Goal: Task Accomplishment & Management: Manage account settings

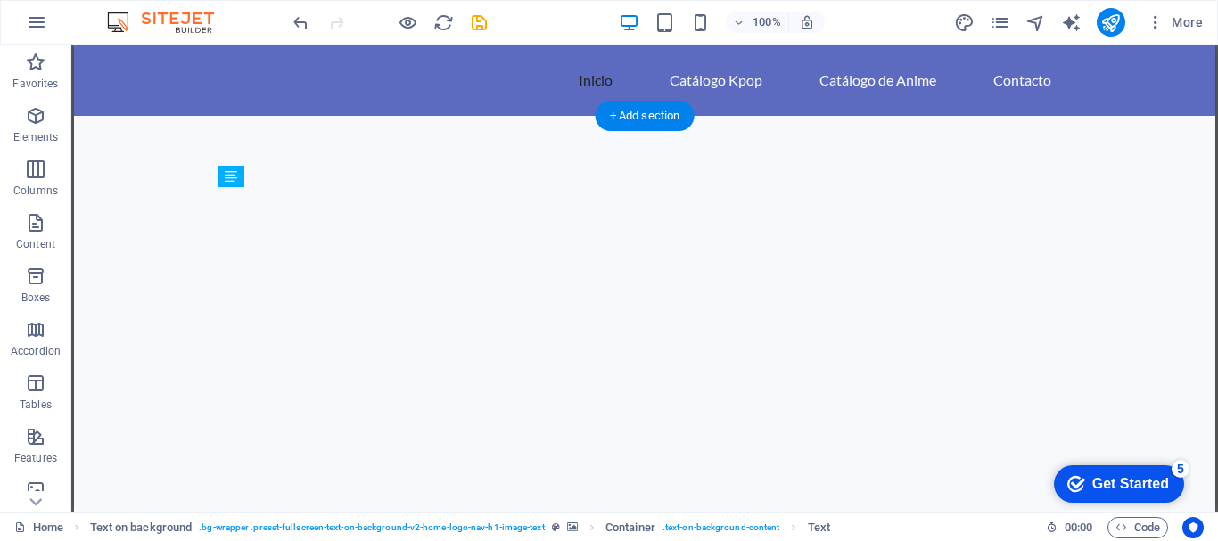
drag, startPoint x: 640, startPoint y: 289, endPoint x: 572, endPoint y: 248, distance: 80.0
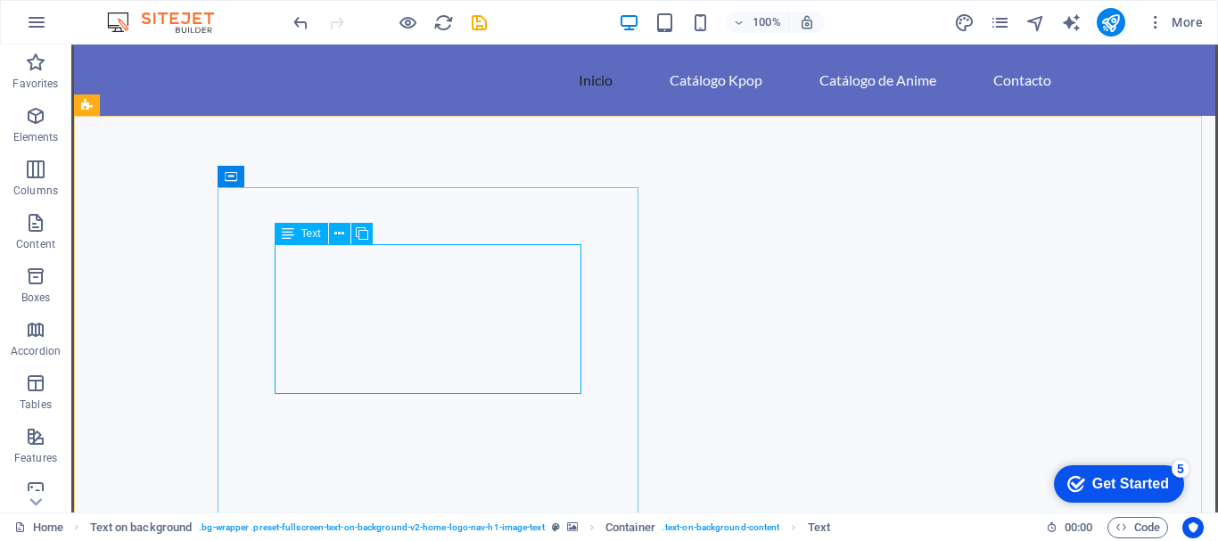
click at [310, 232] on span "Text" at bounding box center [311, 233] width 20 height 11
click at [313, 236] on span "Text" at bounding box center [311, 233] width 20 height 11
click at [341, 236] on icon at bounding box center [339, 234] width 10 height 19
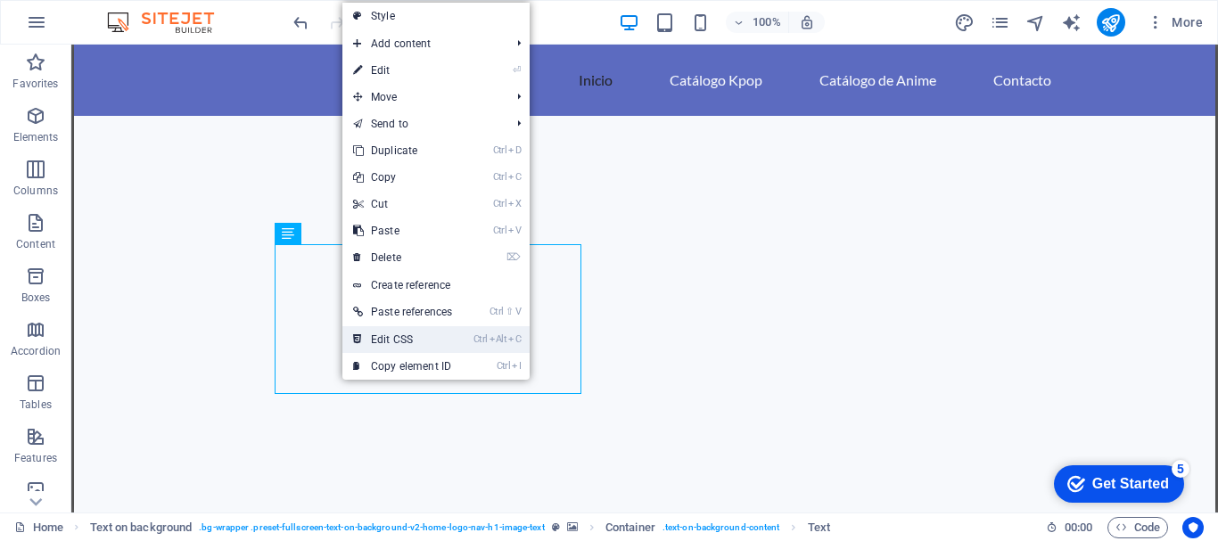
click at [413, 342] on link "Ctrl Alt C Edit CSS" at bounding box center [402, 339] width 120 height 27
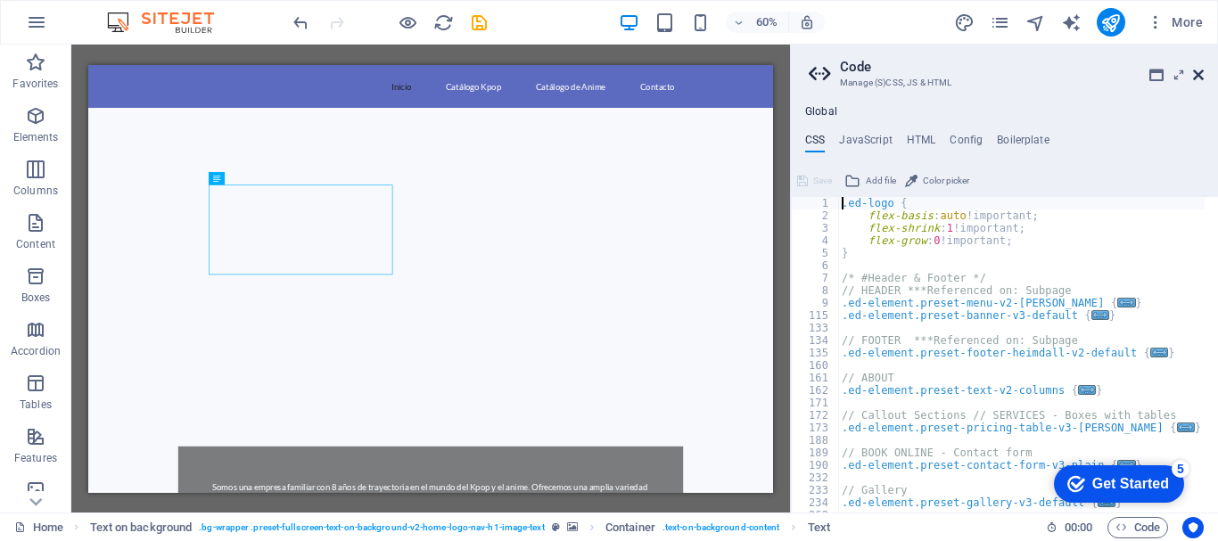
click at [1197, 78] on icon at bounding box center [1198, 75] width 11 height 14
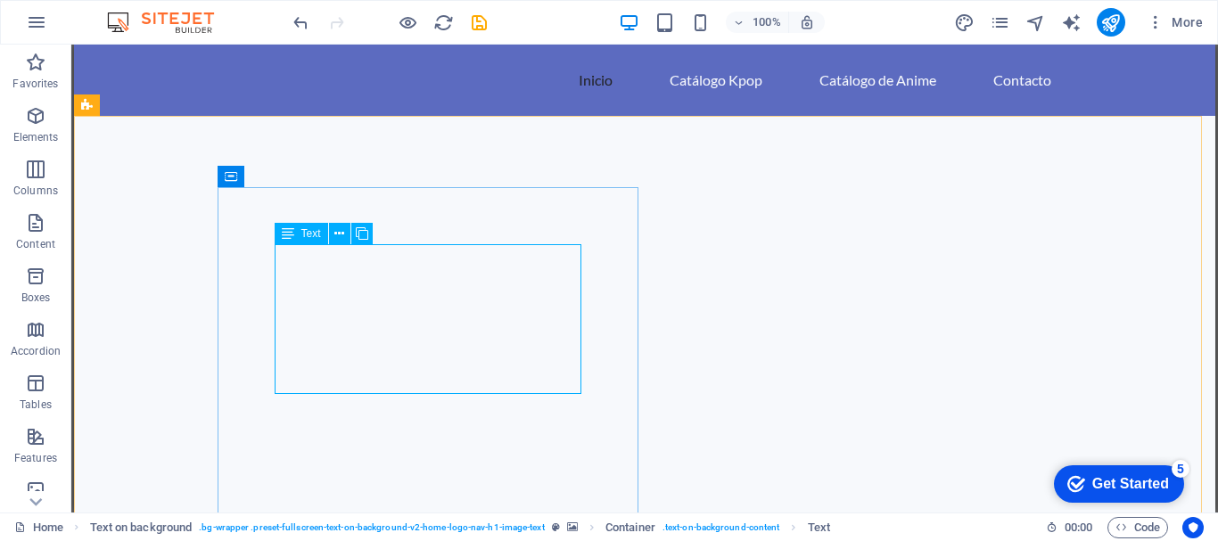
click at [311, 232] on span "Text" at bounding box center [311, 233] width 20 height 11
click at [284, 235] on icon at bounding box center [288, 233] width 12 height 21
click at [345, 235] on button at bounding box center [339, 233] width 21 height 21
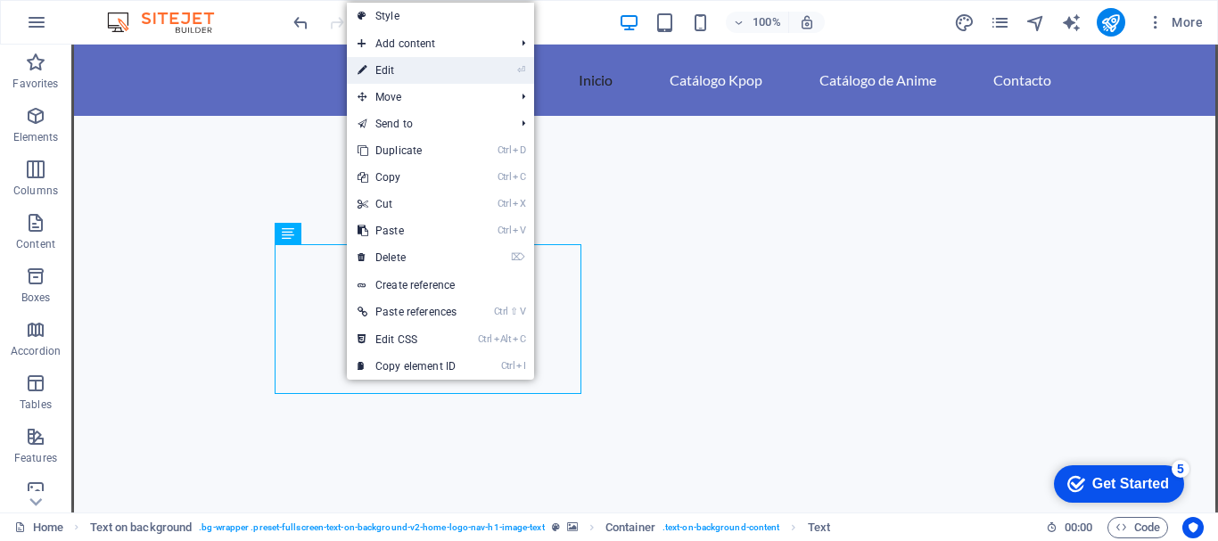
click at [455, 71] on link "⏎ Edit" at bounding box center [407, 70] width 120 height 27
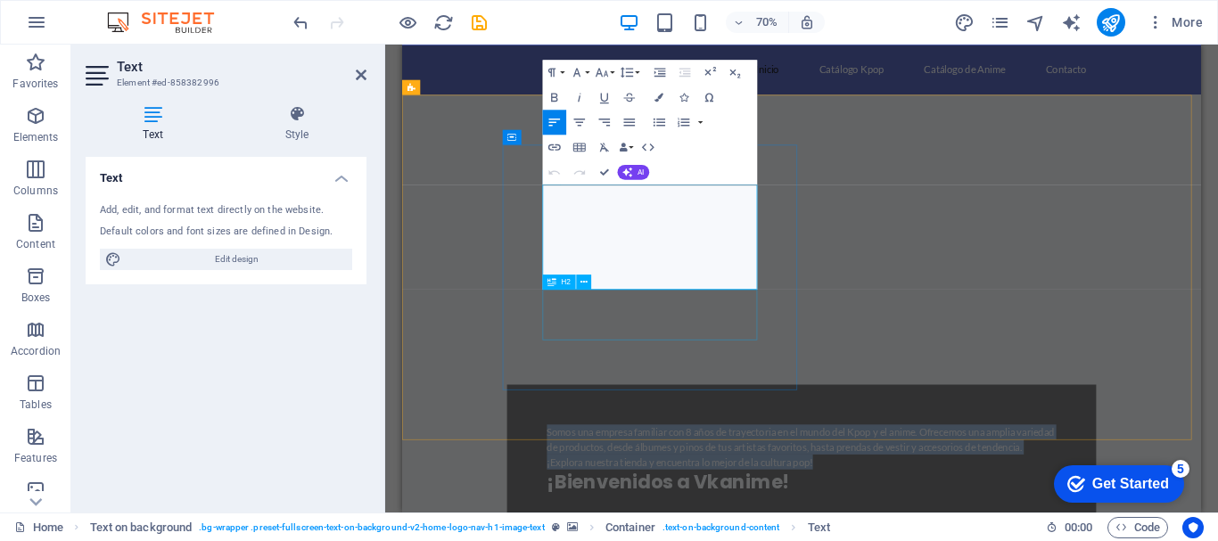
drag, startPoint x: 602, startPoint y: 256, endPoint x: 777, endPoint y: 399, distance: 225.6
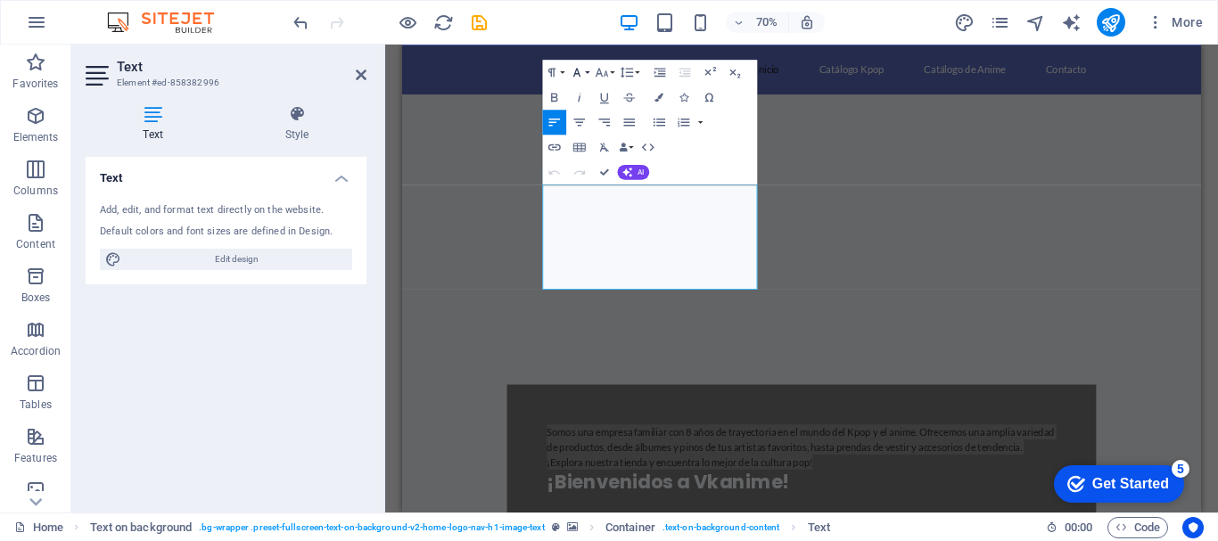
click at [583, 75] on icon "button" at bounding box center [576, 71] width 15 height 15
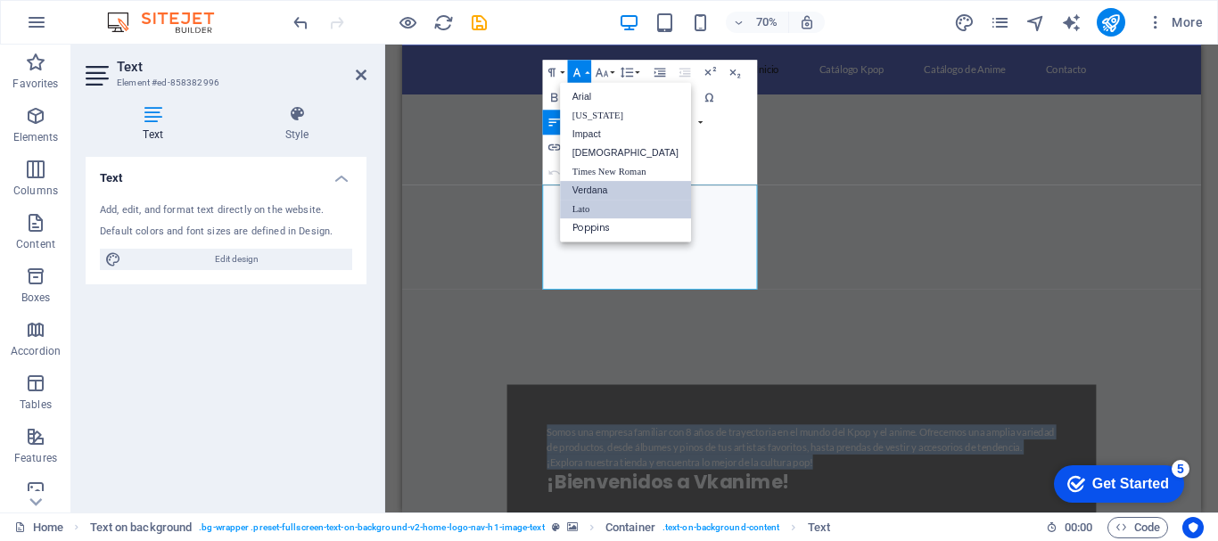
click at [612, 192] on link "Verdana" at bounding box center [625, 190] width 131 height 19
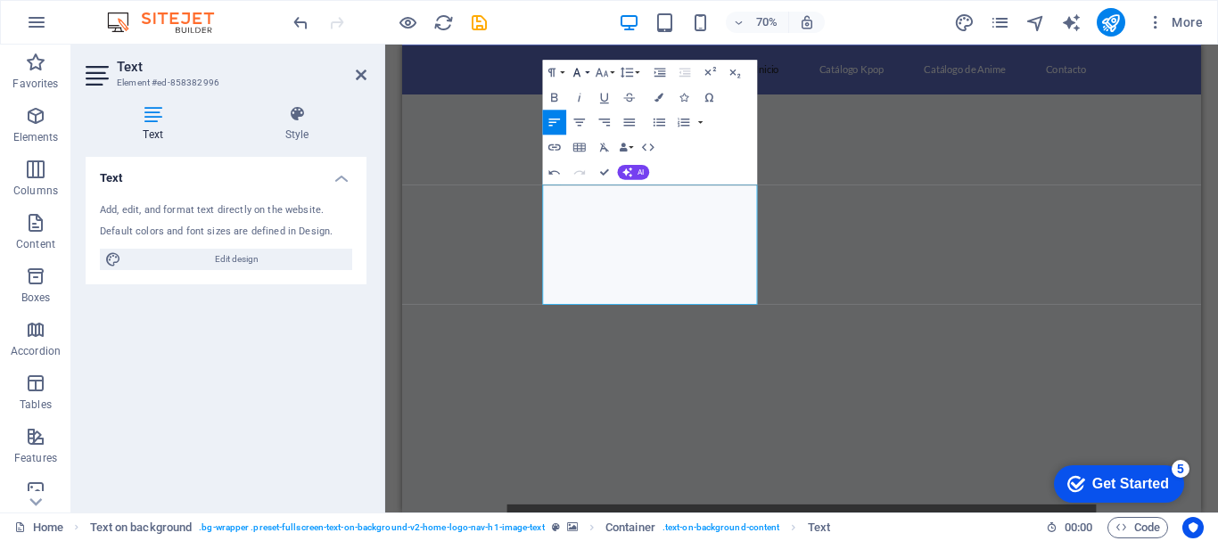
click at [584, 72] on button "Font Family" at bounding box center [579, 72] width 24 height 25
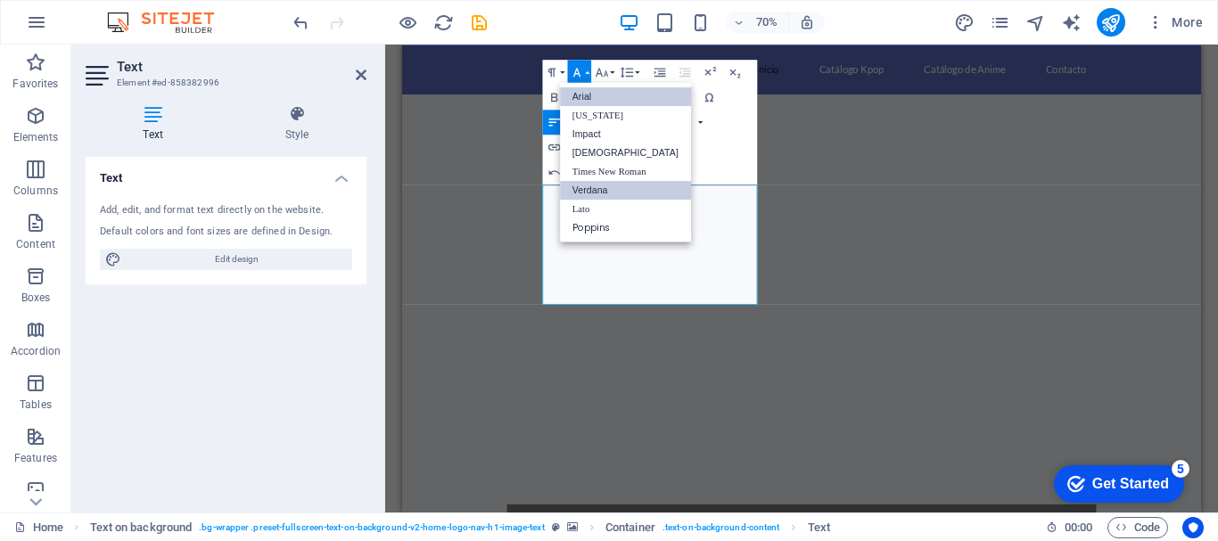
click at [603, 97] on link "Arial" at bounding box center [625, 96] width 131 height 19
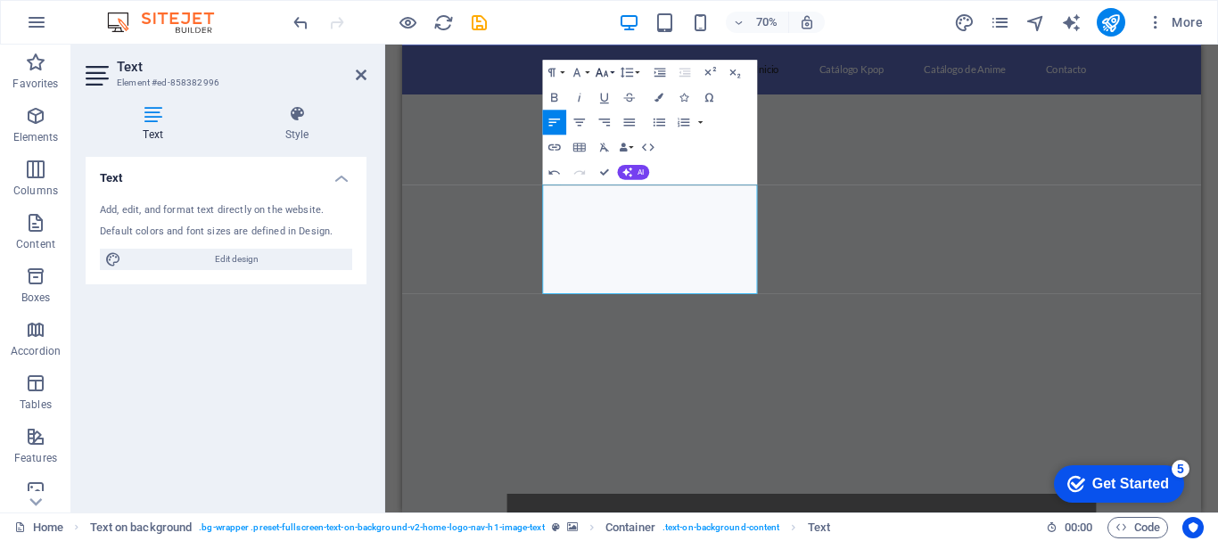
click at [606, 76] on icon "button" at bounding box center [601, 71] width 15 height 15
click at [601, 175] on link "12" at bounding box center [599, 171] width 45 height 19
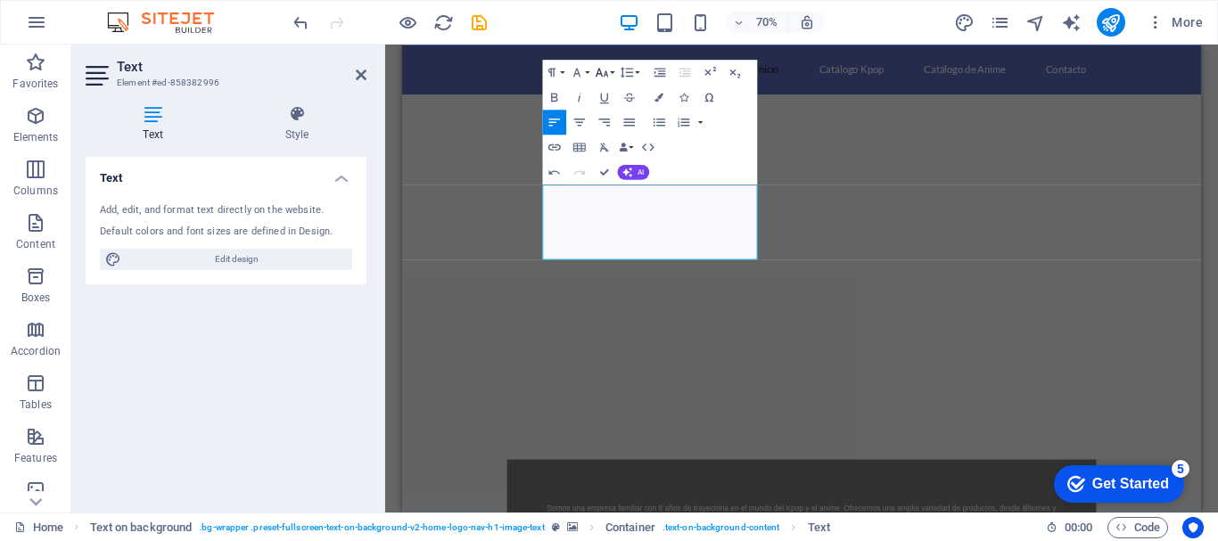
click at [604, 71] on icon "button" at bounding box center [601, 71] width 15 height 15
click at [597, 120] on link "18" at bounding box center [599, 120] width 45 height 19
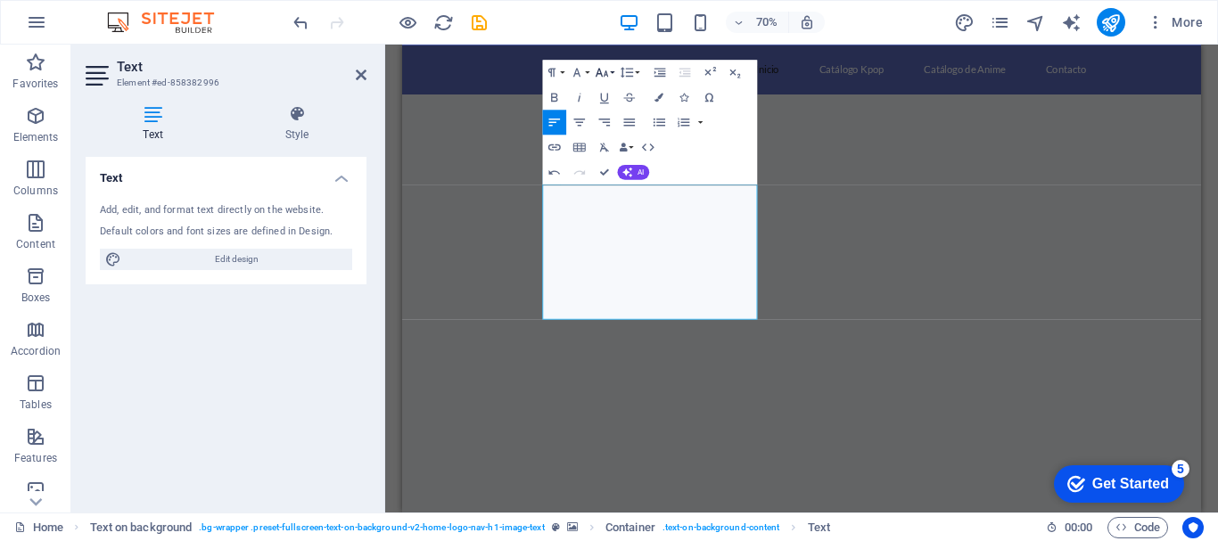
click at [607, 74] on icon "button" at bounding box center [601, 71] width 15 height 15
click at [605, 105] on link "18" at bounding box center [599, 108] width 45 height 19
click at [631, 128] on icon "button" at bounding box center [629, 121] width 15 height 15
click at [635, 174] on button "AI" at bounding box center [633, 171] width 32 height 15
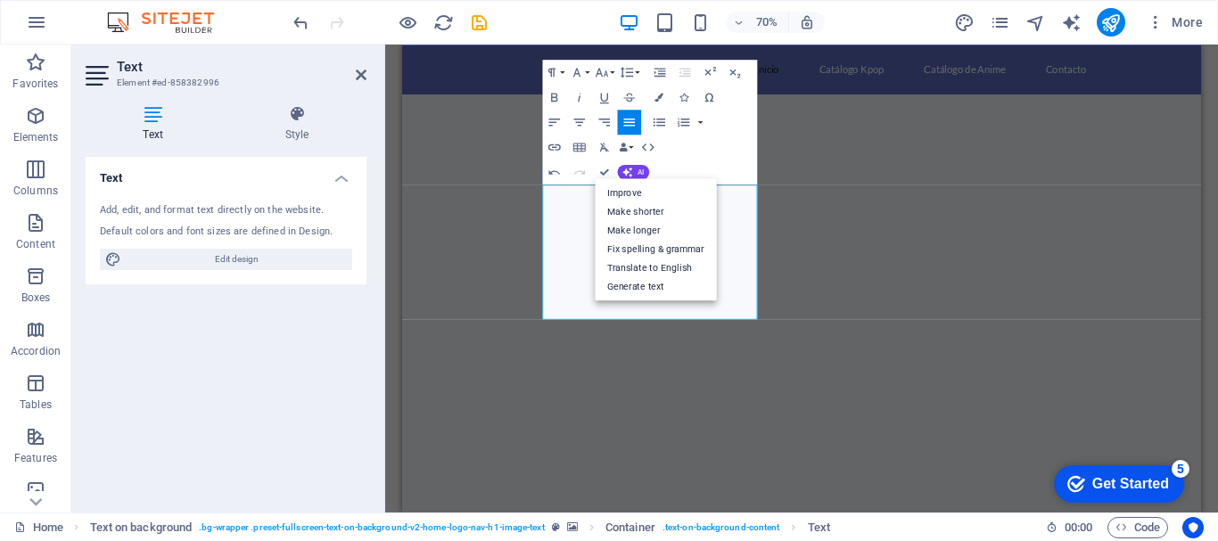
click at [694, 153] on div "Paragraph Format Normal Heading 1 Heading 2 Heading 3 Heading 4 Heading 5 Headi…" at bounding box center [649, 122] width 215 height 125
click at [634, 173] on button "AI" at bounding box center [633, 171] width 32 height 15
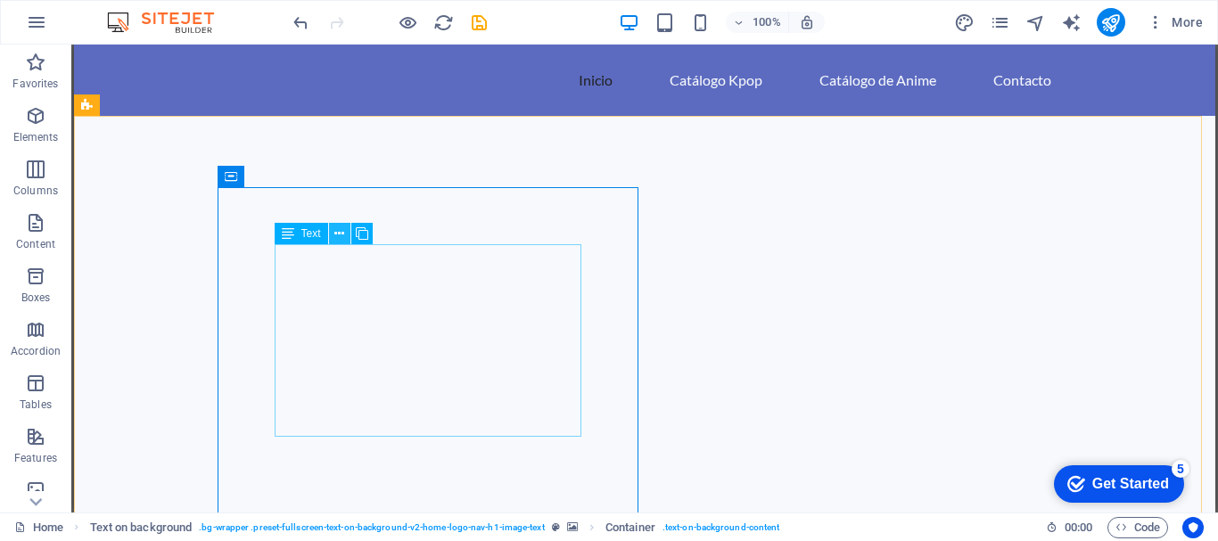
click at [345, 235] on button at bounding box center [339, 233] width 21 height 21
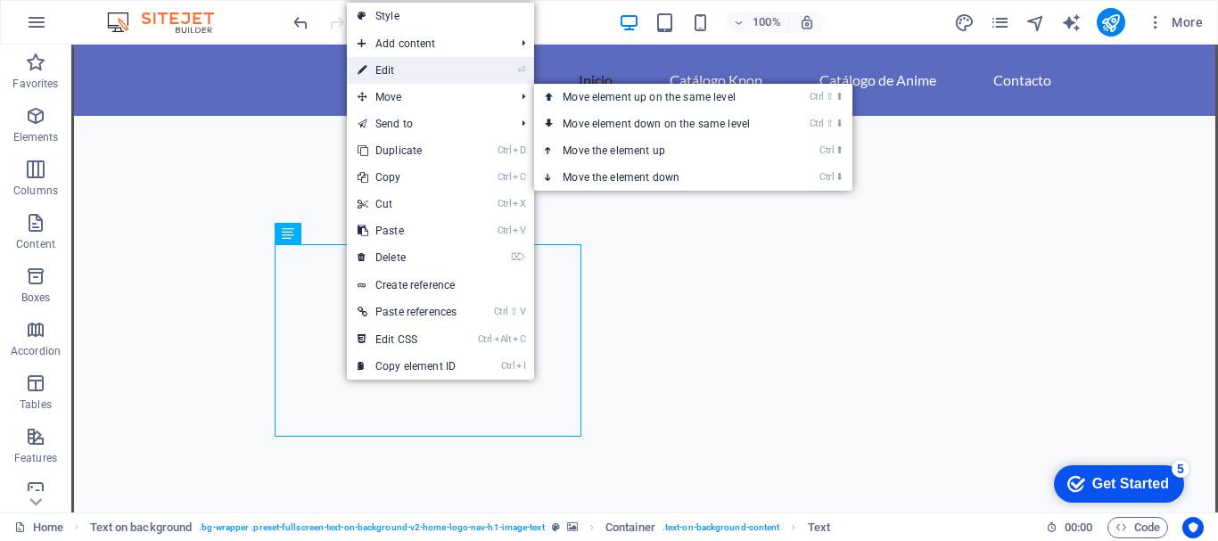
click at [392, 67] on link "⏎ Edit" at bounding box center [407, 70] width 120 height 27
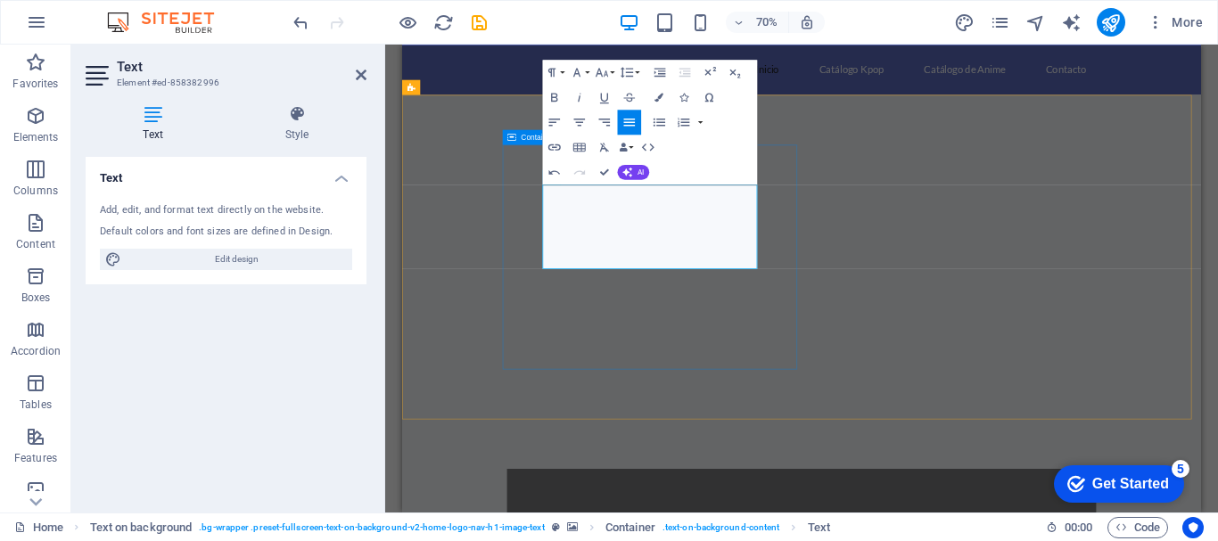
drag, startPoint x: 802, startPoint y: 348, endPoint x: 598, endPoint y: 245, distance: 227.7
click at [557, 97] on icon "button" at bounding box center [554, 96] width 15 height 15
click at [554, 98] on icon "button" at bounding box center [554, 96] width 15 height 15
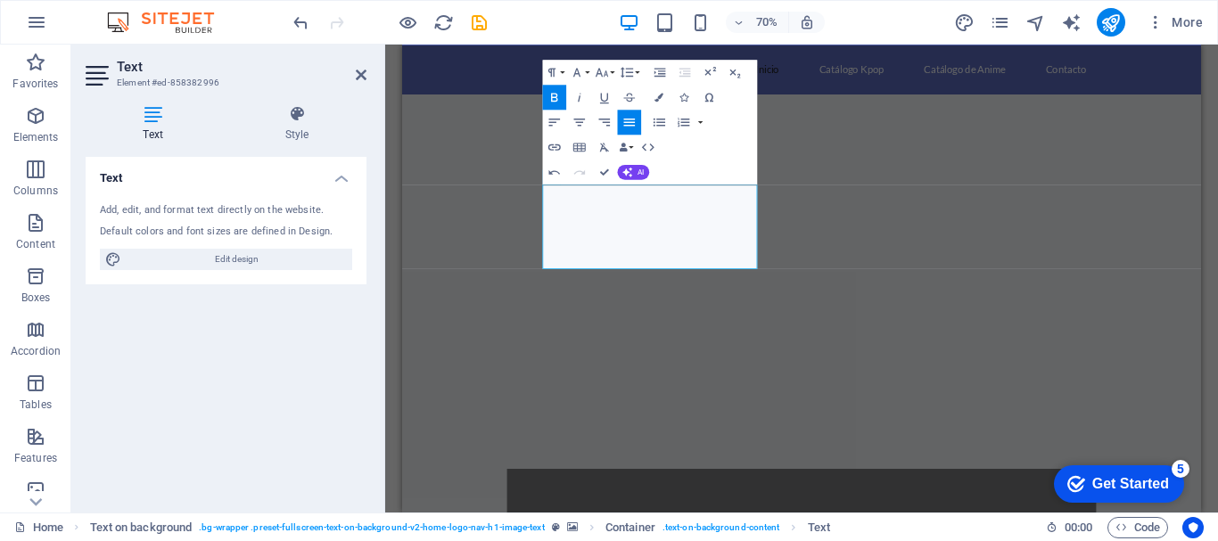
click at [554, 98] on icon "button" at bounding box center [554, 96] width 15 height 15
click at [632, 75] on icon "button" at bounding box center [626, 71] width 15 height 15
click at [605, 73] on icon "button" at bounding box center [601, 72] width 12 height 9
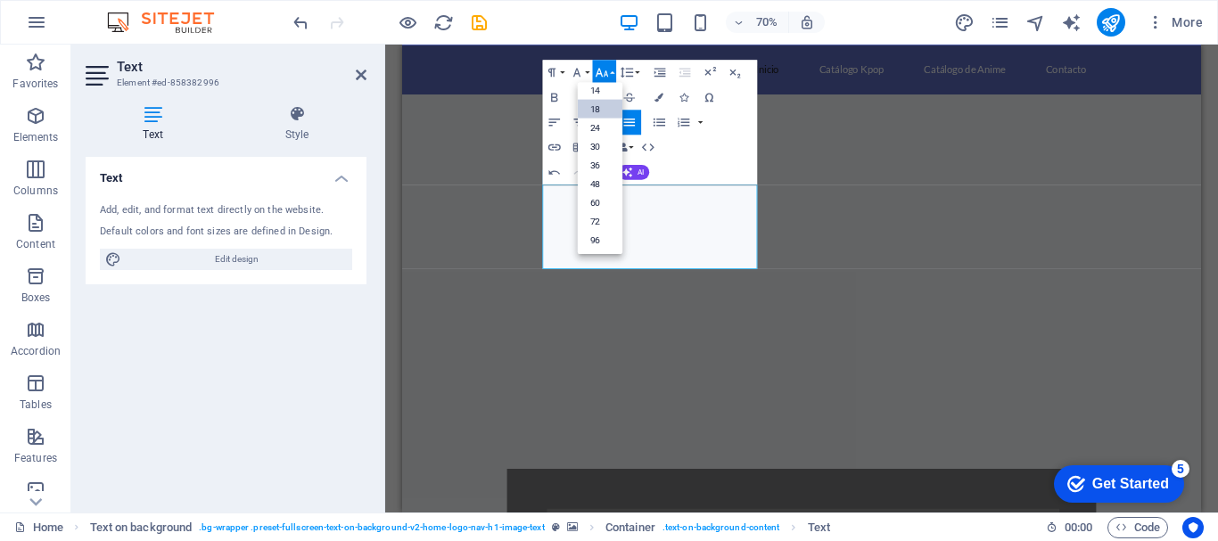
scroll to position [144, 0]
click at [599, 108] on link "18" at bounding box center [599, 108] width 45 height 19
click at [1055, 223] on figure at bounding box center [973, 348] width 1142 height 464
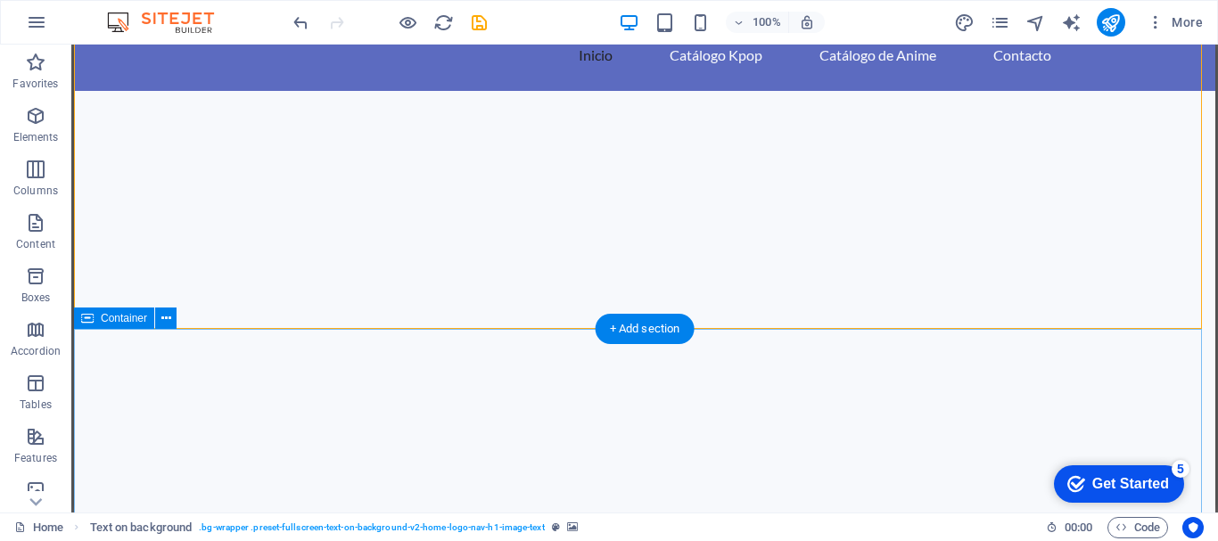
scroll to position [0, 0]
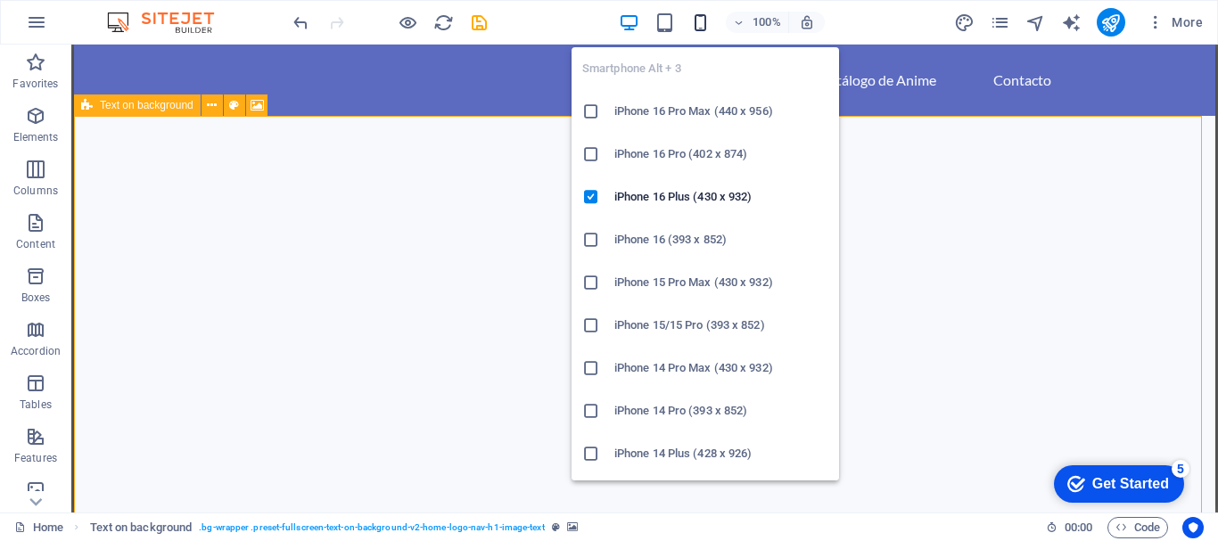
click at [702, 21] on icon "button" at bounding box center [700, 22] width 21 height 21
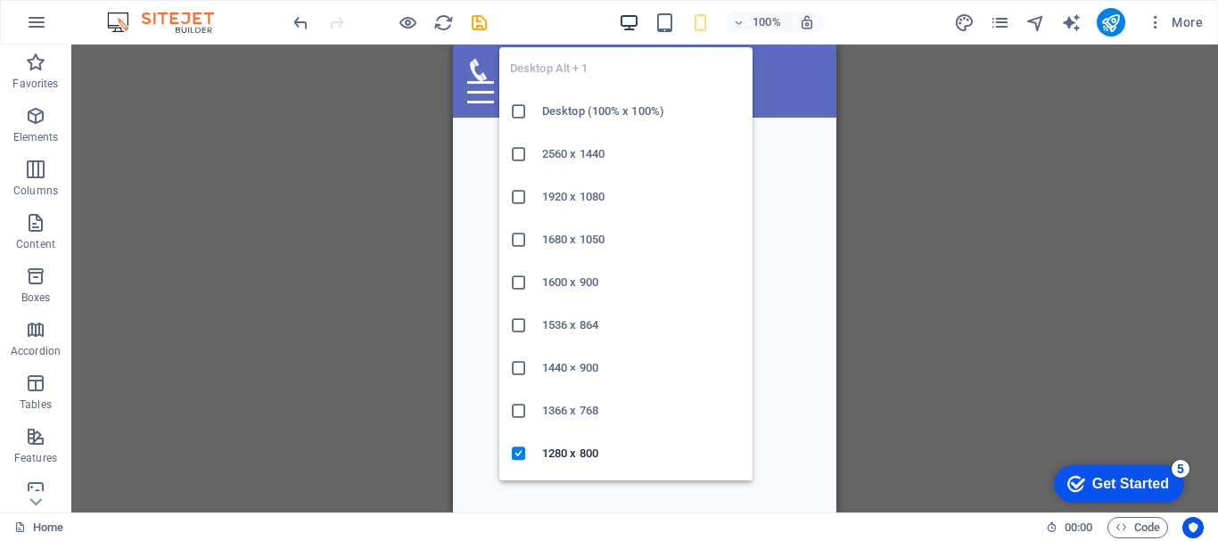
click at [628, 16] on icon "button" at bounding box center [629, 22] width 21 height 21
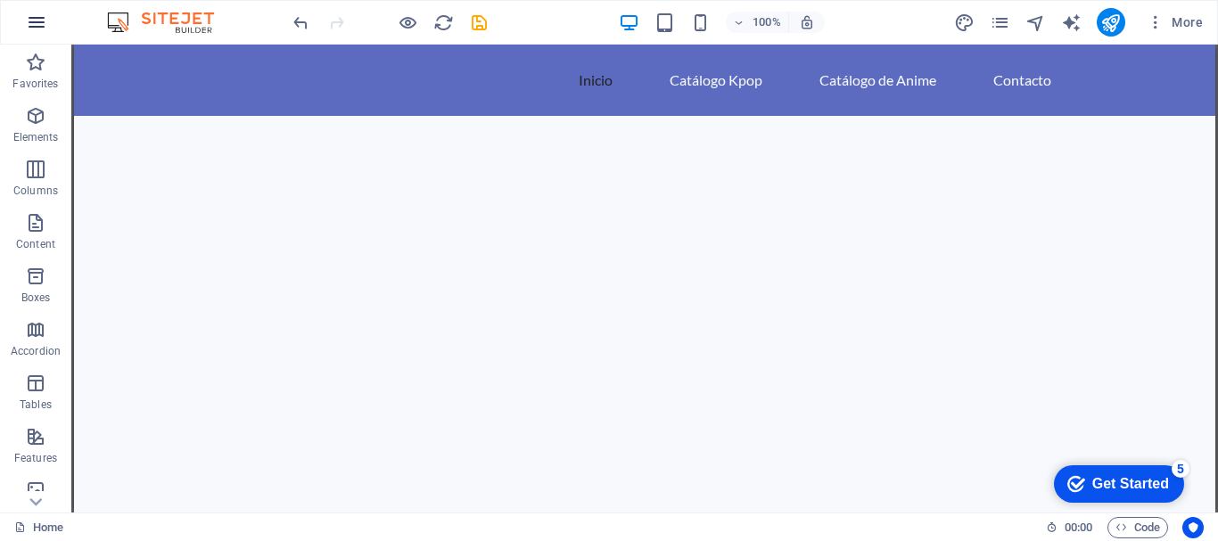
click at [33, 21] on icon "button" at bounding box center [36, 22] width 21 height 21
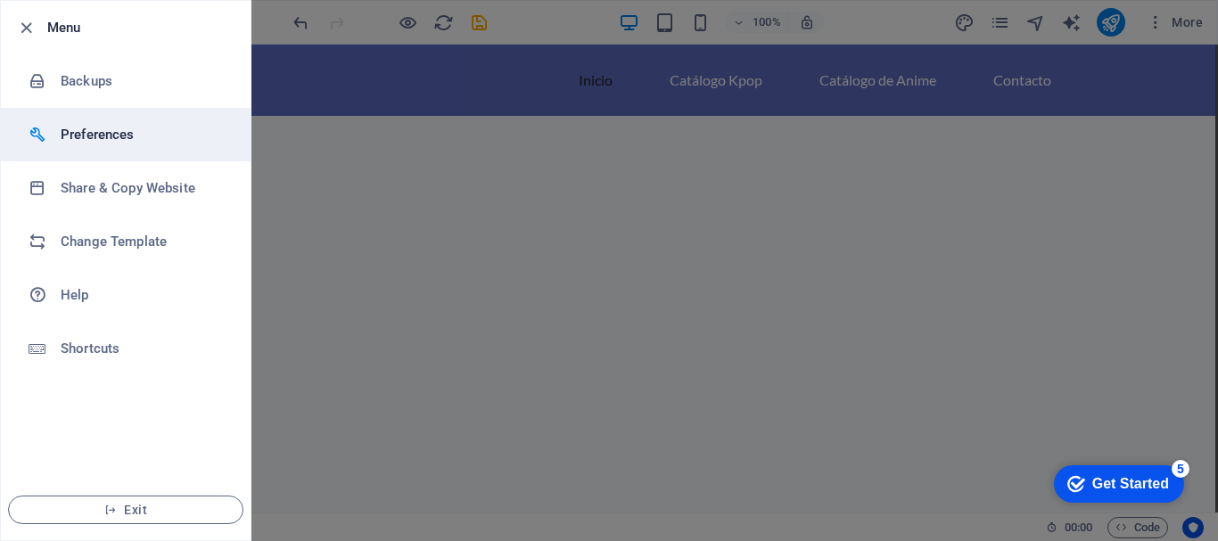
click at [100, 137] on h6 "Preferences" at bounding box center [143, 134] width 165 height 21
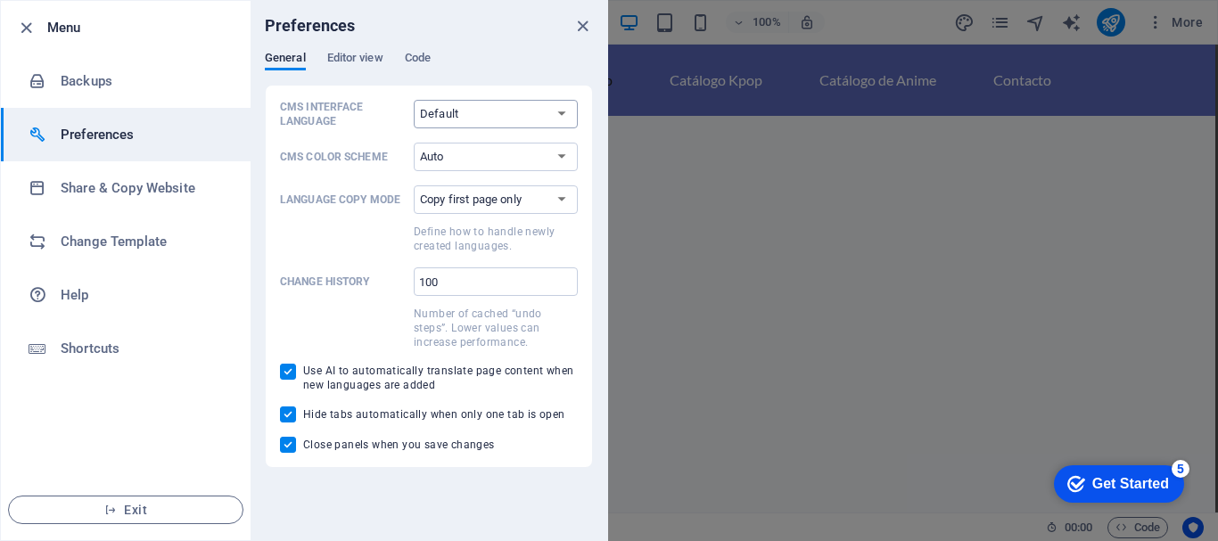
click at [493, 116] on select "Default Deutsch English Español Français Magyar Italiano Nederlands Polski Port…" at bounding box center [496, 114] width 164 height 29
select select "es"
click at [414, 100] on select "Default Deutsch English Español Français Magyar Italiano Nederlands Polski Port…" at bounding box center [496, 114] width 164 height 29
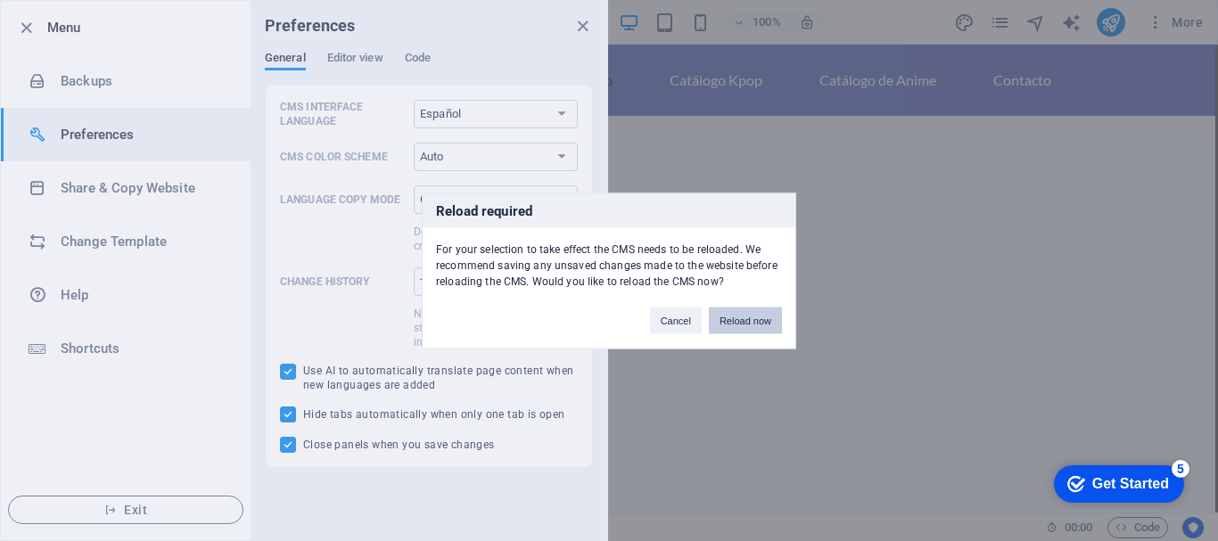
click at [738, 323] on button "Reload now" at bounding box center [745, 320] width 73 height 27
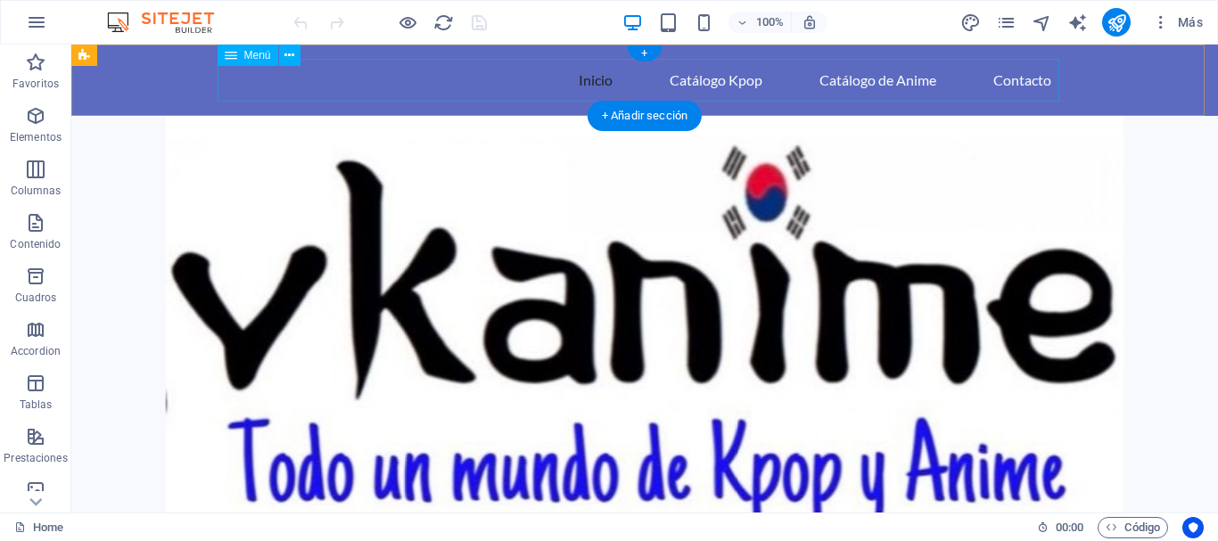
click at [493, 88] on nav "Inicio Catálogo Kpop Catálogo de Anime Contacto" at bounding box center [645, 80] width 842 height 43
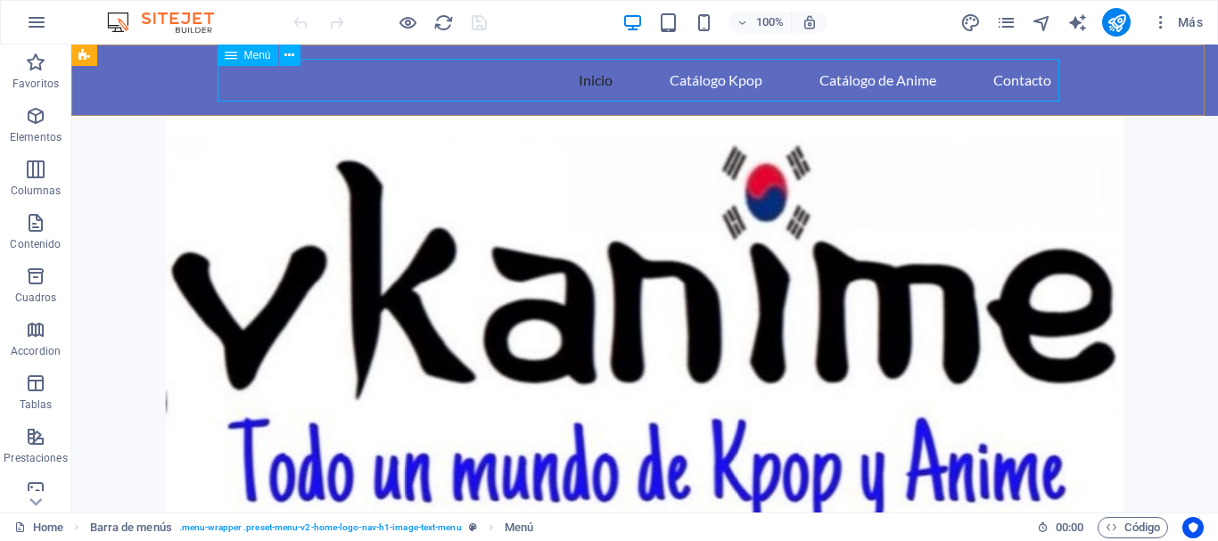
click at [232, 60] on icon at bounding box center [231, 55] width 12 height 21
click at [288, 54] on icon at bounding box center [289, 55] width 10 height 19
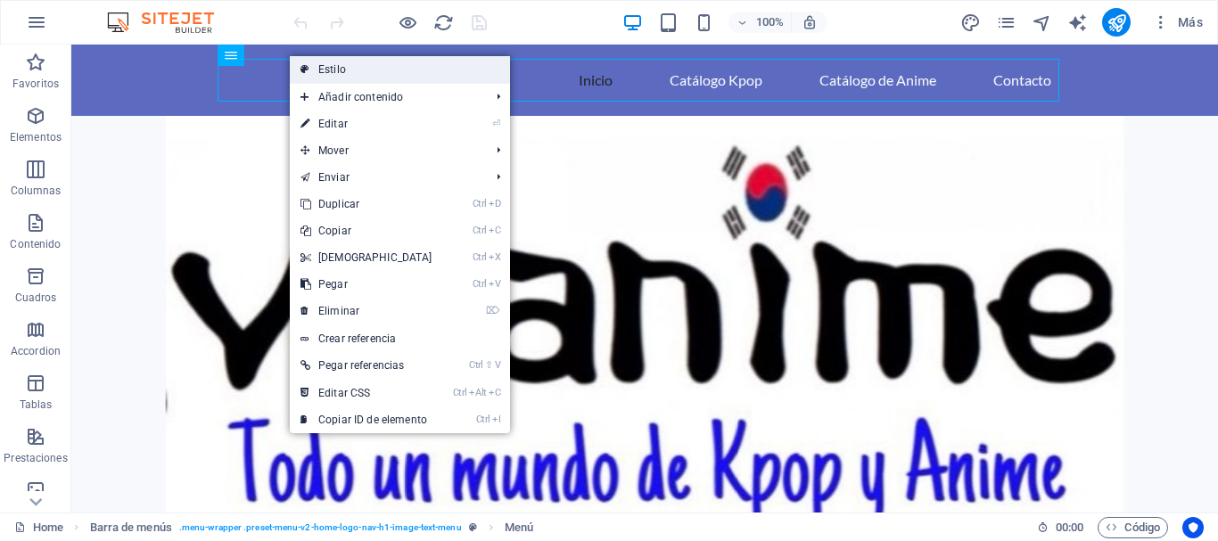
click at [358, 70] on link "Estilo" at bounding box center [400, 69] width 220 height 27
select select "rem"
select select "preset-menu-v2-home-logo-nav-h1-image-text-menu"
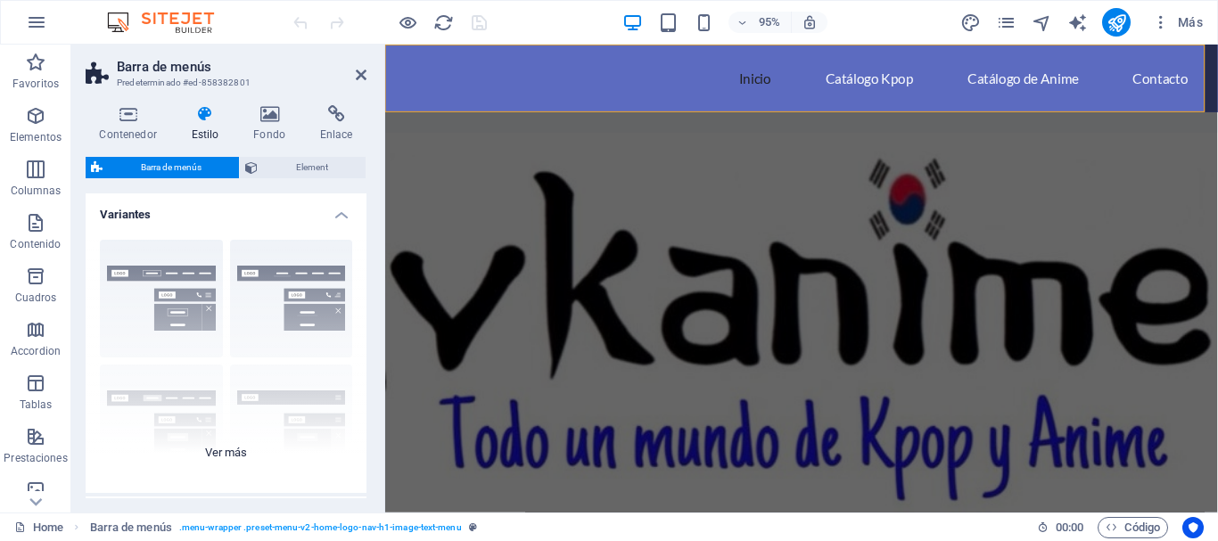
click at [231, 441] on div "Borde Centrado Predeterminado Fijo Loki Desencadenador Ancho XXL" at bounding box center [226, 360] width 281 height 268
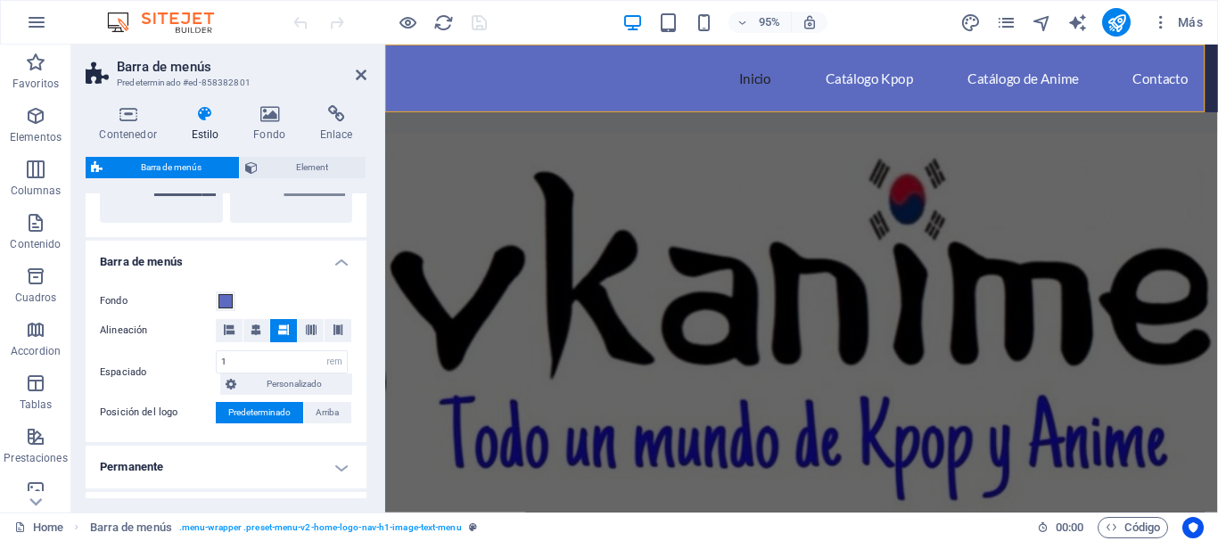
scroll to position [535, 0]
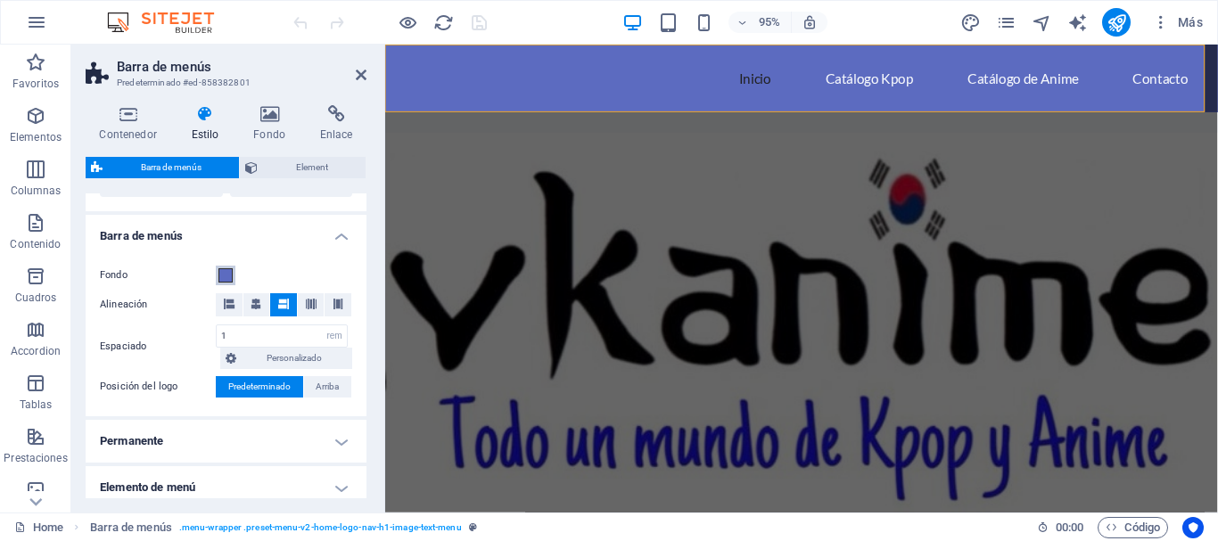
click at [230, 272] on span at bounding box center [225, 275] width 14 height 14
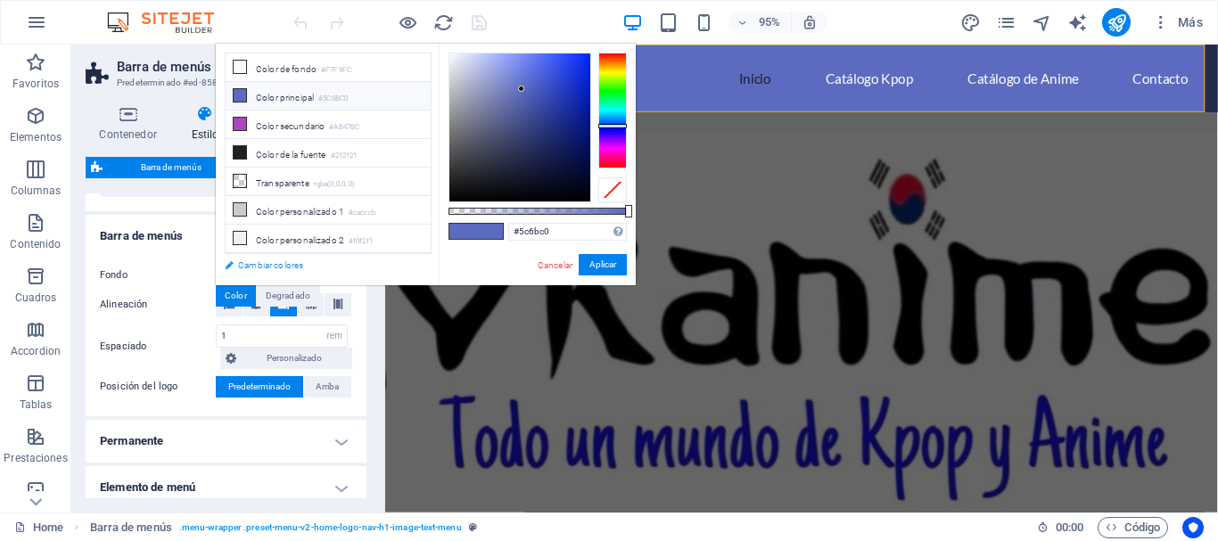
click at [274, 262] on link "Cambiar colores" at bounding box center [319, 265] width 207 height 22
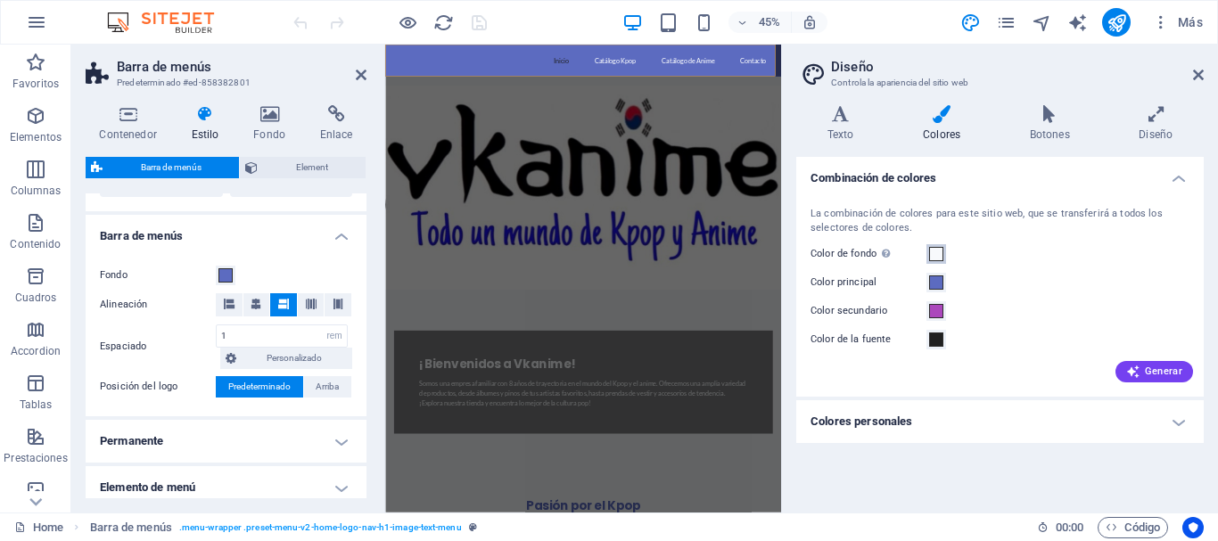
click at [938, 253] on span at bounding box center [936, 254] width 14 height 14
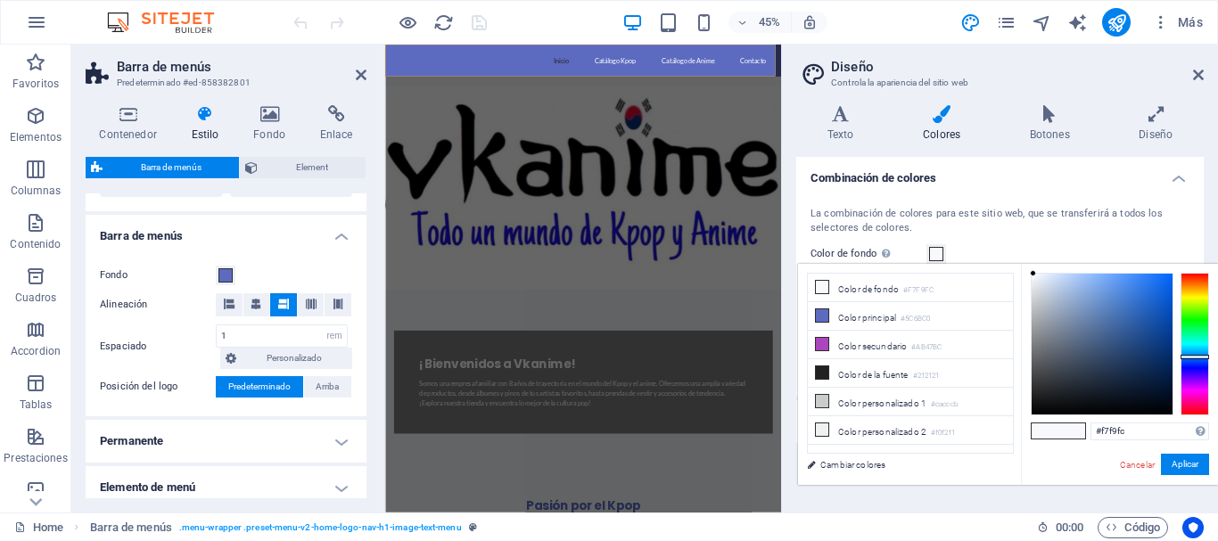
click at [938, 253] on span at bounding box center [936, 254] width 14 height 14
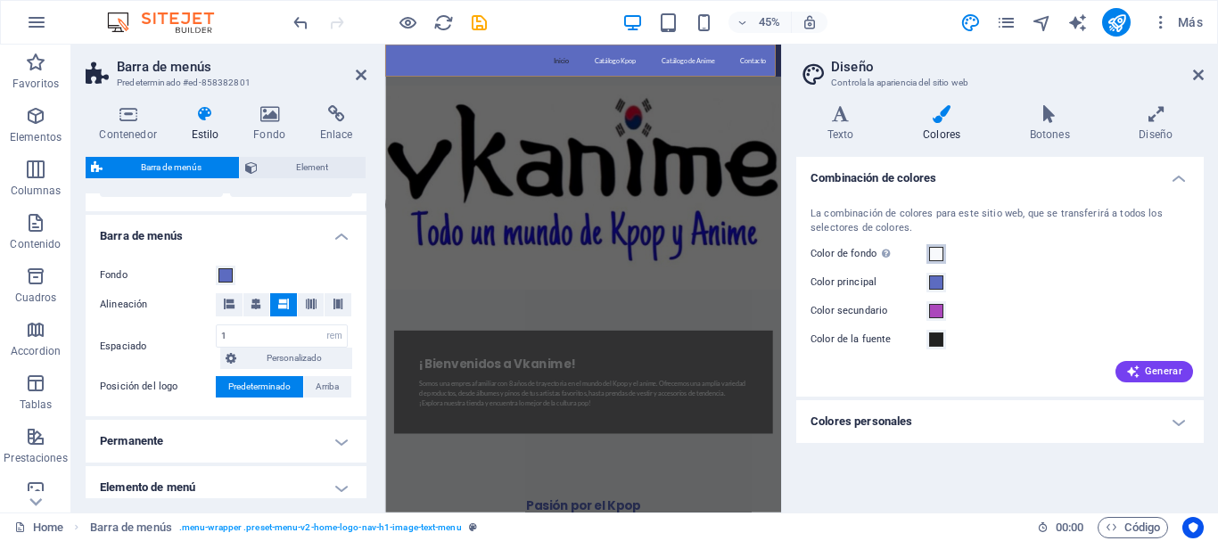
click at [944, 252] on button "Color de fondo Solo visible si no se encuentra cubierto por otros fondos." at bounding box center [937, 254] width 20 height 20
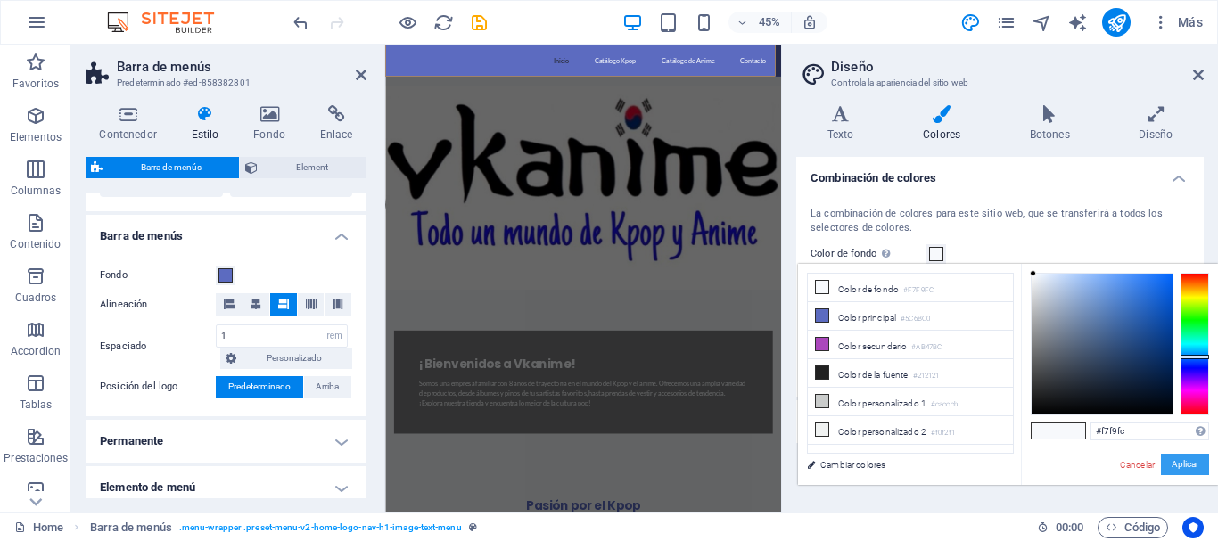
click at [1169, 460] on button "Aplicar" at bounding box center [1185, 464] width 48 height 21
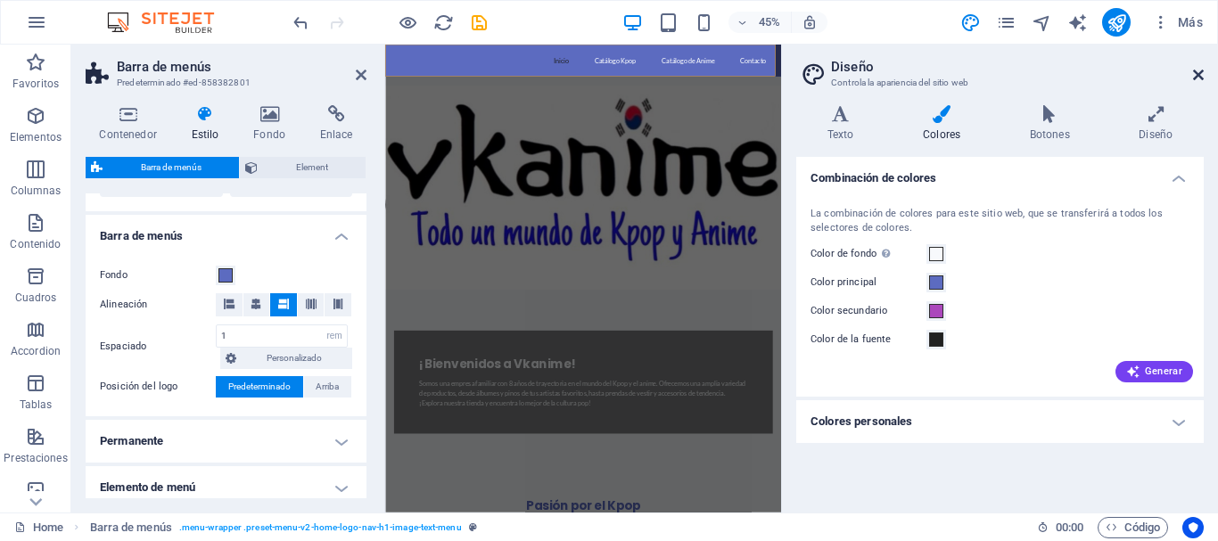
click at [1203, 76] on icon at bounding box center [1198, 75] width 11 height 14
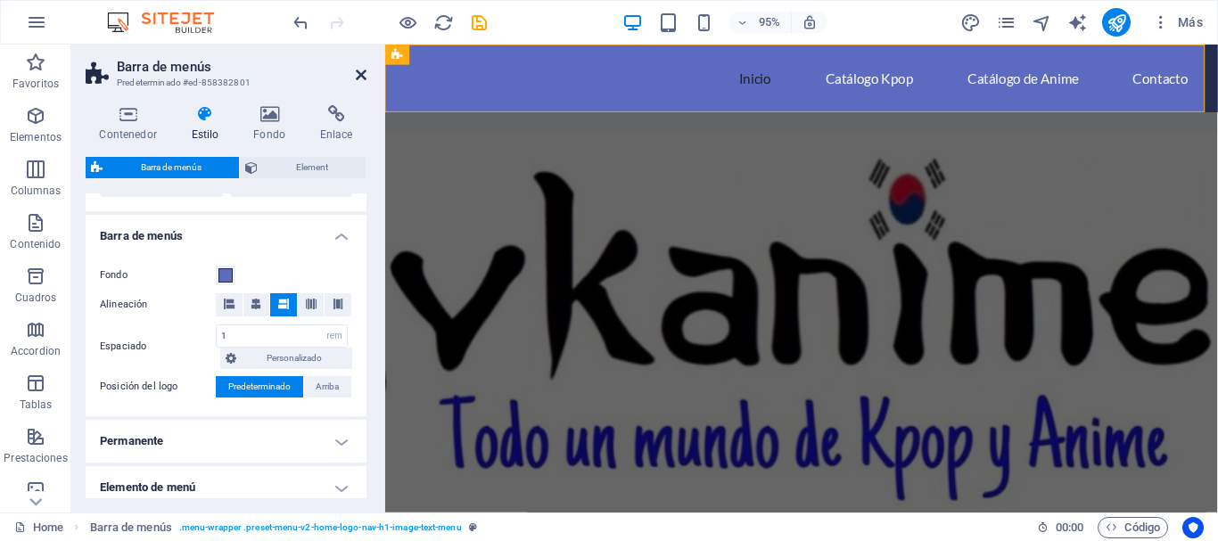
click at [357, 72] on icon at bounding box center [361, 75] width 11 height 14
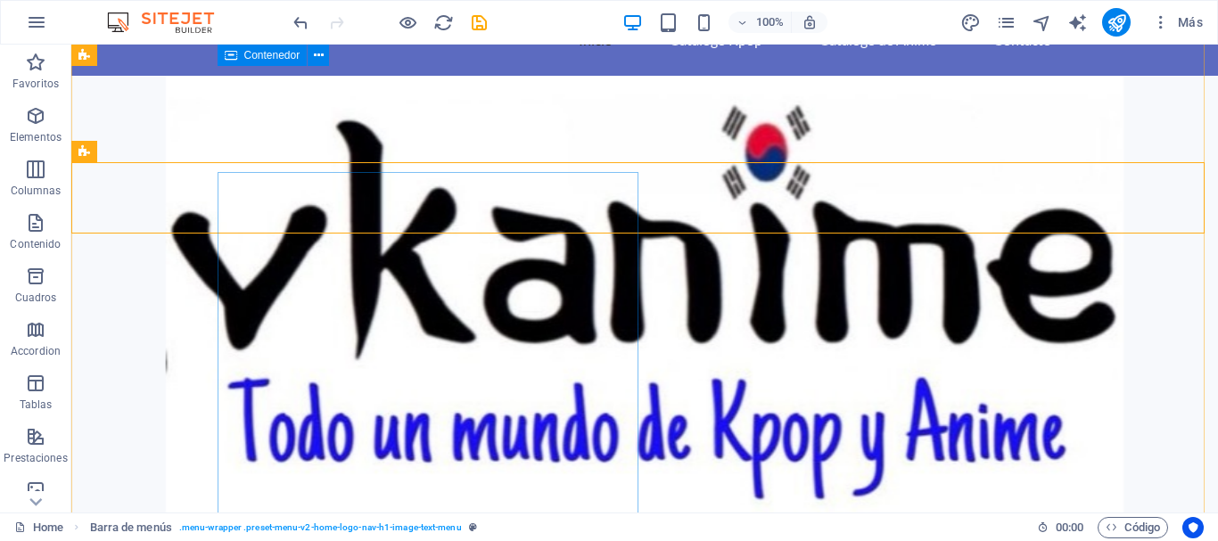
scroll to position [0, 0]
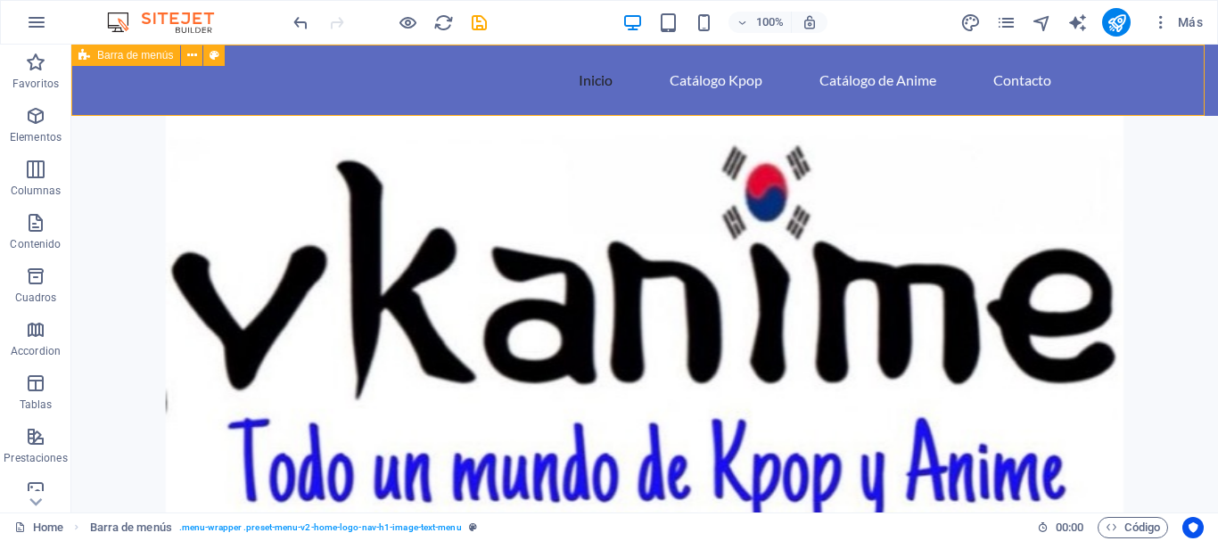
click at [118, 57] on span "Barra de menús" at bounding box center [135, 55] width 76 height 11
click at [191, 55] on icon at bounding box center [192, 55] width 10 height 19
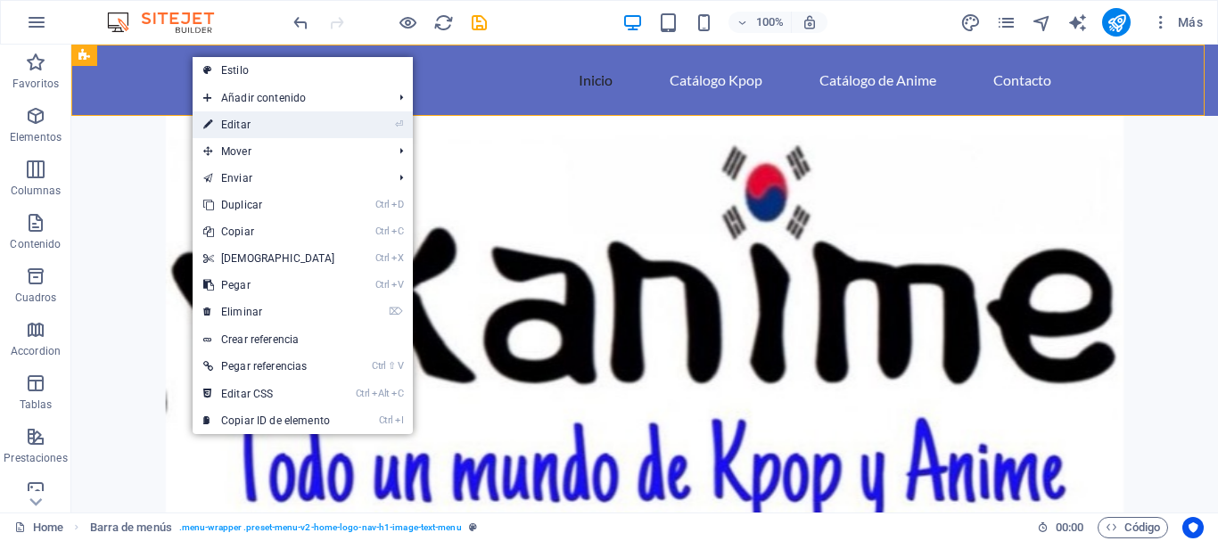
click at [264, 127] on link "⏎ Editar" at bounding box center [269, 124] width 153 height 27
select select "rem"
select select "preset-menu-v2-home-logo-nav-h1-image-text-menu"
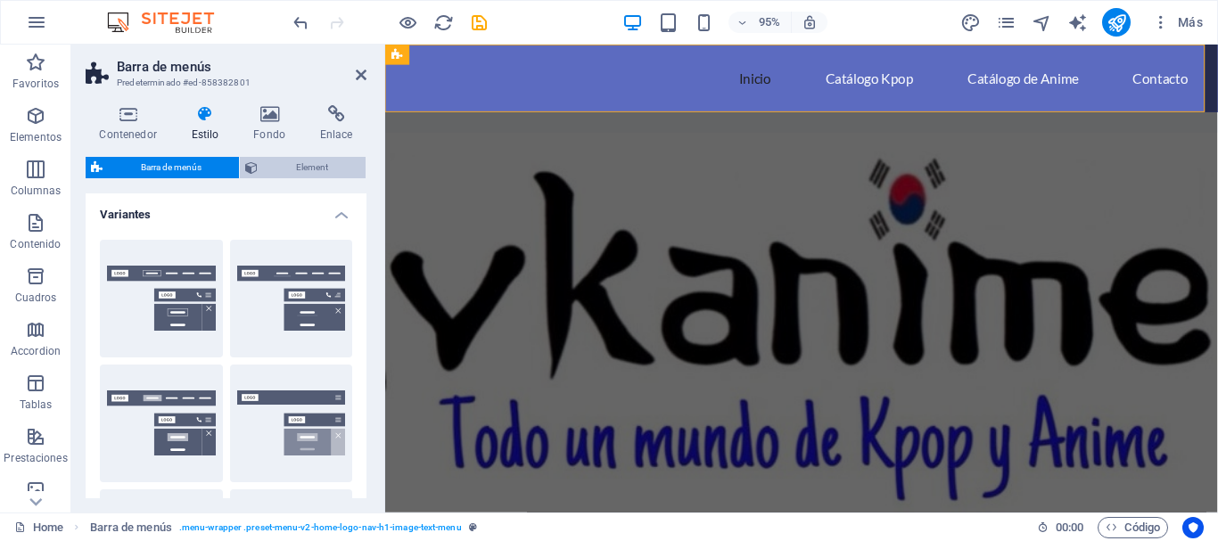
click at [298, 173] on span "Element" at bounding box center [311, 167] width 97 height 21
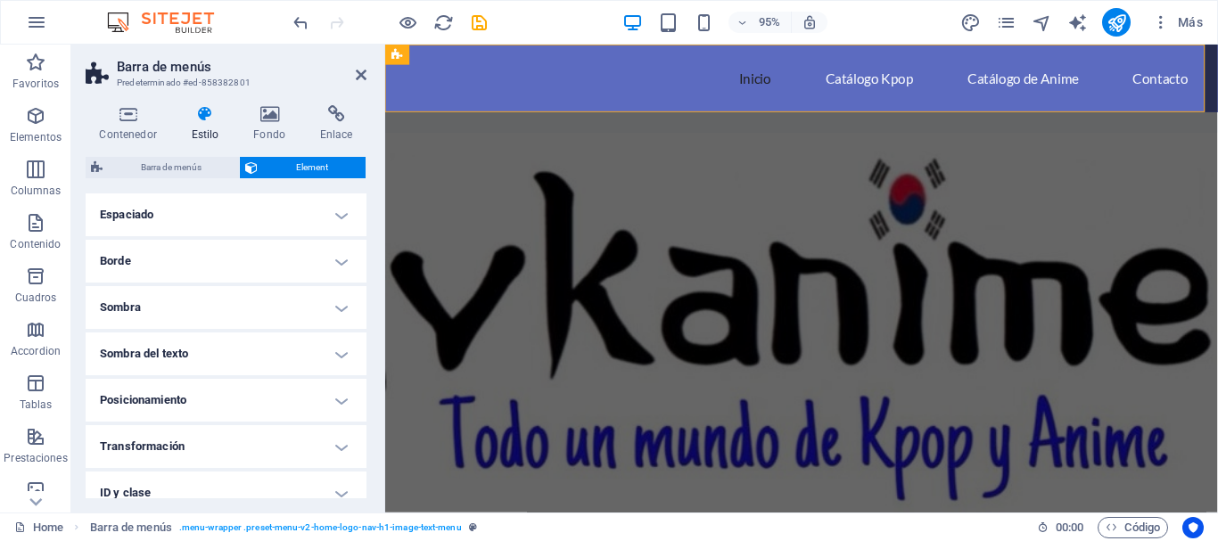
scroll to position [178, 0]
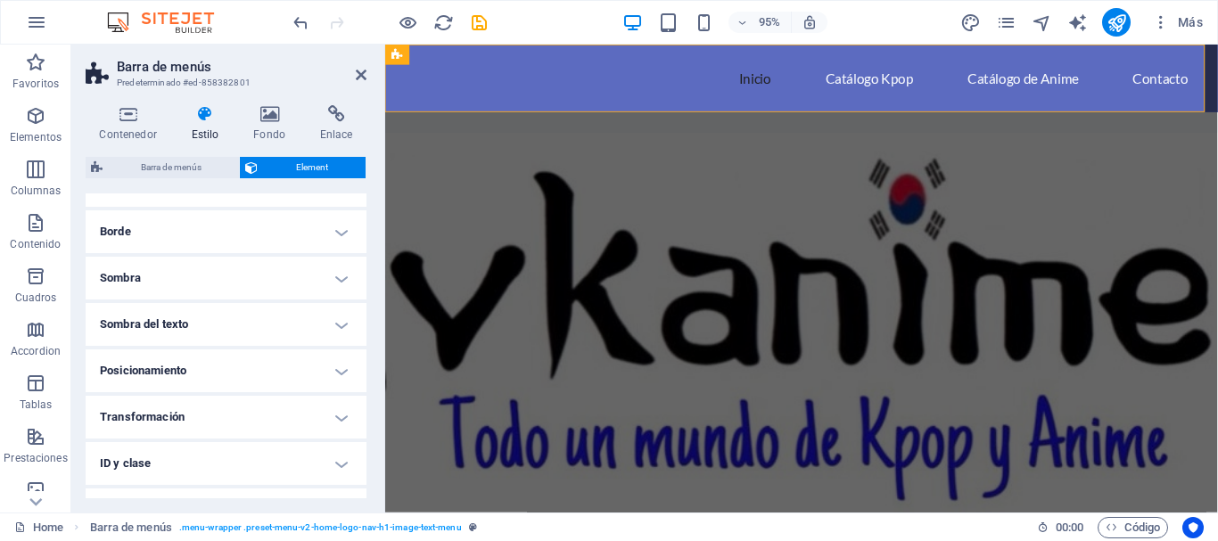
click at [259, 220] on h4 "Borde" at bounding box center [226, 231] width 281 height 43
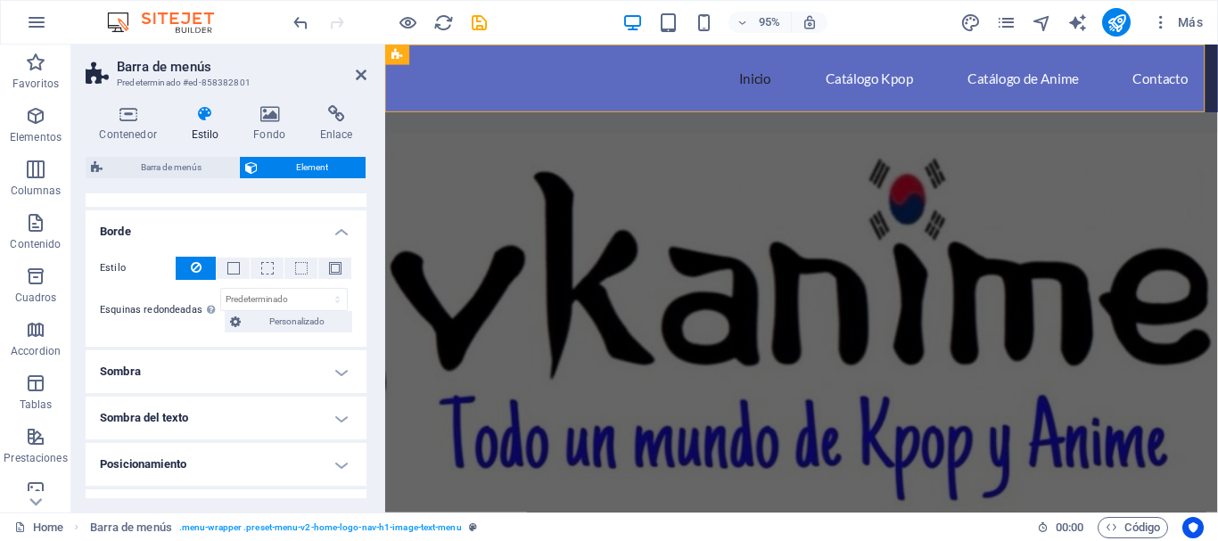
click at [257, 220] on h4 "Borde" at bounding box center [226, 226] width 281 height 32
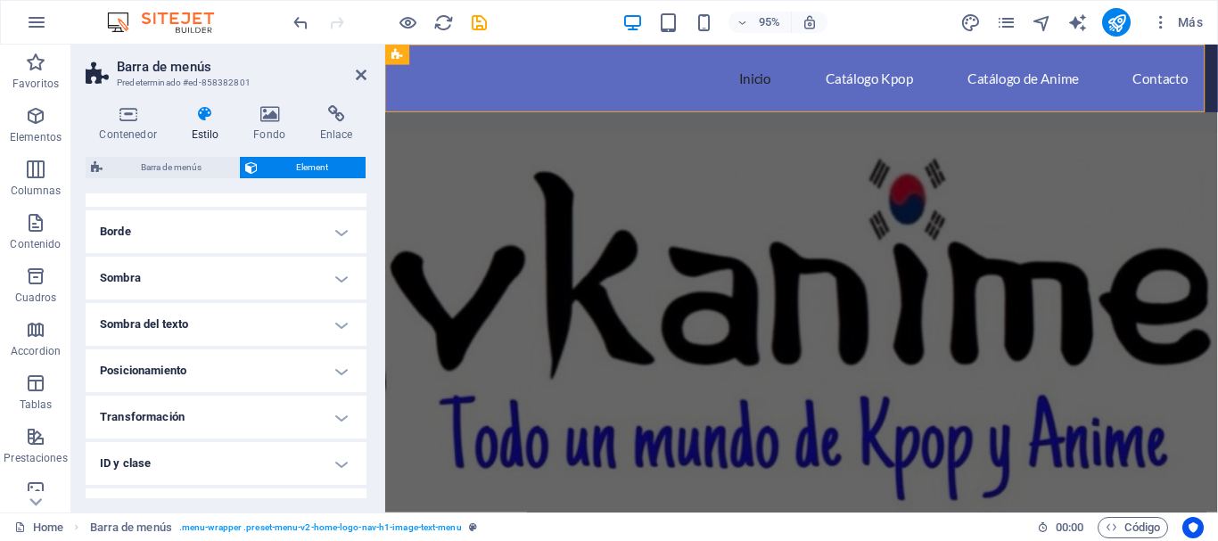
click at [251, 271] on h4 "Sombra" at bounding box center [226, 278] width 281 height 43
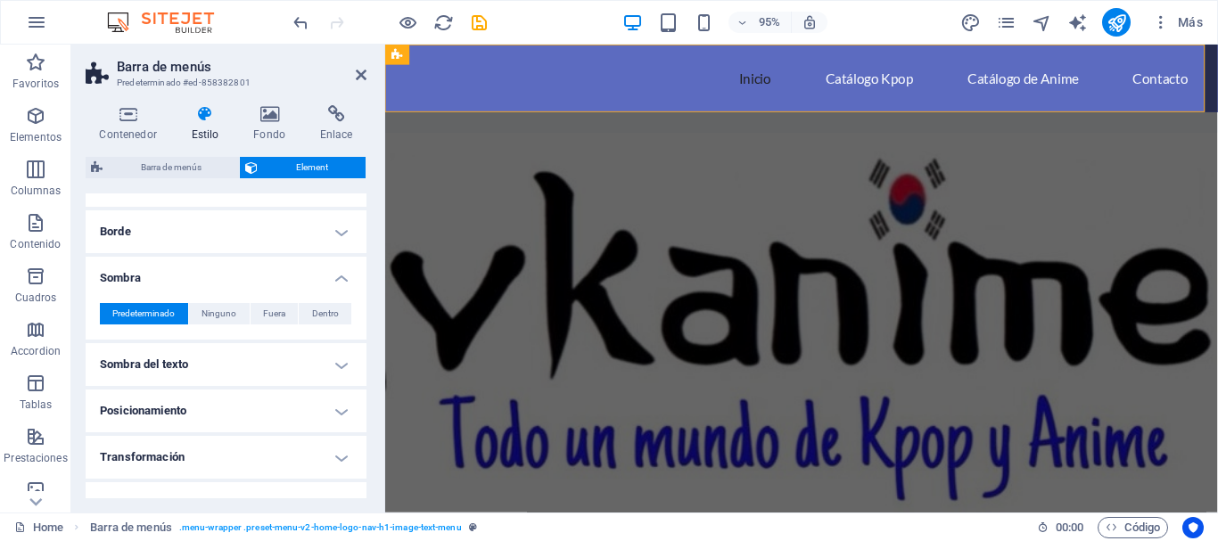
click at [241, 358] on h4 "Sombra del texto" at bounding box center [226, 364] width 281 height 43
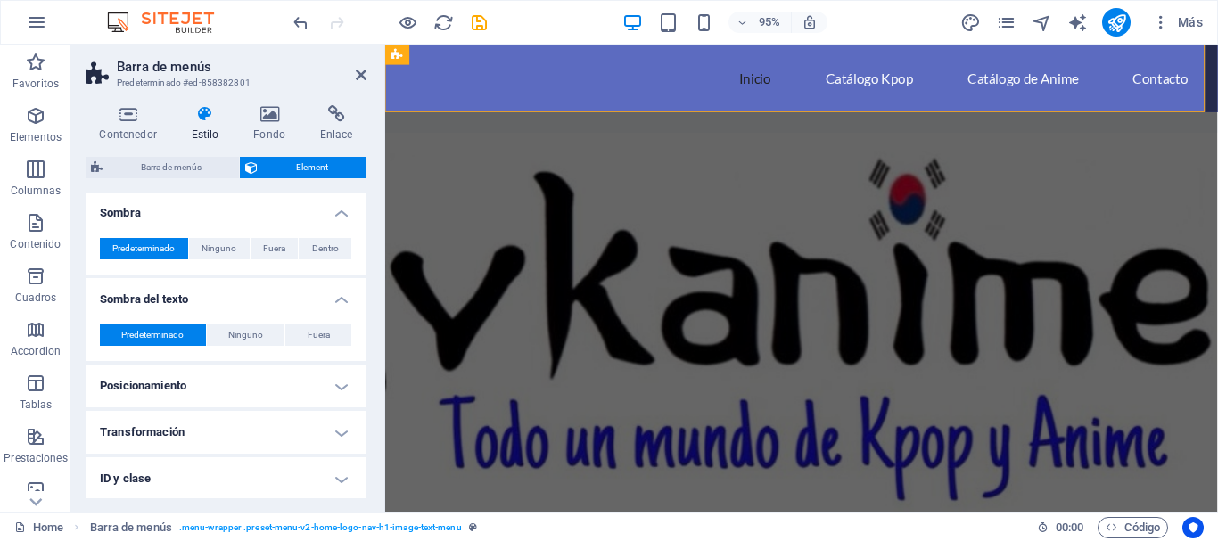
scroll to position [268, 0]
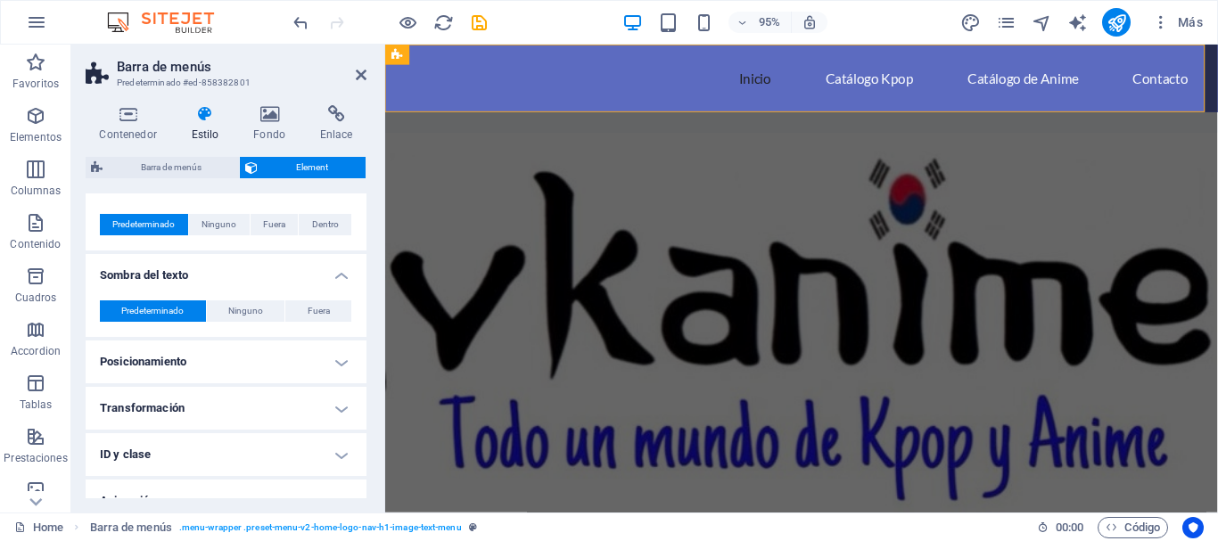
click at [235, 364] on h4 "Posicionamiento" at bounding box center [226, 362] width 281 height 43
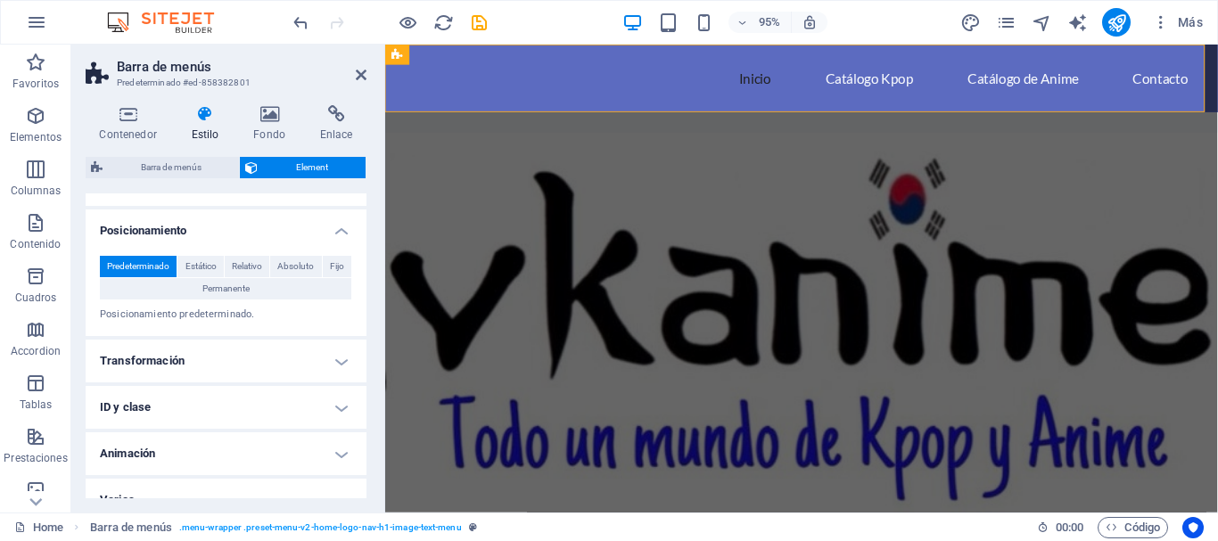
scroll to position [422, 0]
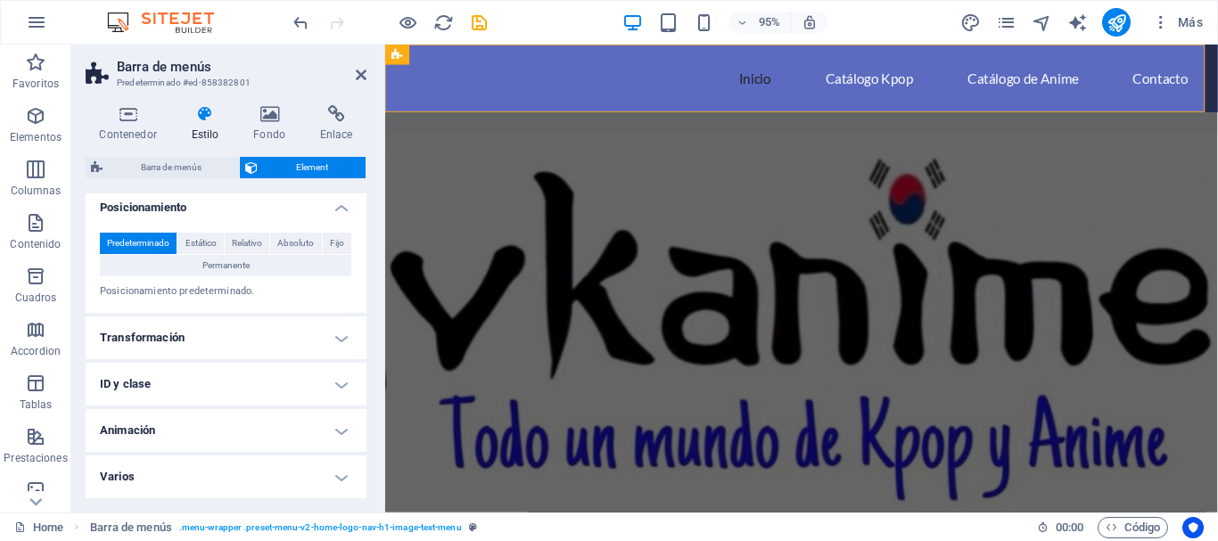
click at [230, 339] on h4 "Transformación" at bounding box center [226, 338] width 281 height 43
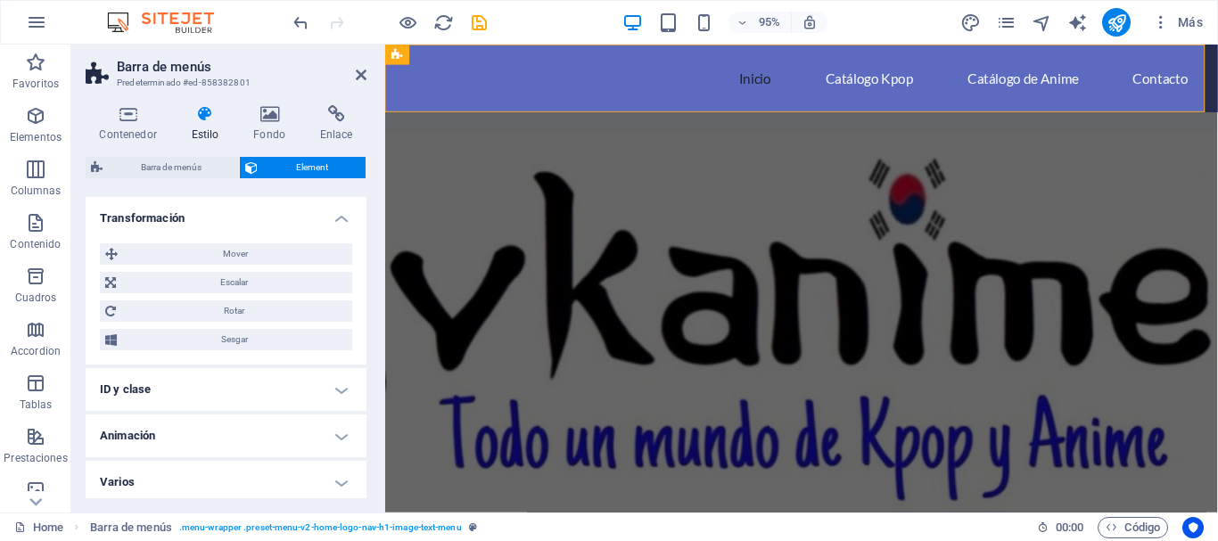
scroll to position [547, 0]
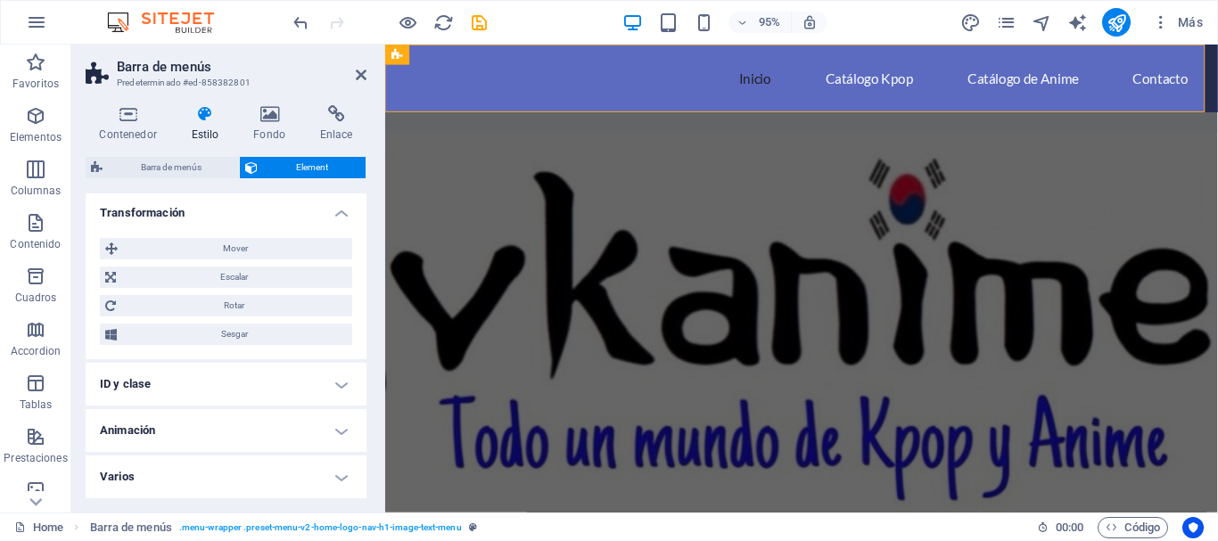
click at [204, 385] on h4 "ID y clase" at bounding box center [226, 384] width 281 height 43
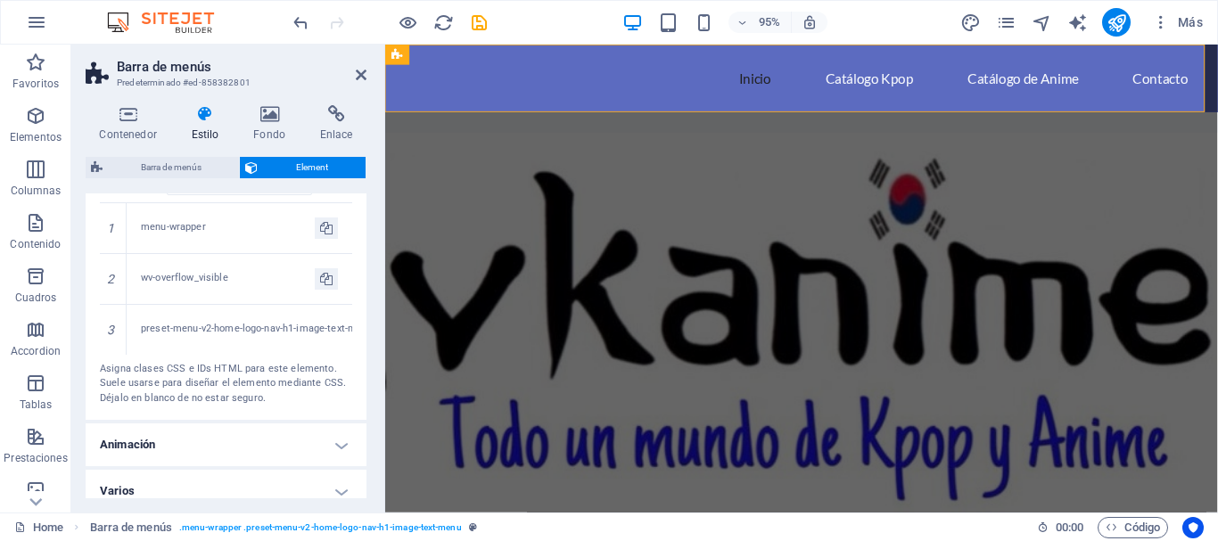
scroll to position [859, 0]
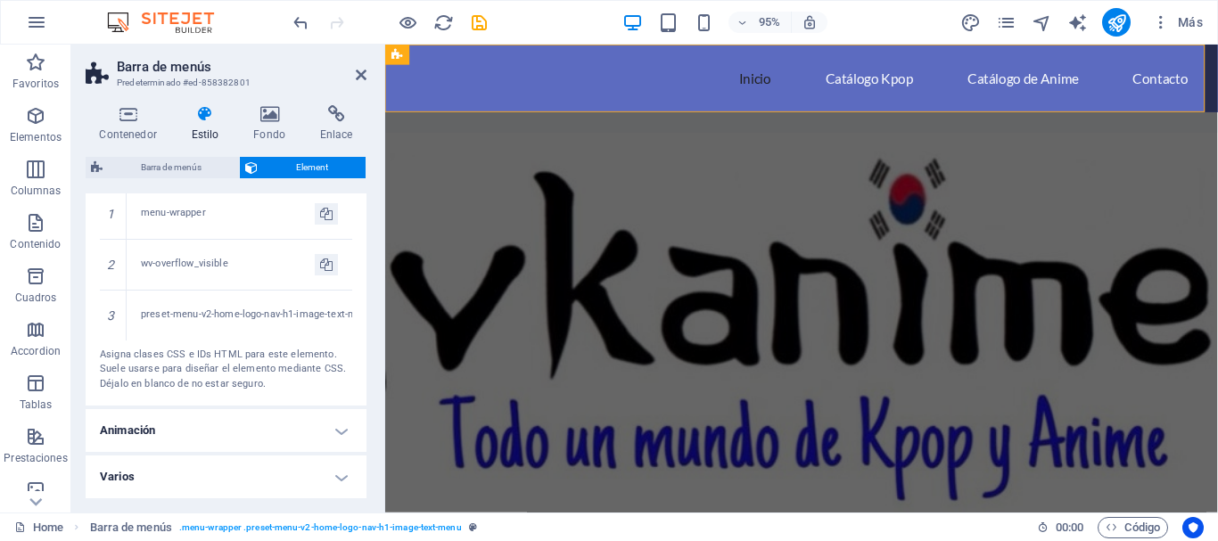
click at [247, 435] on h4 "Animación" at bounding box center [226, 430] width 281 height 43
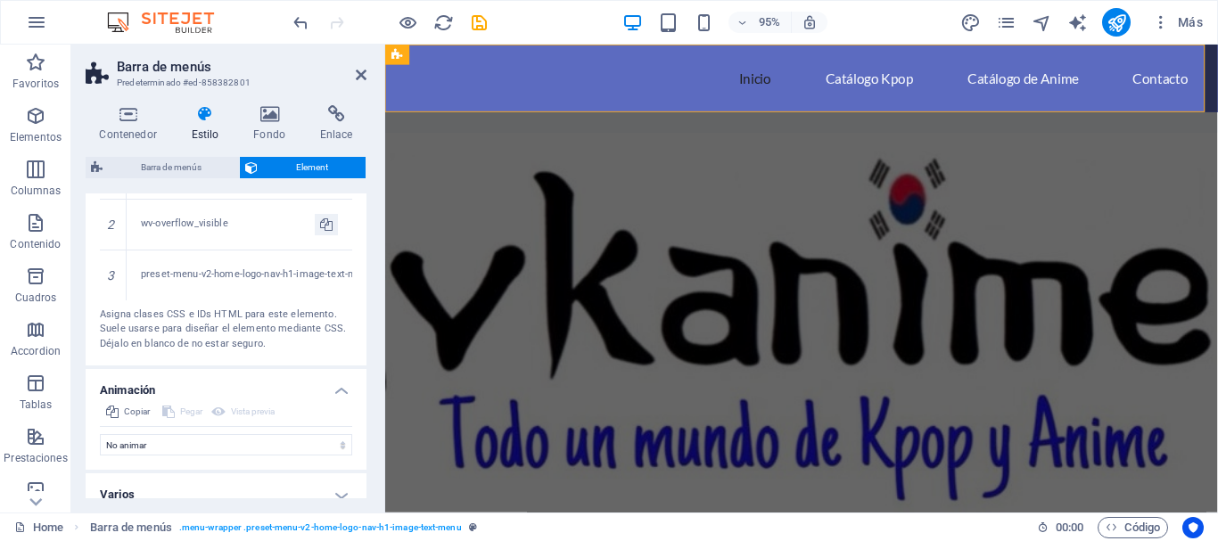
scroll to position [917, 0]
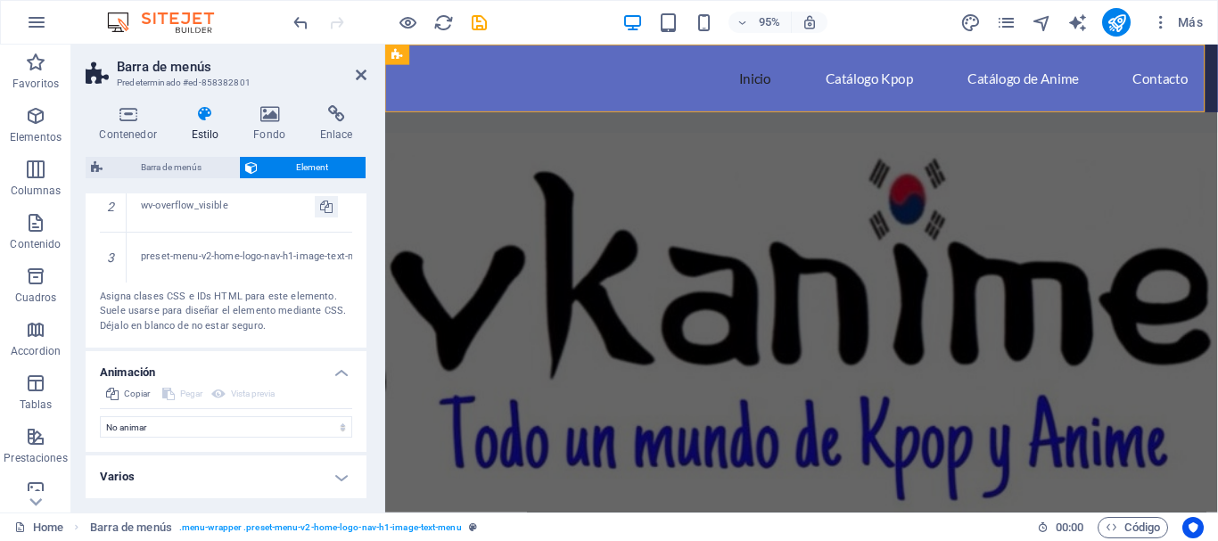
click at [226, 483] on h4 "Varios" at bounding box center [226, 477] width 281 height 43
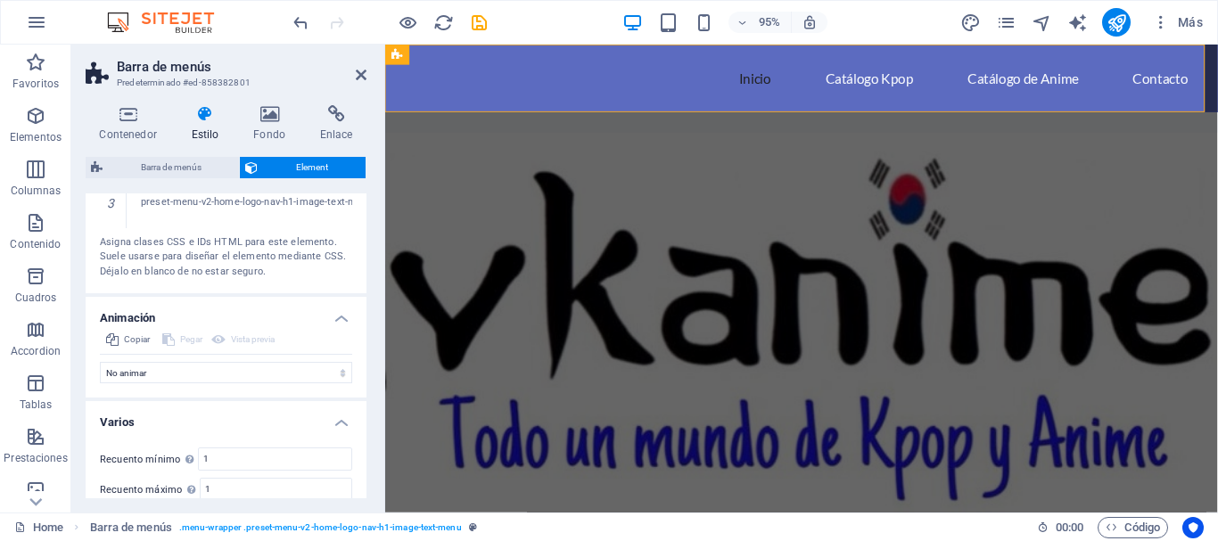
scroll to position [1027, 0]
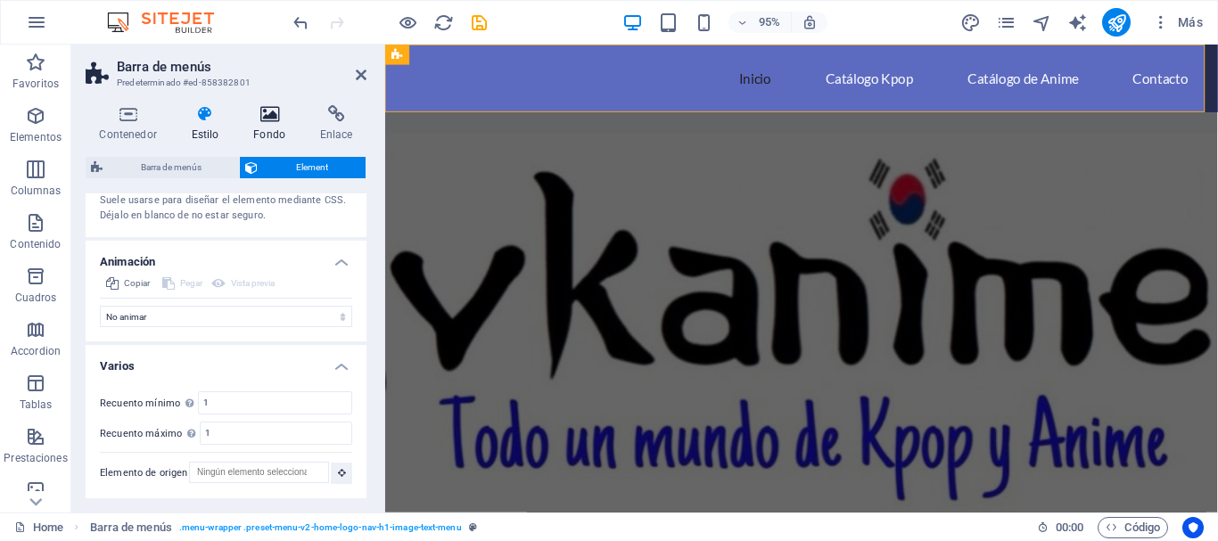
click at [271, 116] on icon at bounding box center [270, 114] width 60 height 18
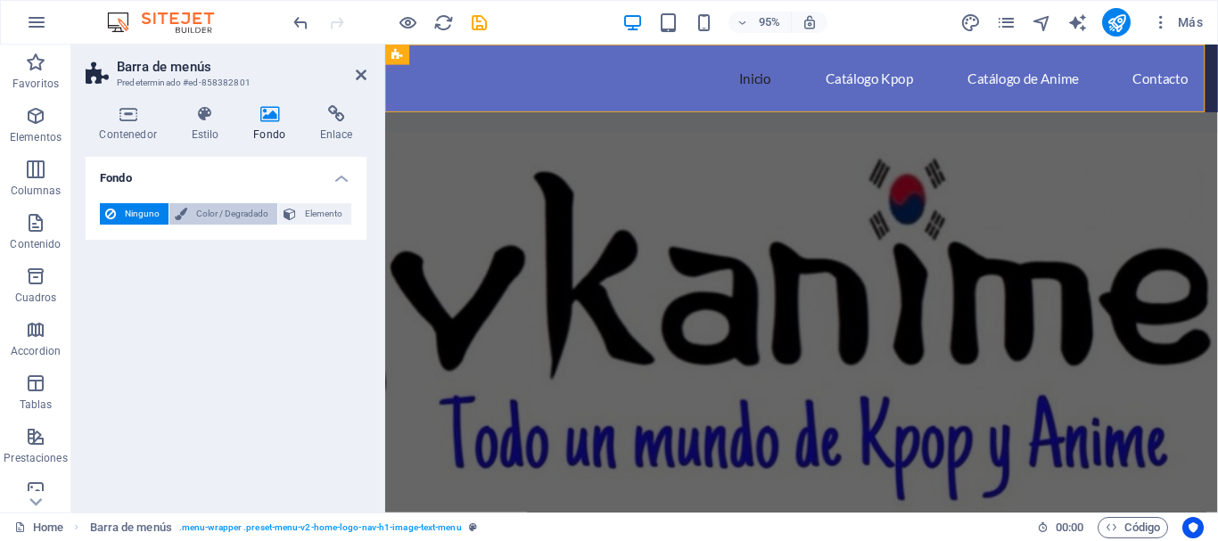
click at [204, 215] on span "Color / Degradado" at bounding box center [232, 213] width 79 height 21
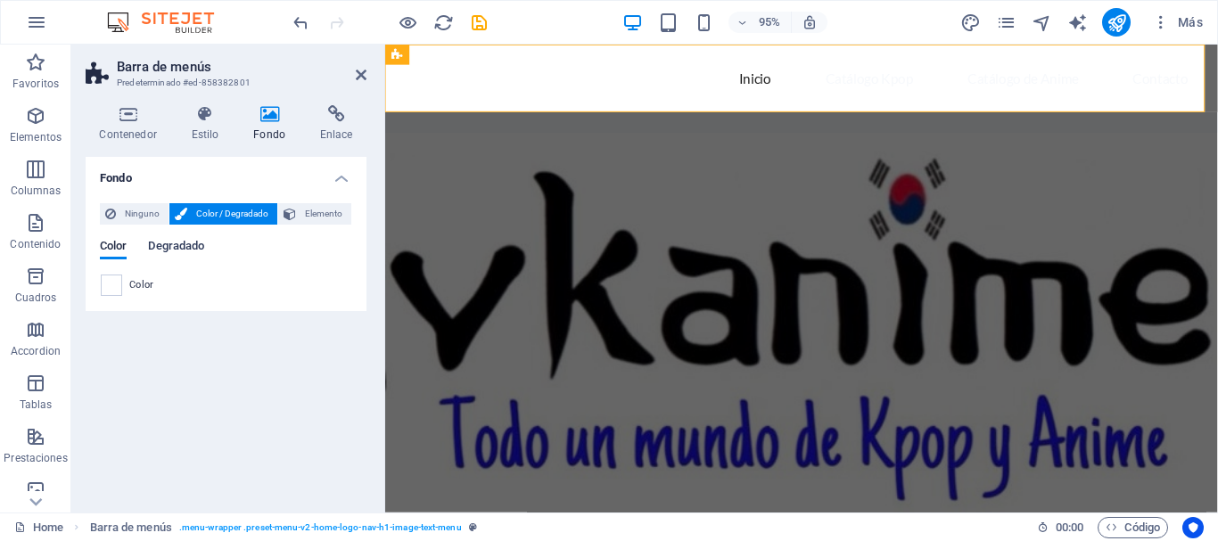
click at [157, 246] on span "Degradado" at bounding box center [176, 247] width 56 height 25
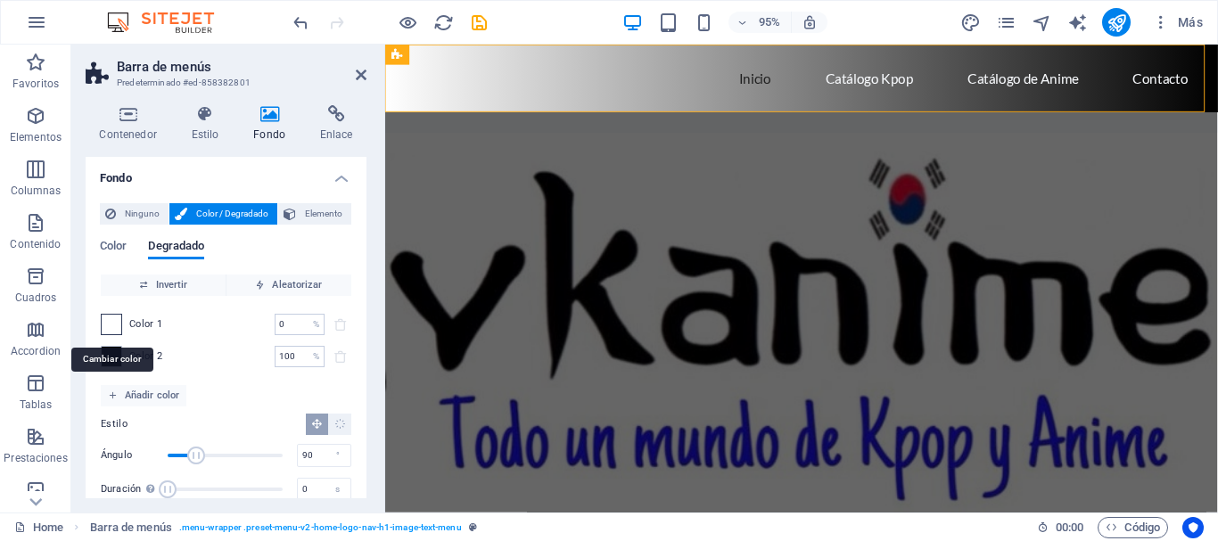
click at [112, 324] on span at bounding box center [112, 325] width 20 height 20
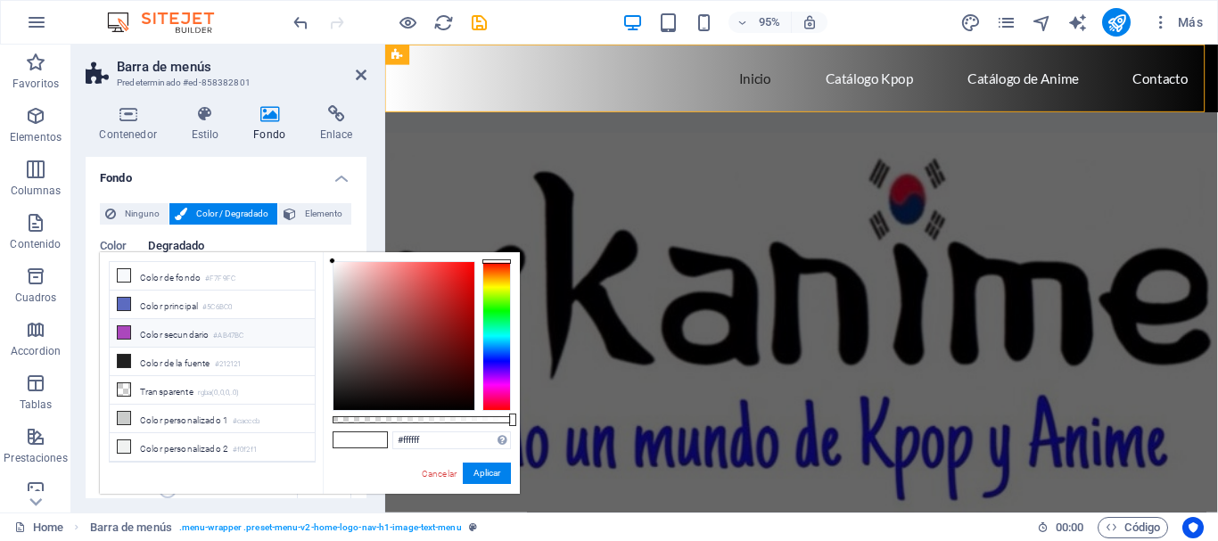
click at [126, 332] on icon at bounding box center [124, 332] width 12 height 12
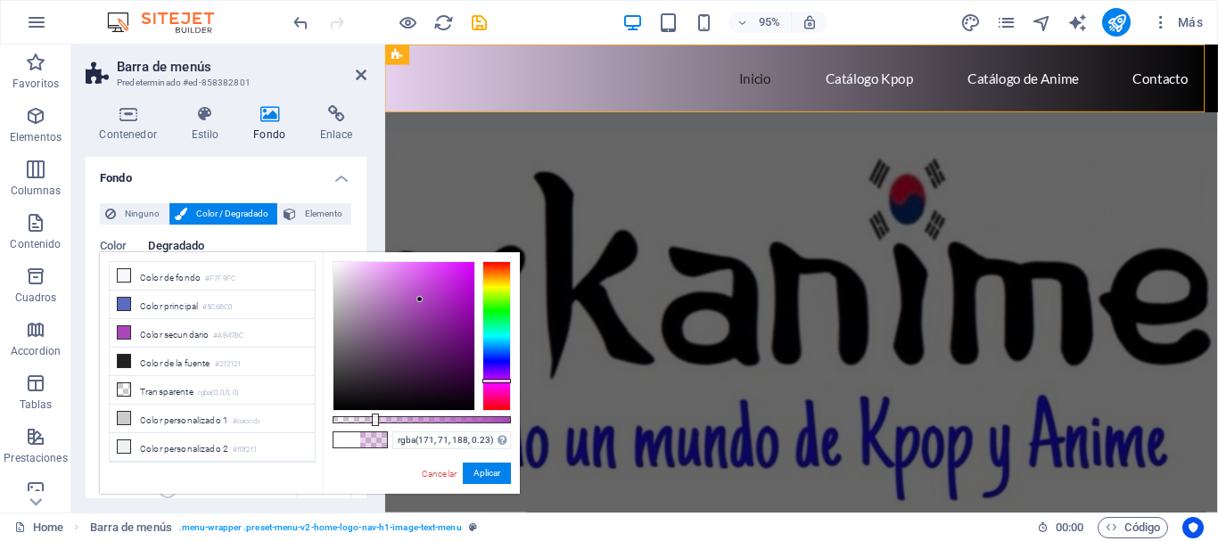
drag, startPoint x: 510, startPoint y: 422, endPoint x: 374, endPoint y: 418, distance: 136.5
click at [374, 418] on div at bounding box center [375, 420] width 7 height 12
click at [125, 301] on icon at bounding box center [124, 304] width 12 height 12
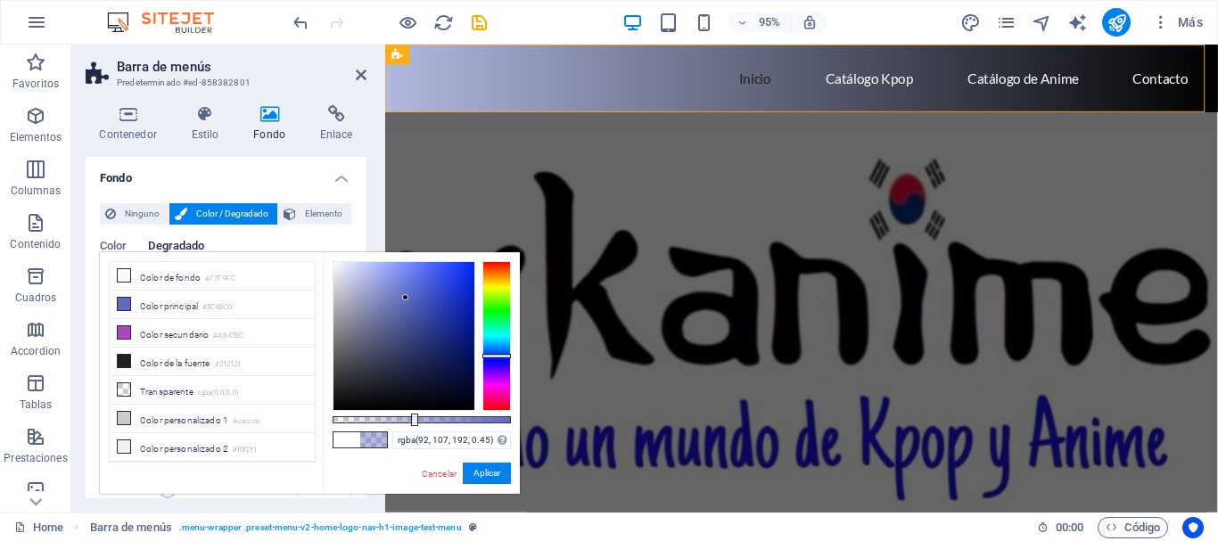
drag, startPoint x: 512, startPoint y: 421, endPoint x: 412, endPoint y: 425, distance: 99.9
click at [412, 425] on div at bounding box center [414, 420] width 7 height 12
click at [144, 301] on li "Color principal #5C6BC0" at bounding box center [212, 305] width 205 height 29
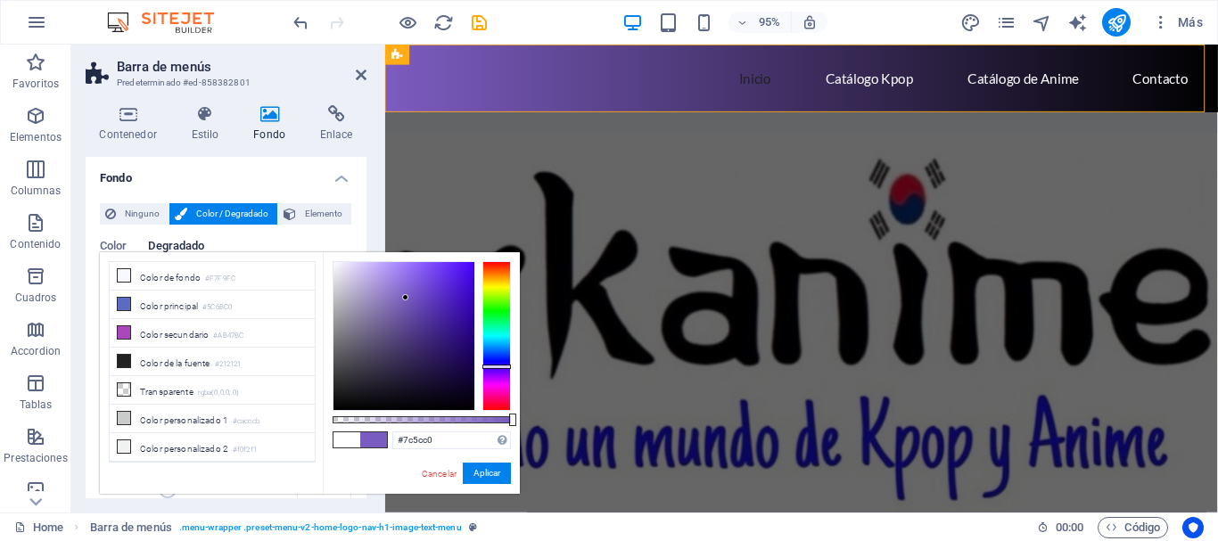
drag, startPoint x: 501, startPoint y: 357, endPoint x: 494, endPoint y: 367, distance: 12.9
click at [494, 367] on div at bounding box center [496, 367] width 29 height 4
click at [349, 438] on span at bounding box center [347, 440] width 27 height 15
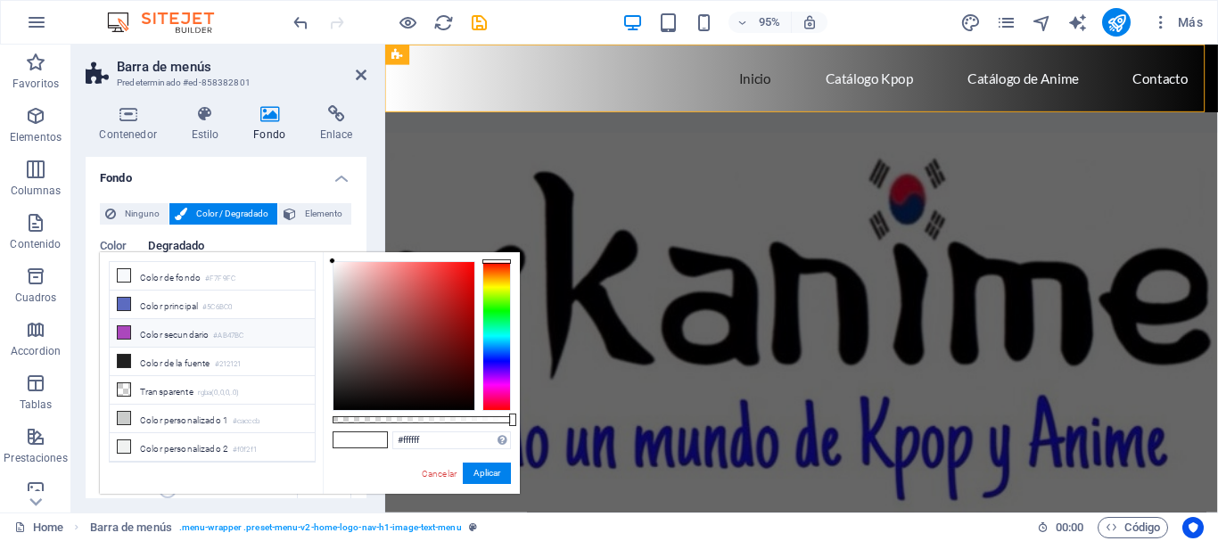
click at [126, 332] on icon at bounding box center [124, 332] width 12 height 12
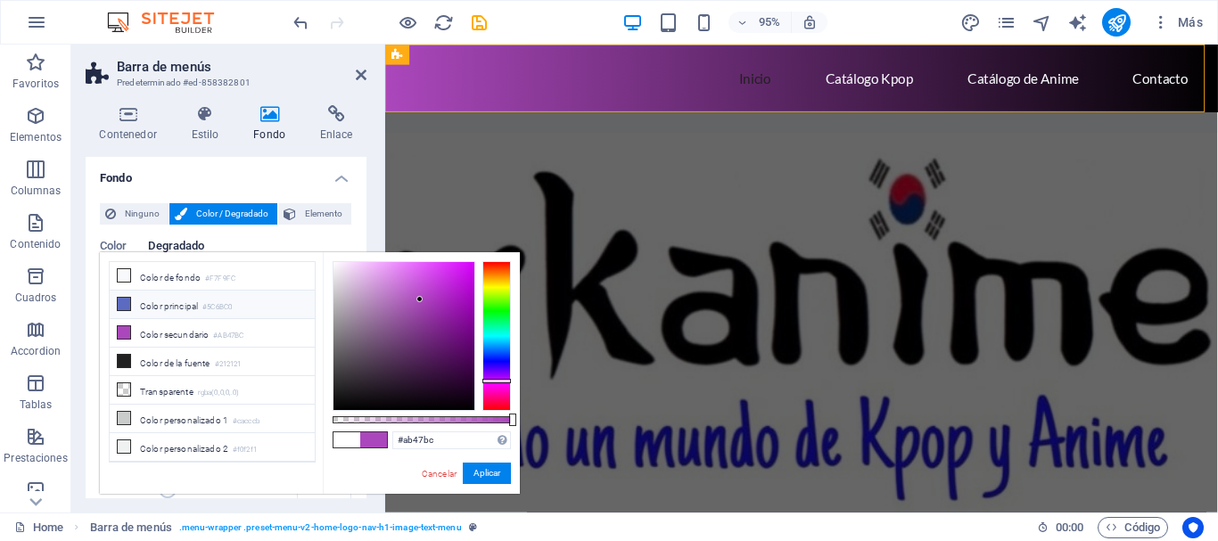
click at [181, 309] on li "Color principal #5C6BC0" at bounding box center [212, 305] width 205 height 29
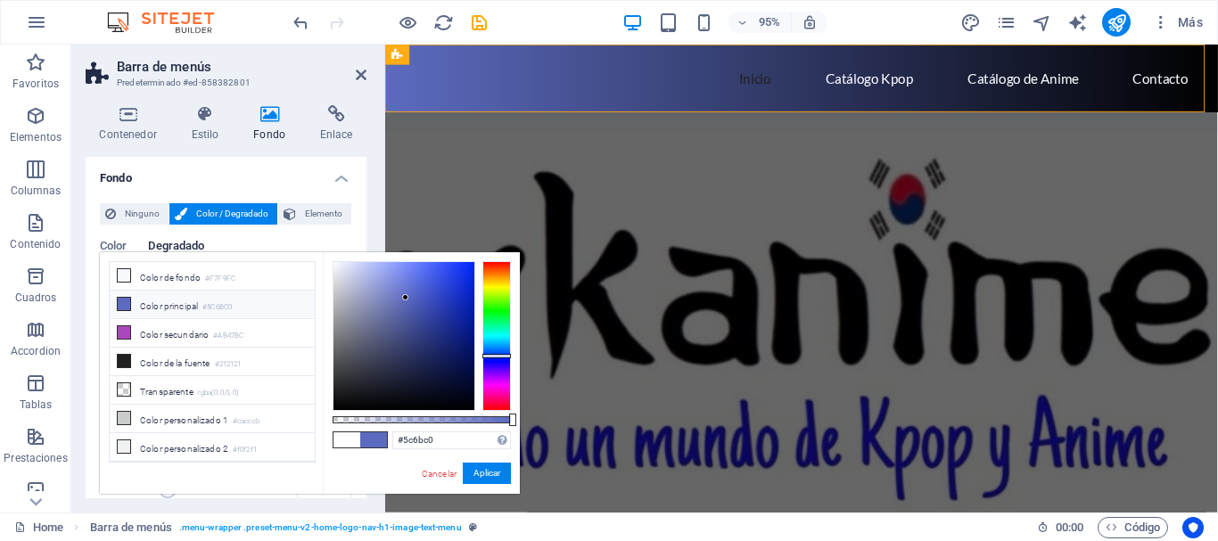
click at [125, 302] on icon at bounding box center [124, 304] width 12 height 12
click at [150, 306] on li "Color principal #5C6BC0" at bounding box center [212, 305] width 205 height 29
click at [352, 441] on span at bounding box center [347, 440] width 27 height 15
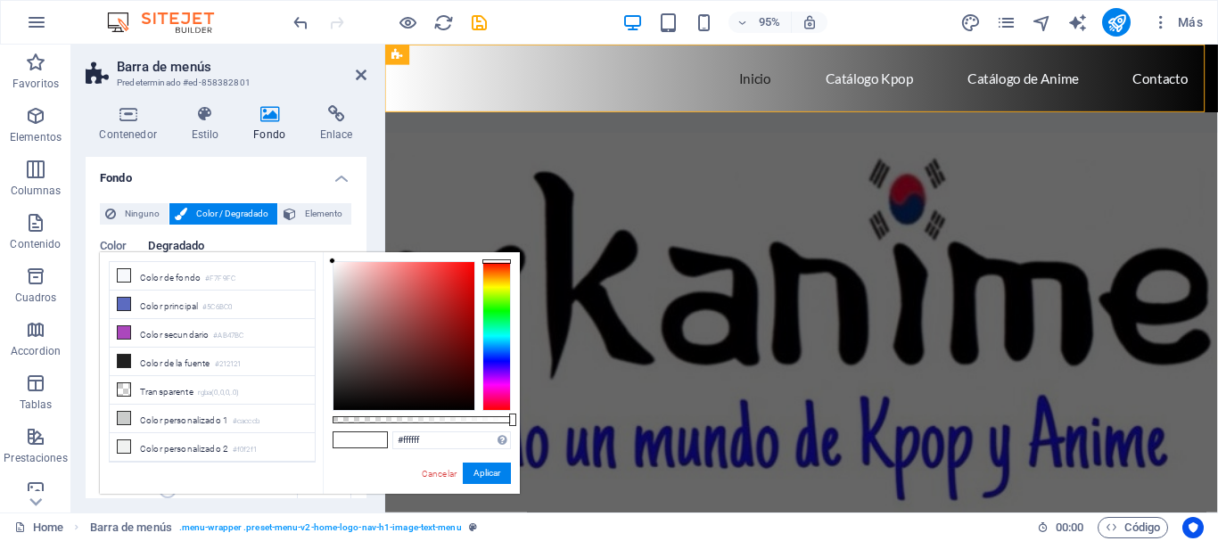
click at [345, 438] on span at bounding box center [347, 440] width 27 height 15
click at [156, 305] on li "Color principal #5C6BC0" at bounding box center [212, 305] width 205 height 29
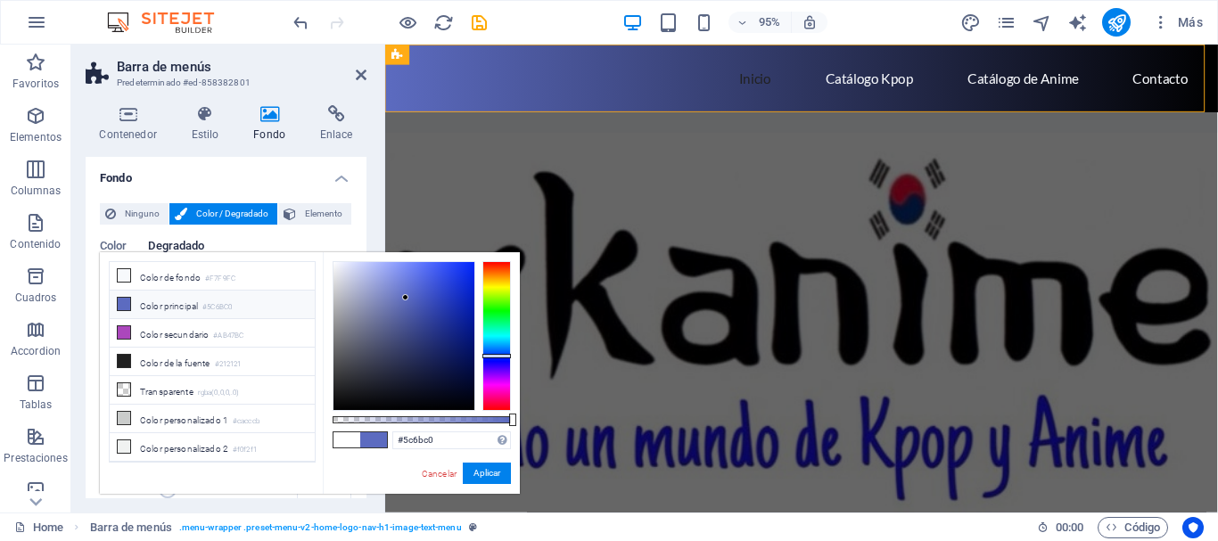
click at [156, 305] on li "Color principal #5C6BC0" at bounding box center [212, 305] width 205 height 29
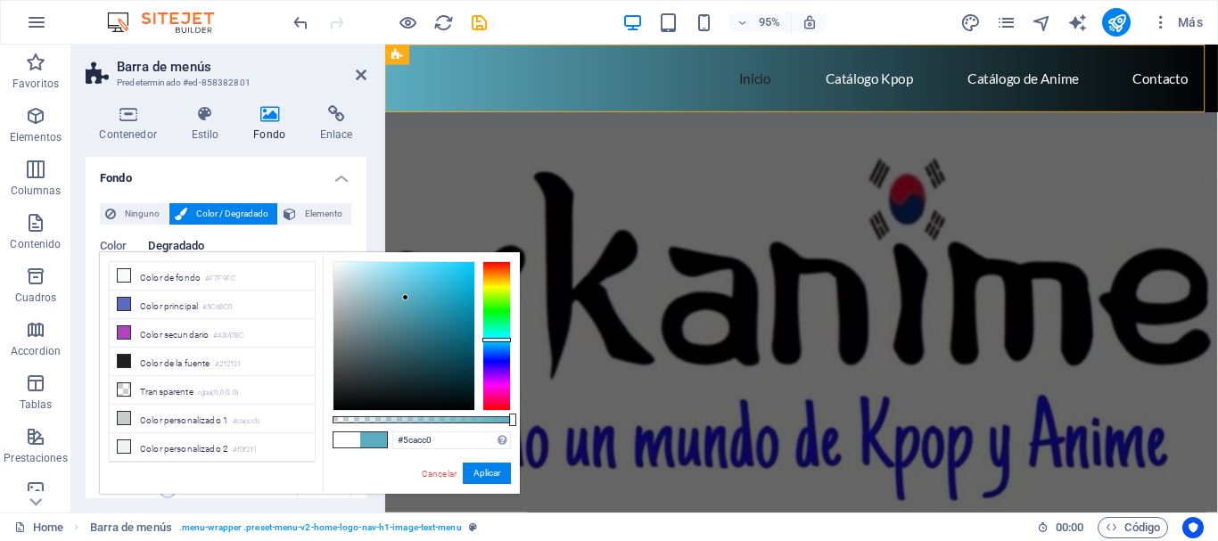
drag, startPoint x: 492, startPoint y: 356, endPoint x: 500, endPoint y: 340, distance: 17.9
click at [500, 340] on div at bounding box center [496, 340] width 29 height 4
click at [491, 475] on button "Aplicar" at bounding box center [487, 473] width 48 height 21
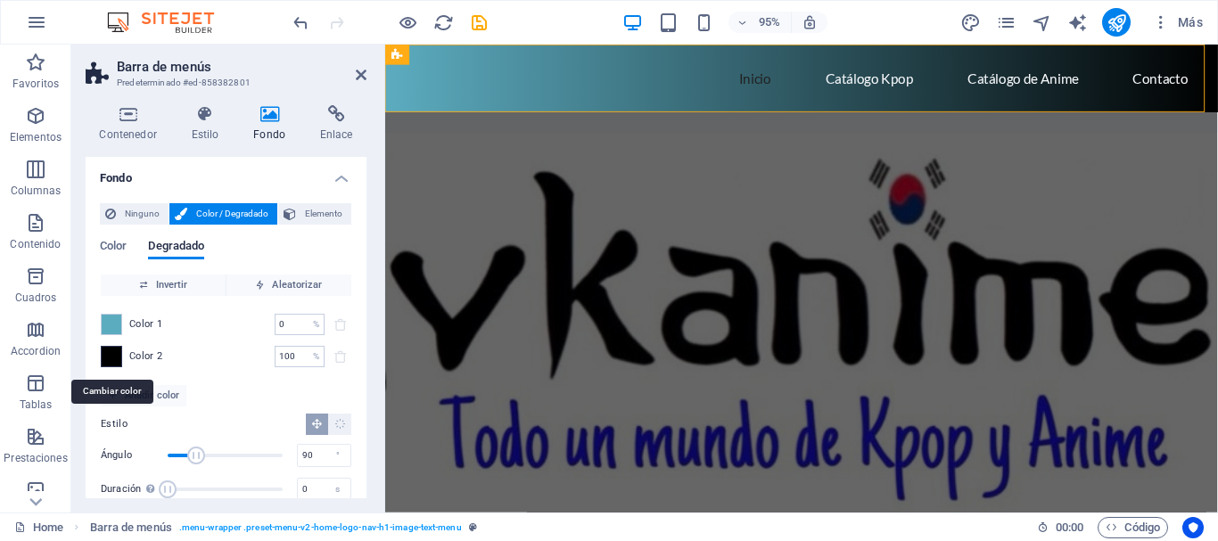
click at [111, 355] on span at bounding box center [112, 357] width 20 height 20
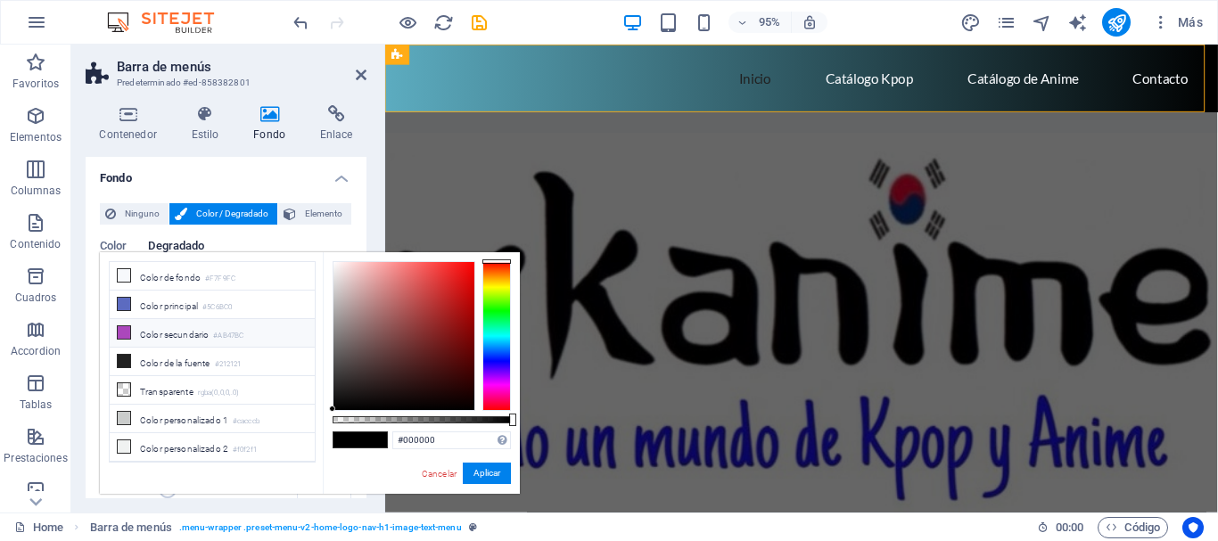
click at [123, 329] on icon at bounding box center [124, 332] width 12 height 12
type input "#ab47bc"
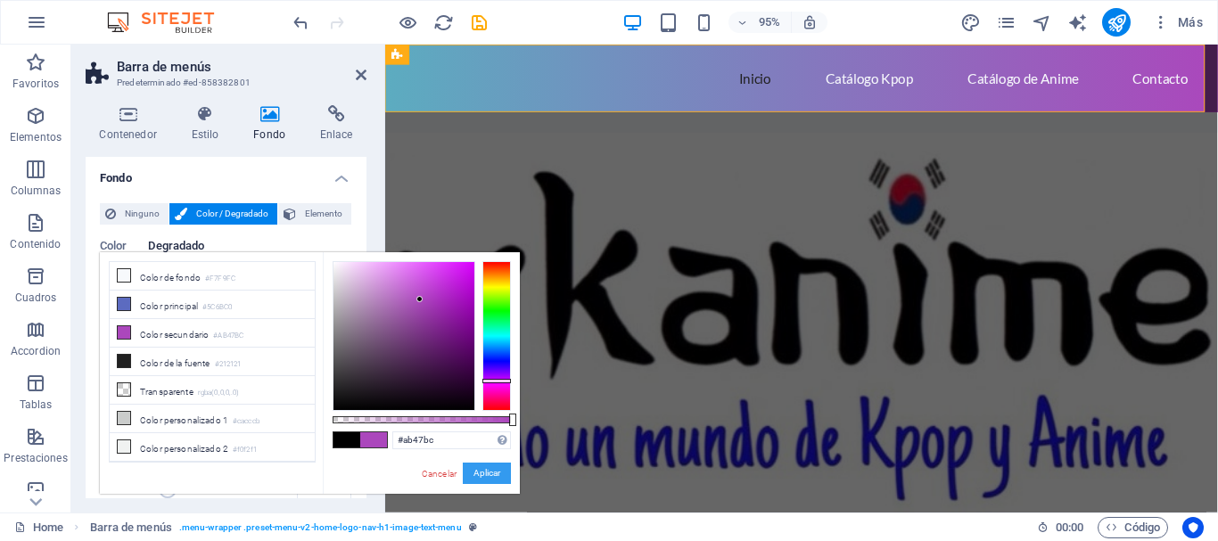
click at [479, 473] on button "Aplicar" at bounding box center [487, 473] width 48 height 21
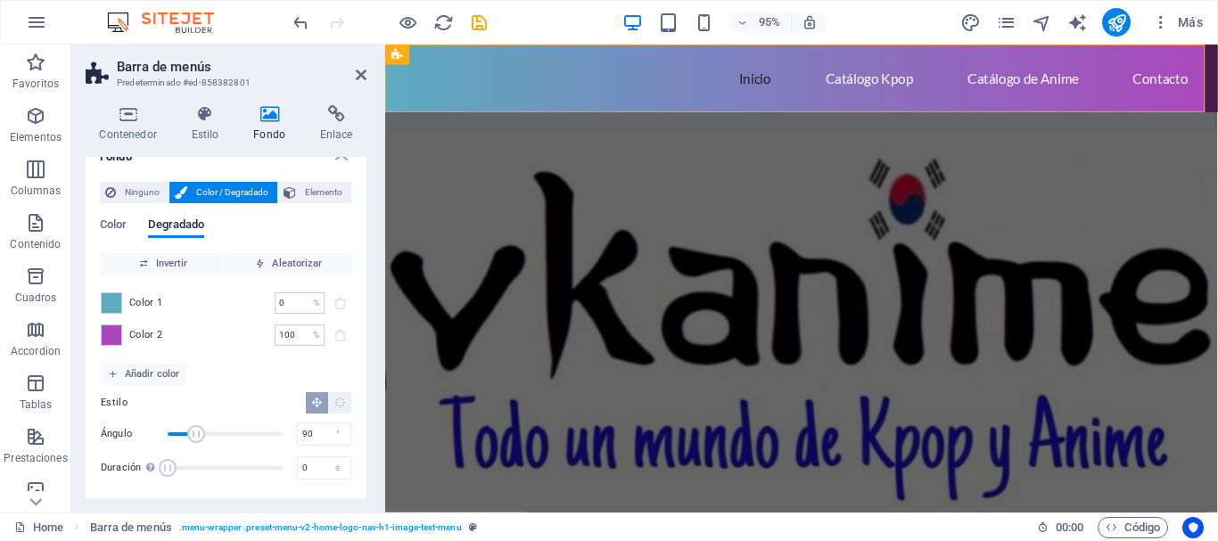
scroll to position [27, 0]
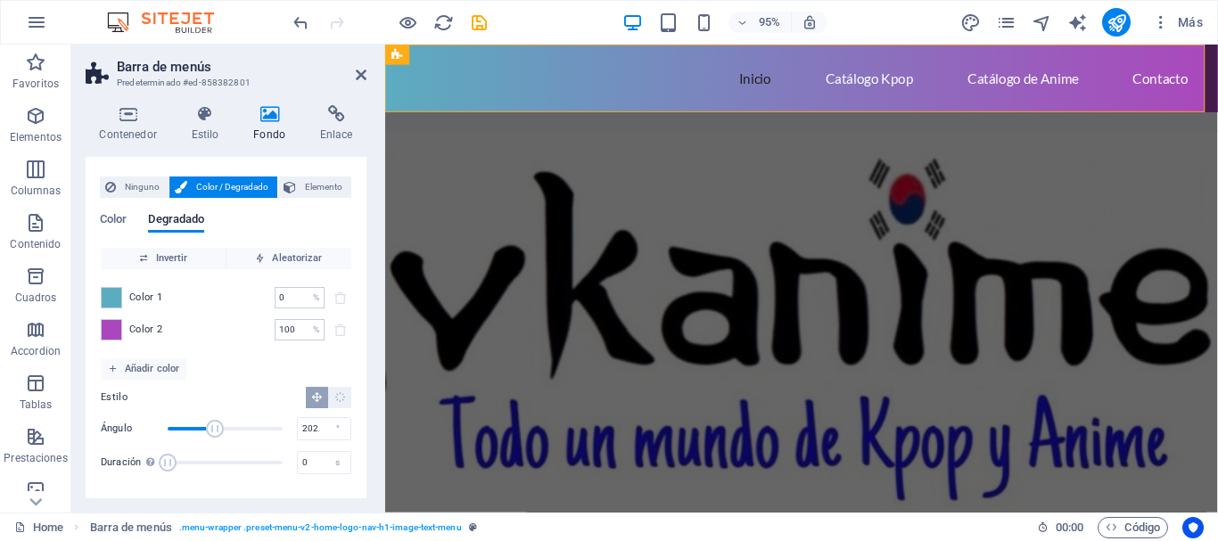
drag, startPoint x: 192, startPoint y: 428, endPoint x: 230, endPoint y: 434, distance: 38.9
click at [224, 434] on span "Ángulo" at bounding box center [215, 429] width 18 height 18
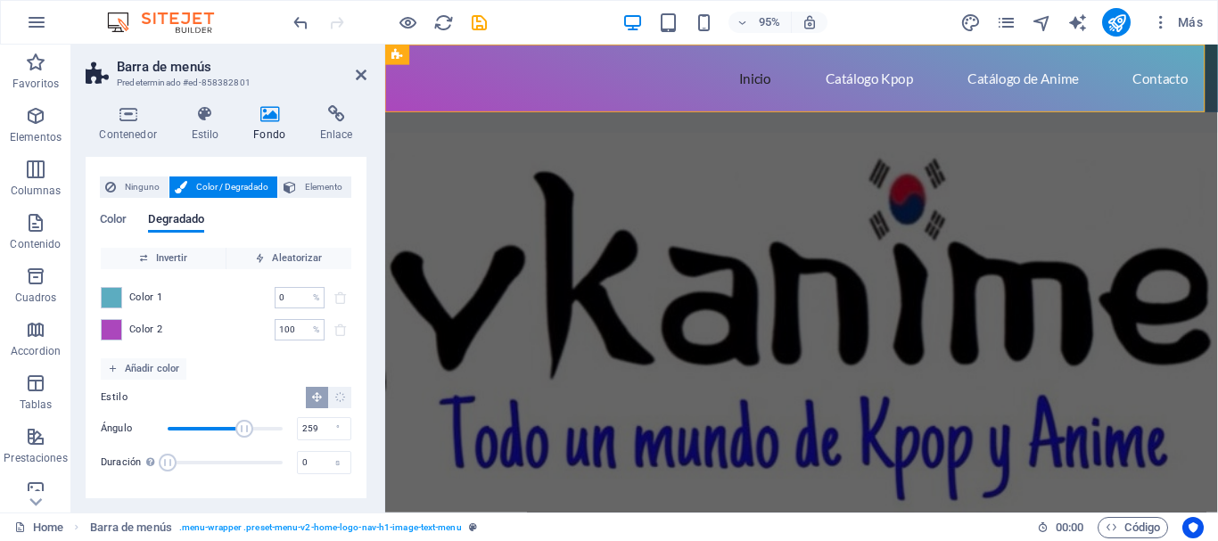
drag, startPoint x: 230, startPoint y: 431, endPoint x: 249, endPoint y: 431, distance: 18.7
click at [248, 431] on span "Ángulo" at bounding box center [244, 429] width 18 height 18
drag, startPoint x: 249, startPoint y: 431, endPoint x: 267, endPoint y: 432, distance: 17.9
click at [267, 432] on span "Ángulo" at bounding box center [270, 429] width 18 height 18
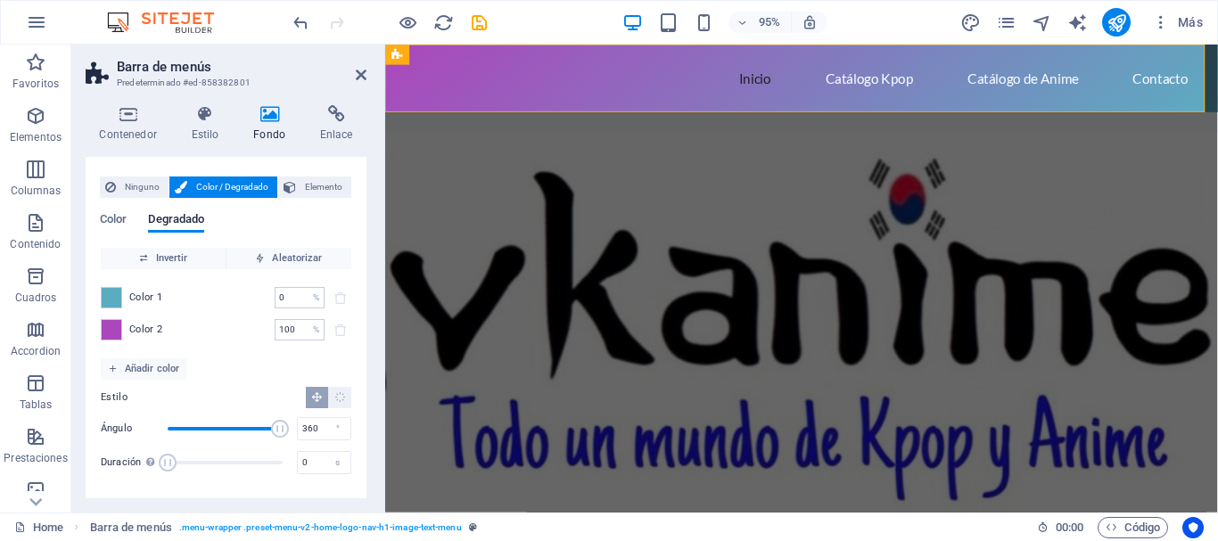
drag, startPoint x: 267, startPoint y: 432, endPoint x: 287, endPoint y: 434, distance: 20.7
click at [287, 434] on span "Ángulo" at bounding box center [280, 429] width 18 height 18
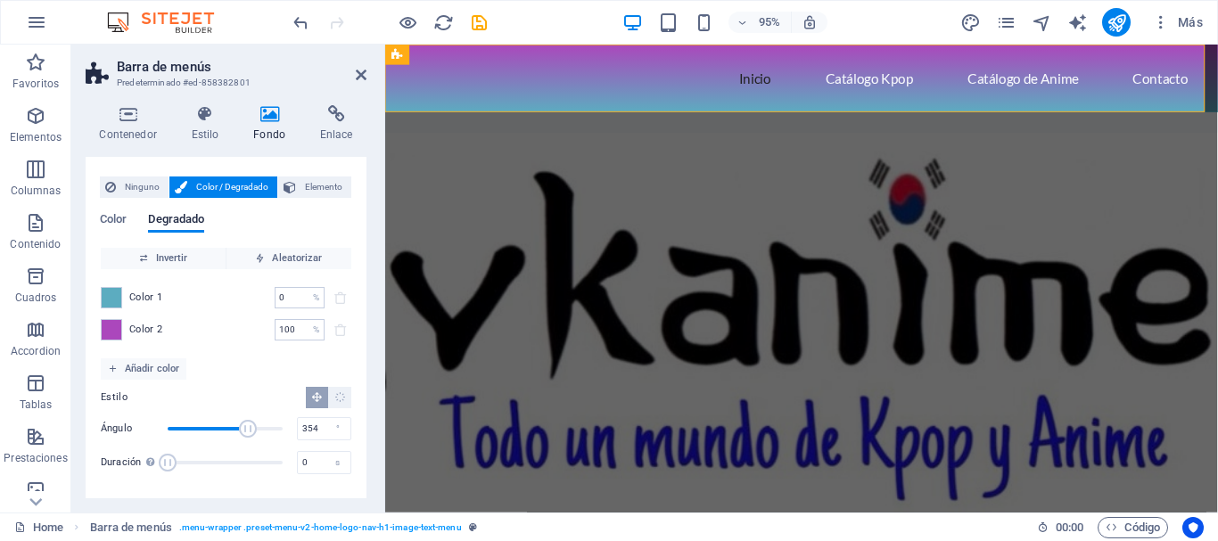
type input "360"
drag, startPoint x: 270, startPoint y: 434, endPoint x: 281, endPoint y: 436, distance: 10.8
click at [281, 436] on span "Ángulo" at bounding box center [283, 429] width 18 height 18
click at [360, 75] on icon at bounding box center [361, 75] width 11 height 14
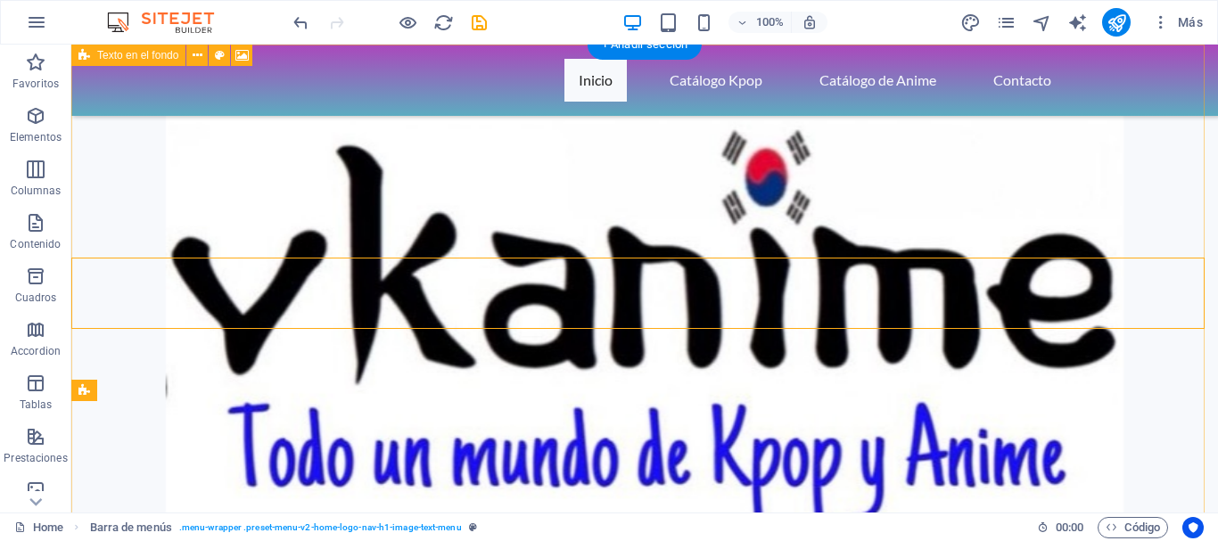
scroll to position [0, 0]
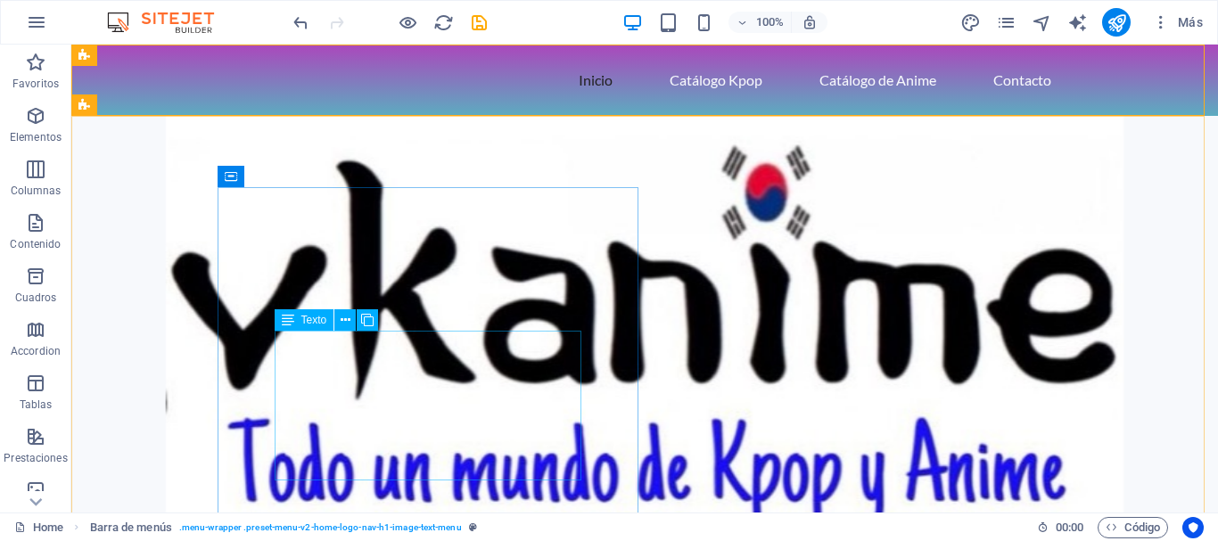
click at [315, 321] on span "Texto" at bounding box center [314, 320] width 26 height 11
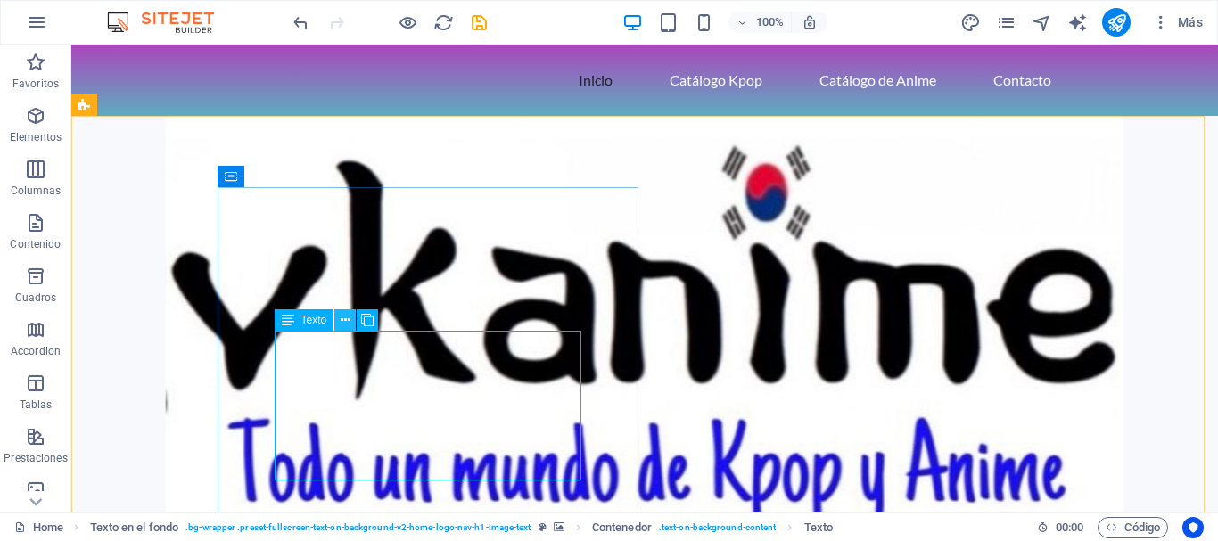
click at [343, 319] on icon at bounding box center [346, 320] width 10 height 19
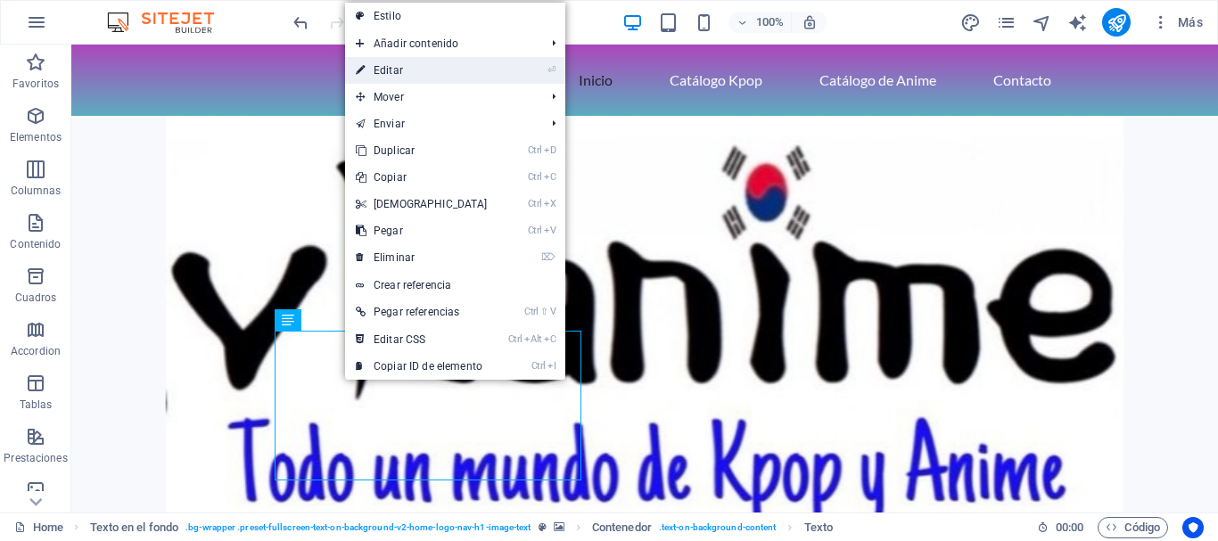
click at [397, 75] on link "⏎ Editar" at bounding box center [421, 70] width 153 height 27
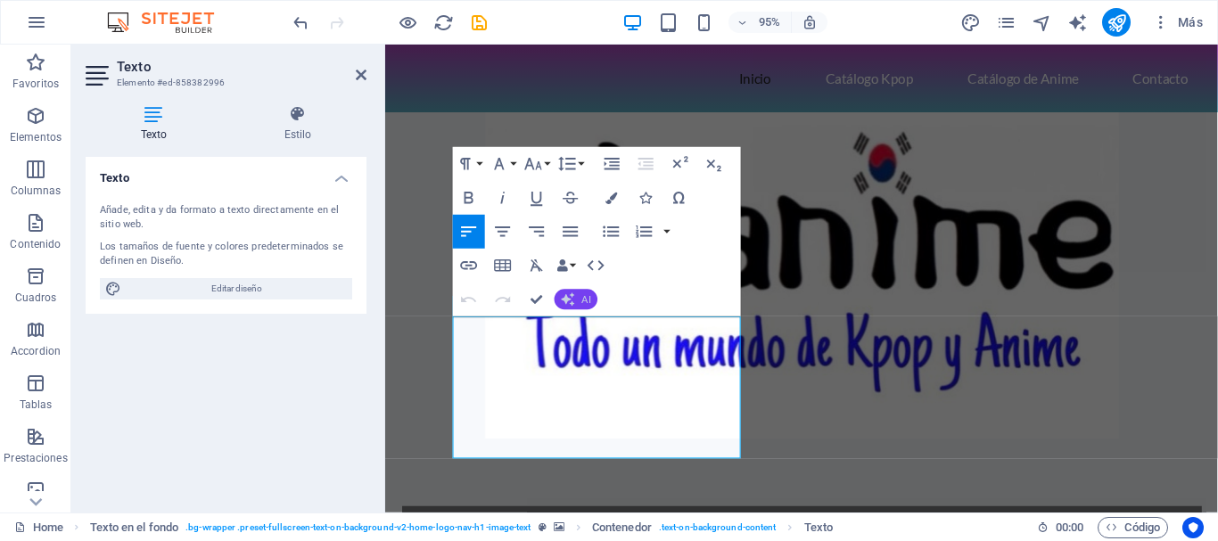
click at [579, 301] on button "AI" at bounding box center [576, 300] width 43 height 21
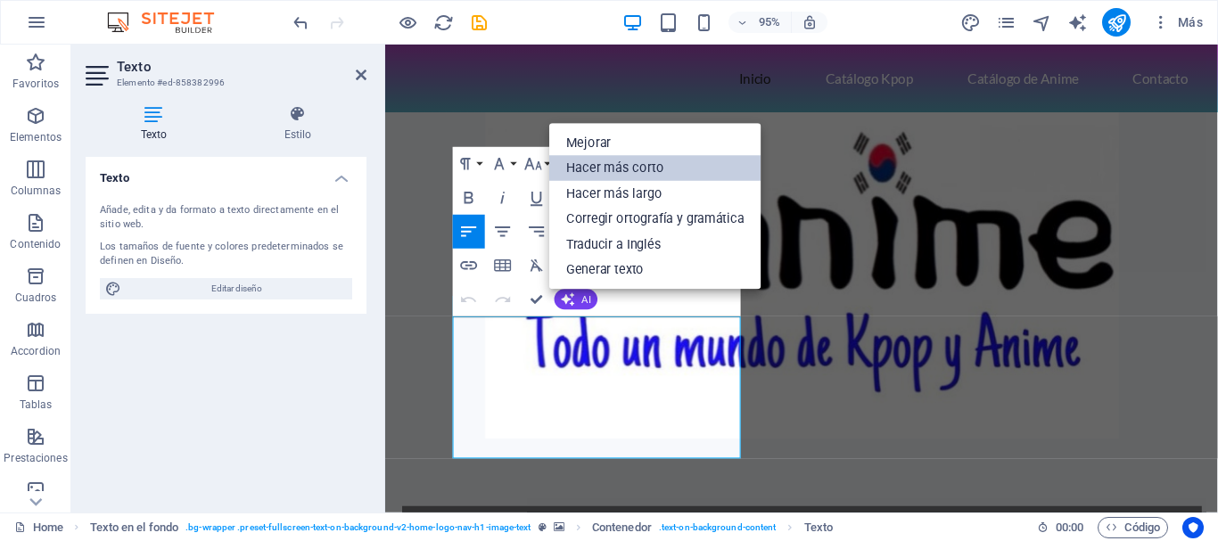
click at [612, 167] on link "Hacer más corto" at bounding box center [655, 168] width 212 height 26
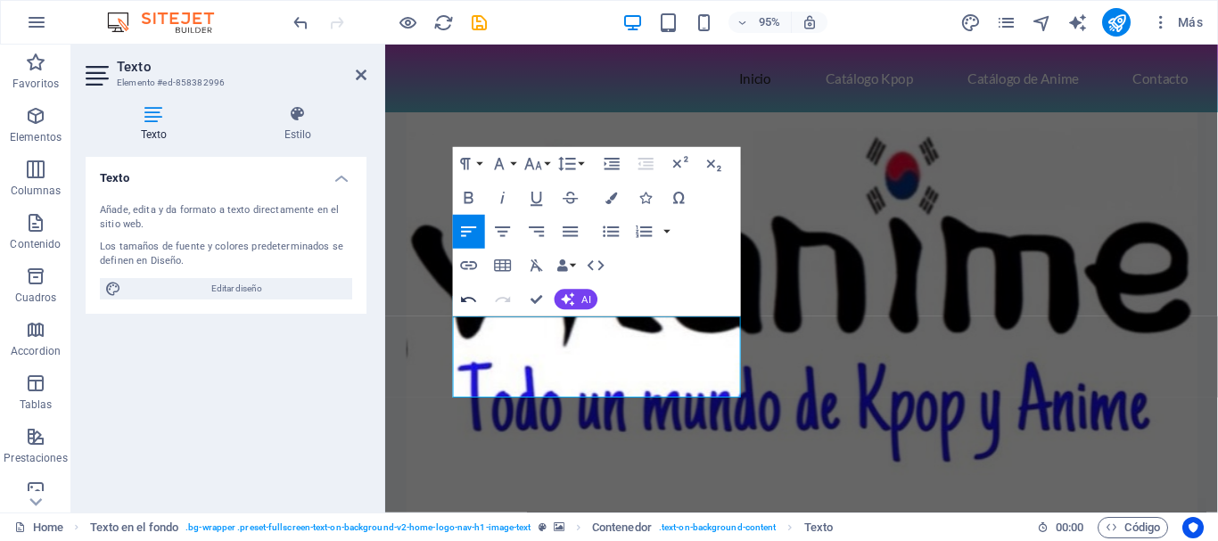
click at [465, 300] on icon "button" at bounding box center [469, 300] width 15 height 6
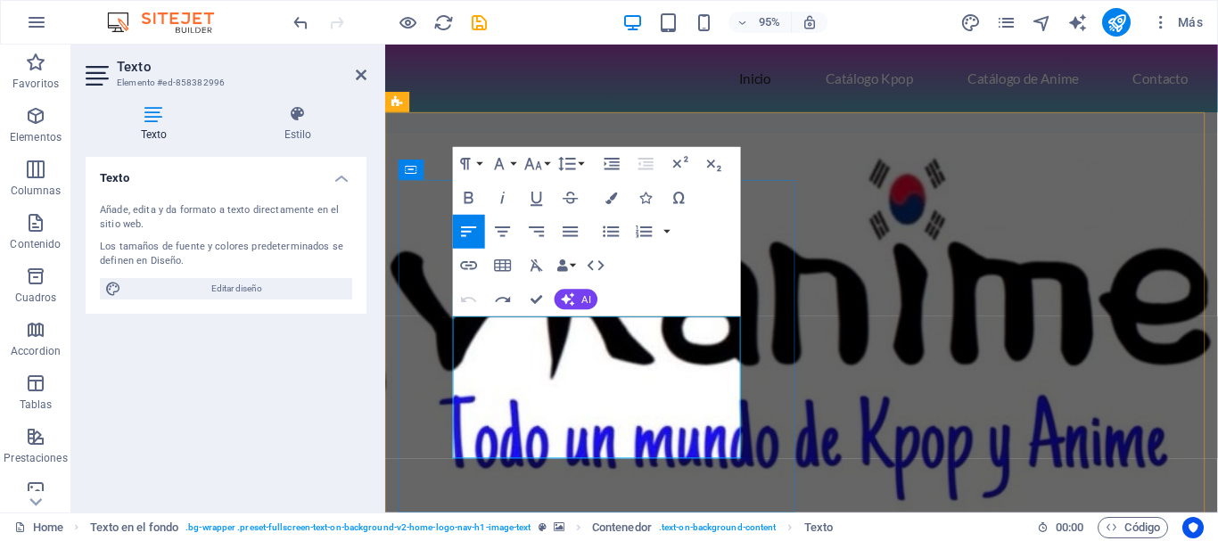
drag, startPoint x: 521, startPoint y: 441, endPoint x: 458, endPoint y: 398, distance: 75.7
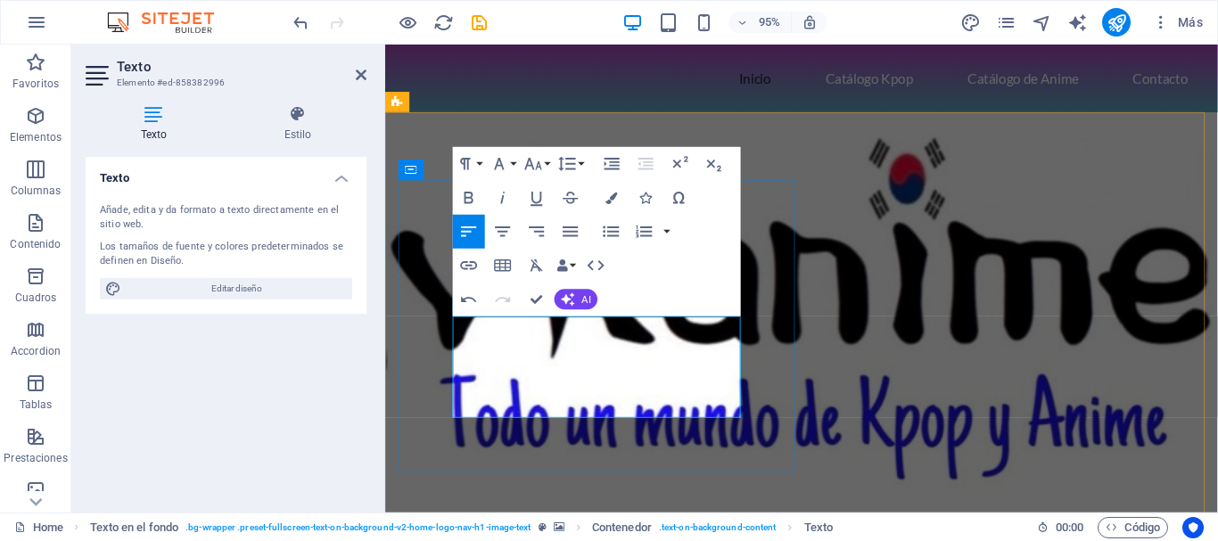
drag, startPoint x: 538, startPoint y: 424, endPoint x: 602, endPoint y: 405, distance: 66.9
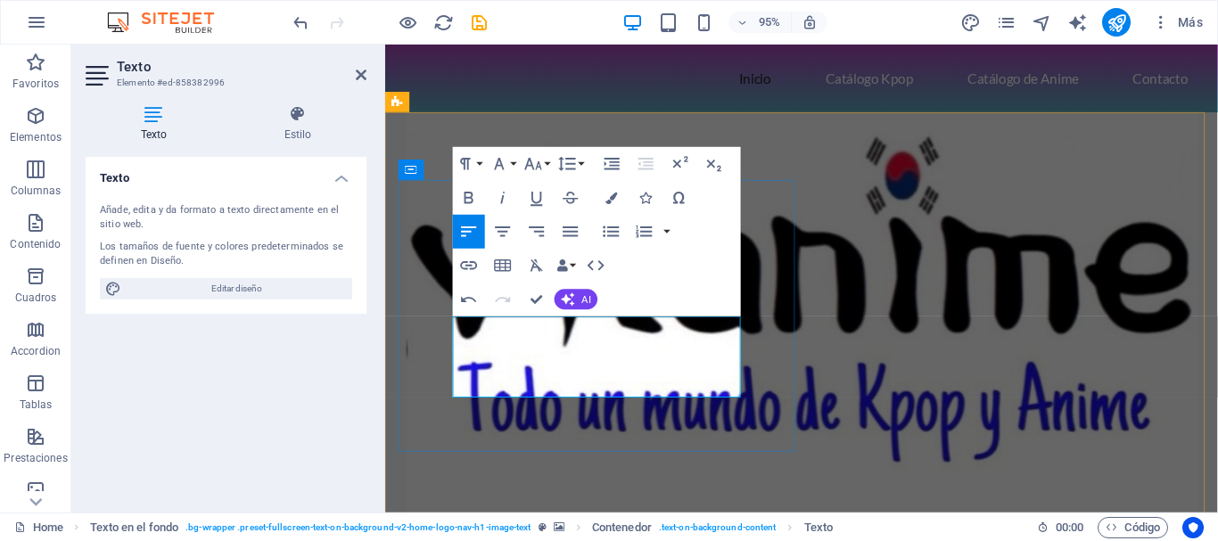
drag, startPoint x: 456, startPoint y: 340, endPoint x: 626, endPoint y: 408, distance: 183.3
click at [543, 168] on icon "button" at bounding box center [534, 164] width 21 height 21
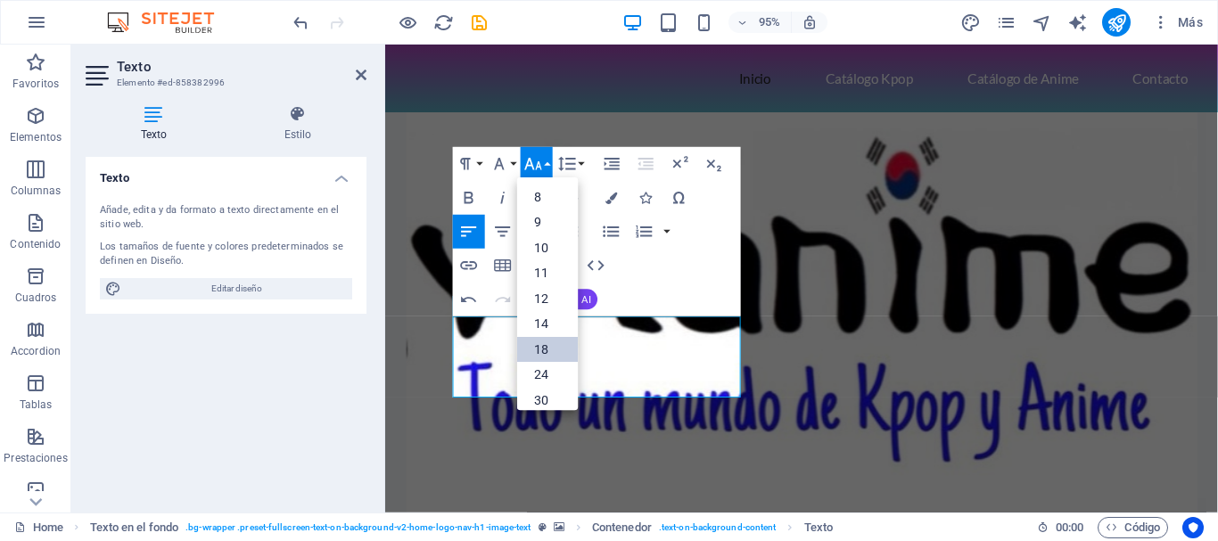
click at [548, 349] on link "18" at bounding box center [547, 350] width 61 height 26
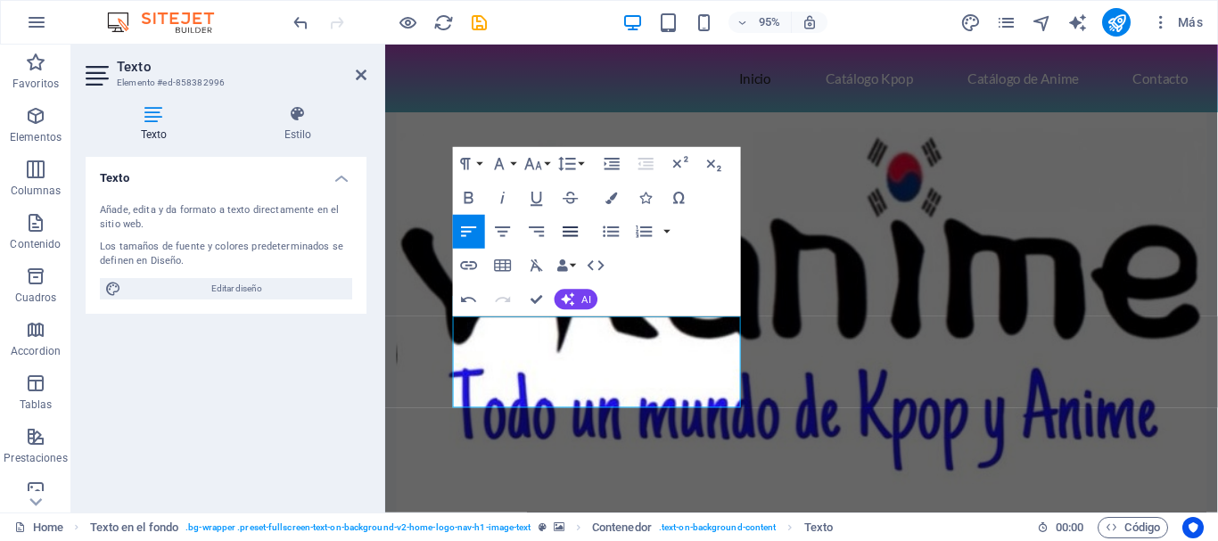
click at [572, 224] on icon "button" at bounding box center [571, 232] width 21 height 21
click at [857, 238] on figure at bounding box center [823, 336] width 877 height 440
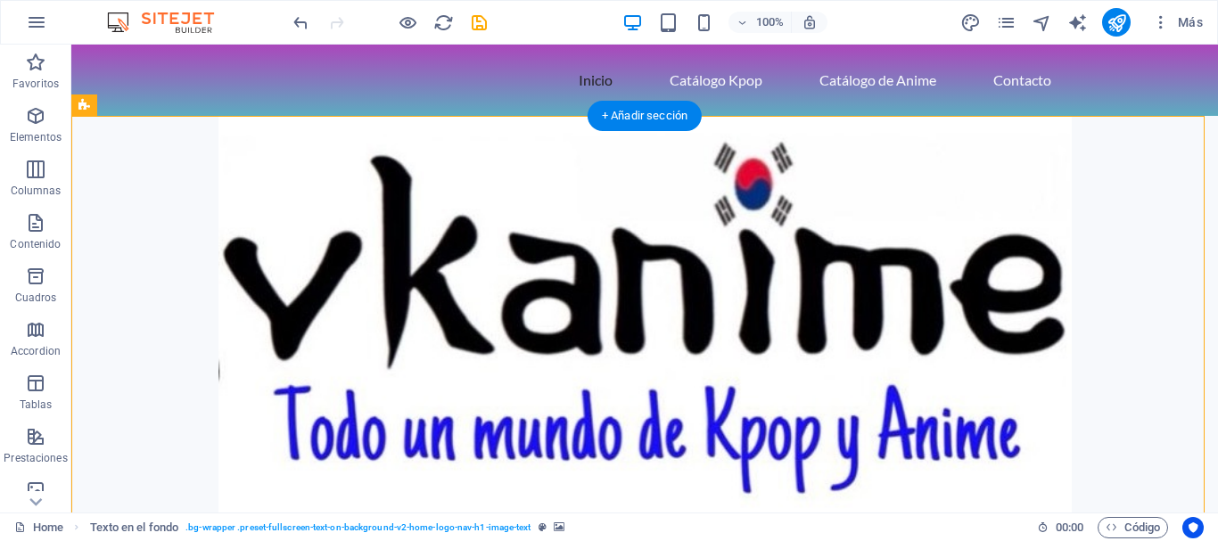
click at [870, 301] on figure at bounding box center [644, 336] width 1147 height 440
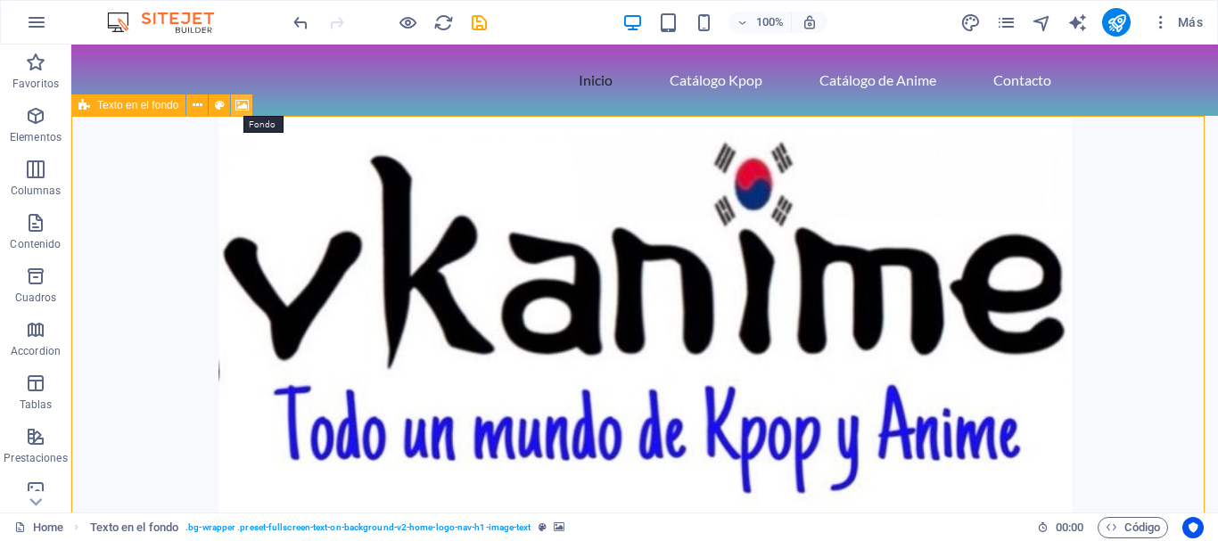
drag, startPoint x: 246, startPoint y: 104, endPoint x: 383, endPoint y: 318, distance: 253.8
click at [246, 104] on icon at bounding box center [241, 105] width 13 height 19
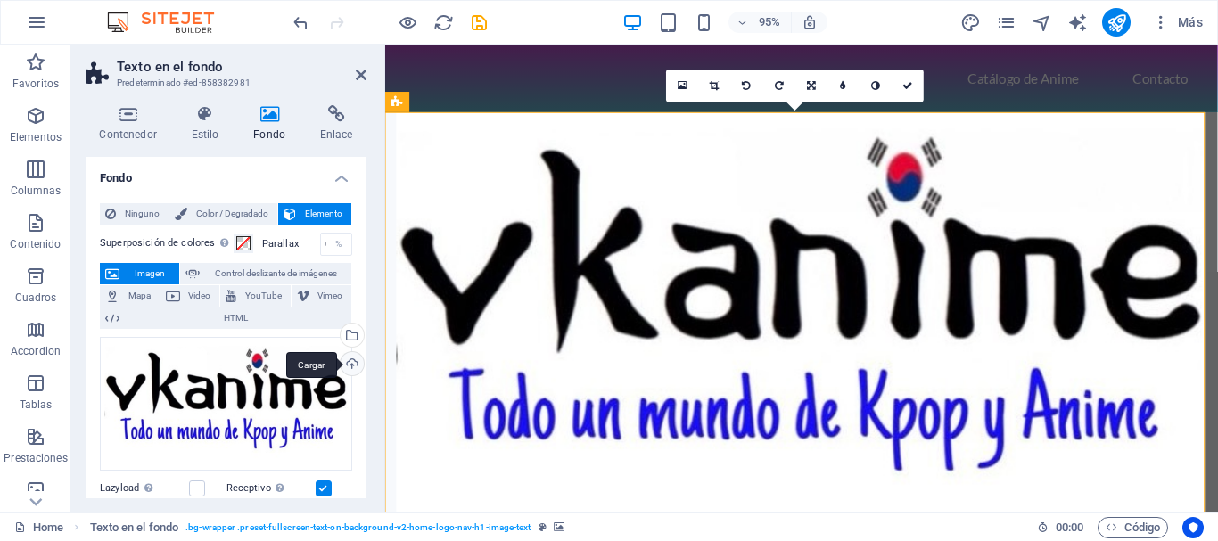
click at [350, 365] on div "Cargar" at bounding box center [350, 365] width 27 height 27
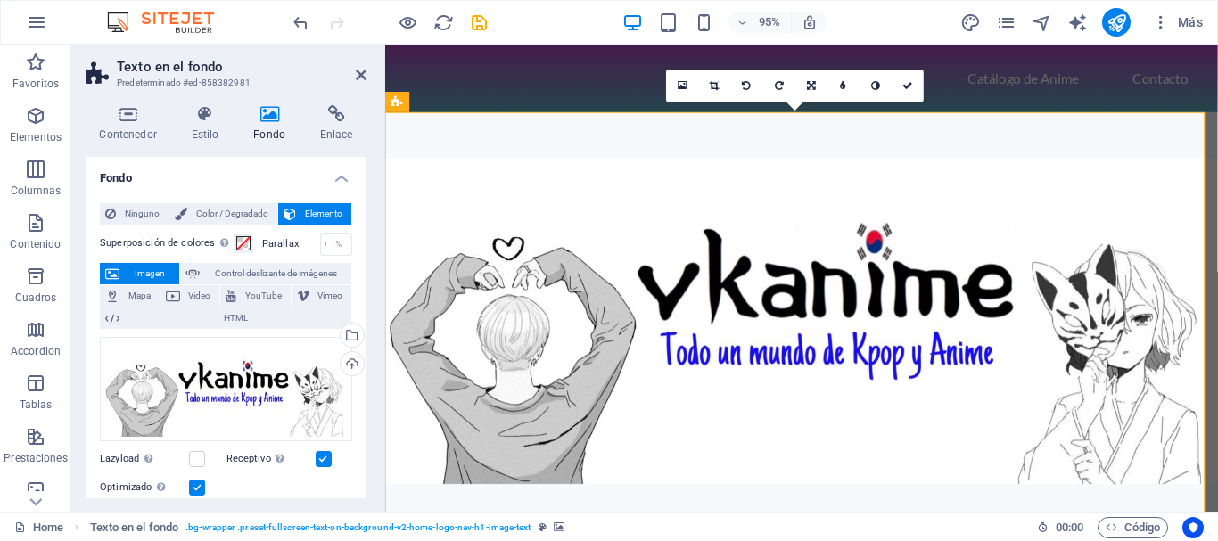
click at [985, 257] on figure at bounding box center [823, 336] width 877 height 440
click at [359, 74] on icon at bounding box center [361, 75] width 11 height 14
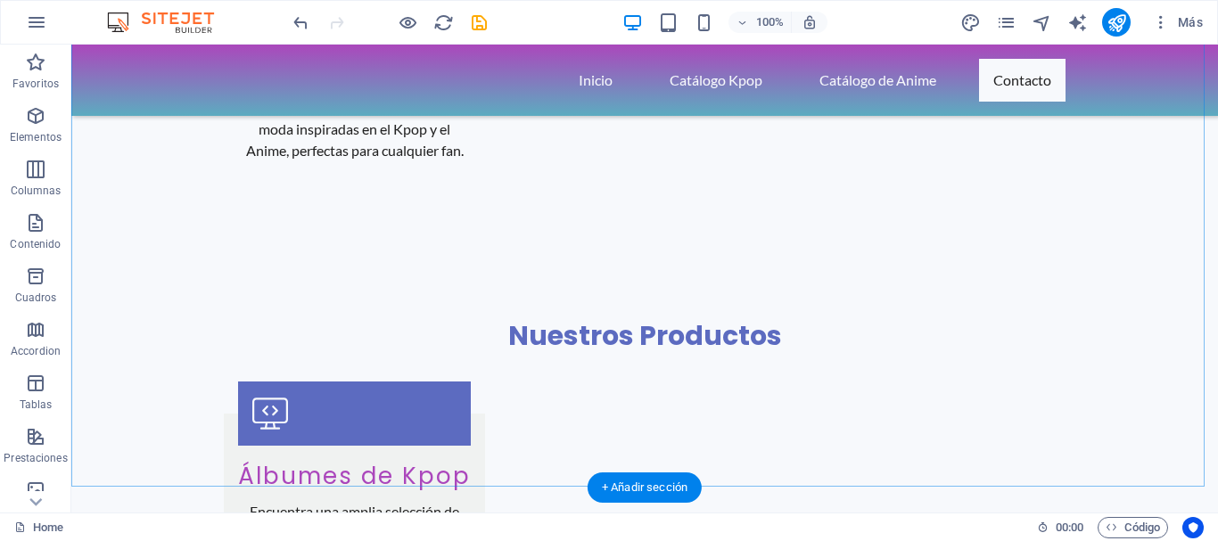
scroll to position [1694, 0]
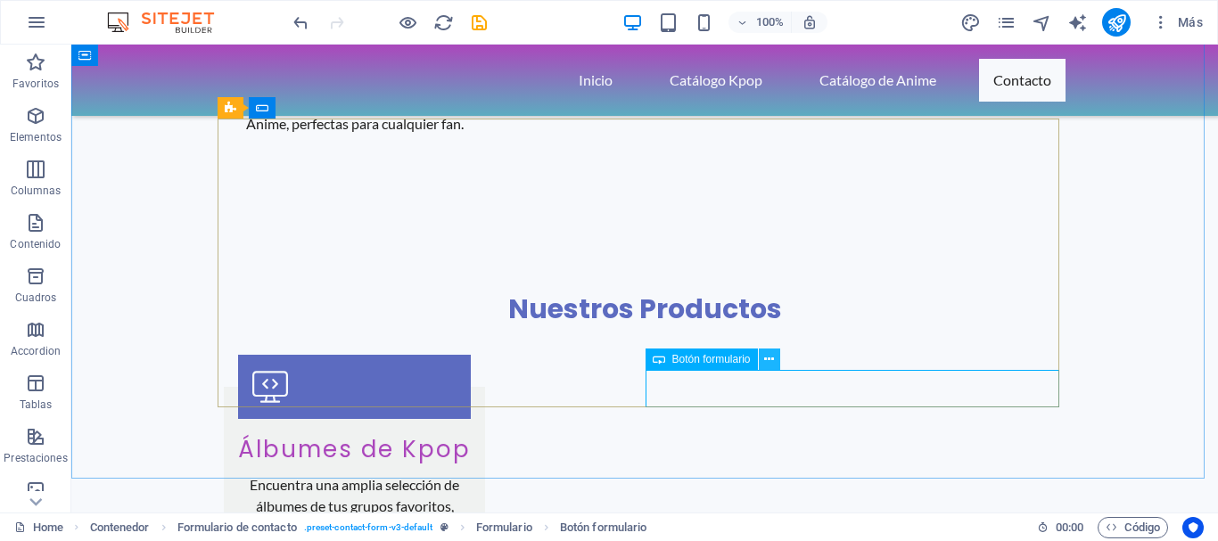
click at [766, 364] on icon at bounding box center [769, 359] width 10 height 19
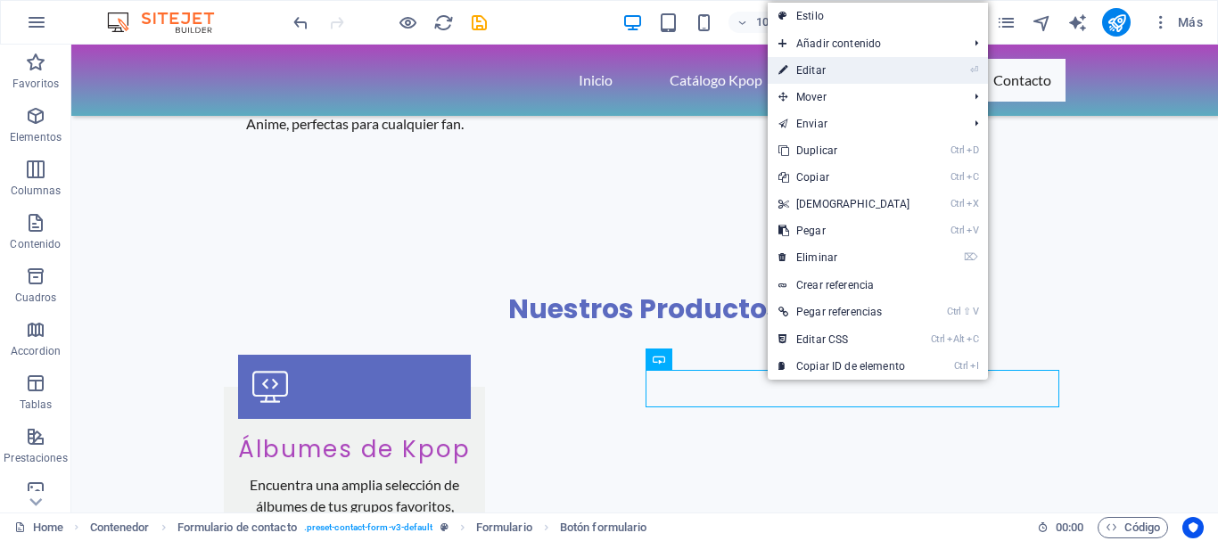
click at [838, 71] on link "⏎ Editar" at bounding box center [844, 70] width 153 height 27
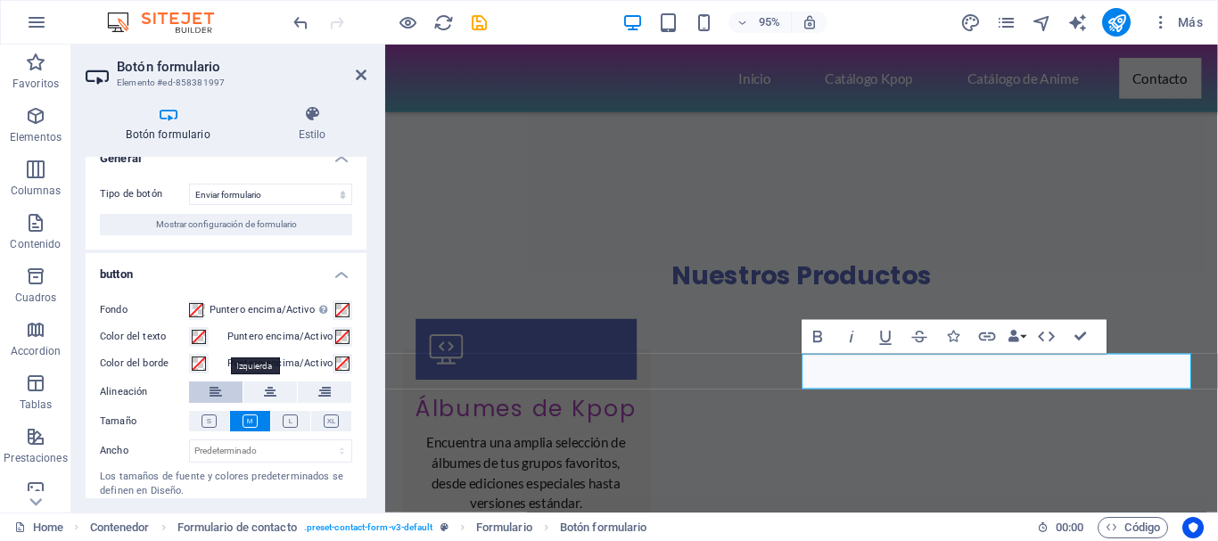
scroll to position [0, 0]
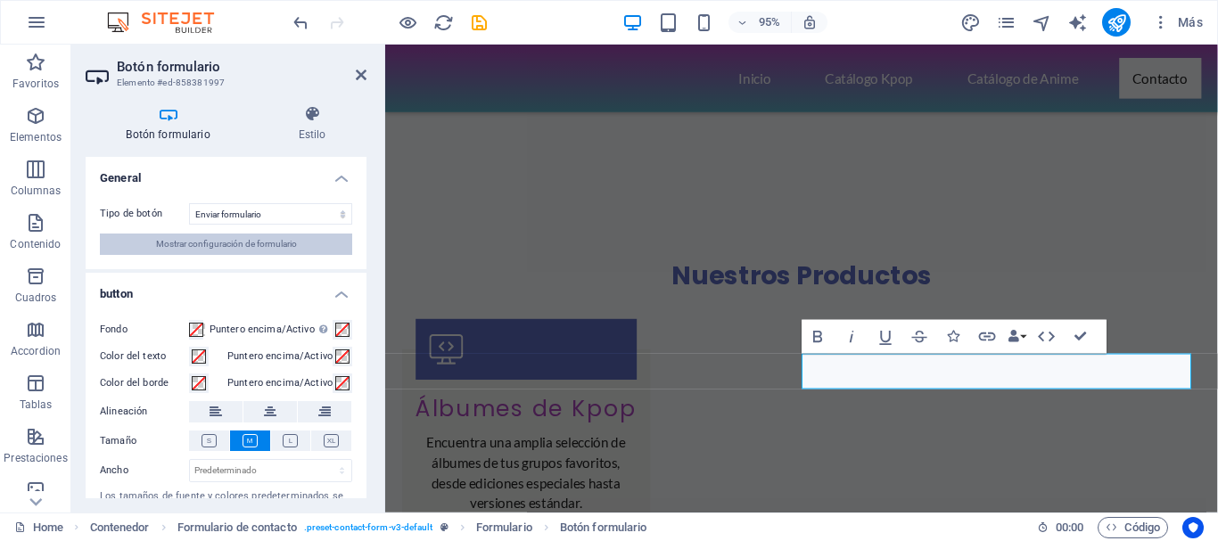
click at [249, 245] on span "Mostrar configuración de formulario" at bounding box center [226, 244] width 141 height 21
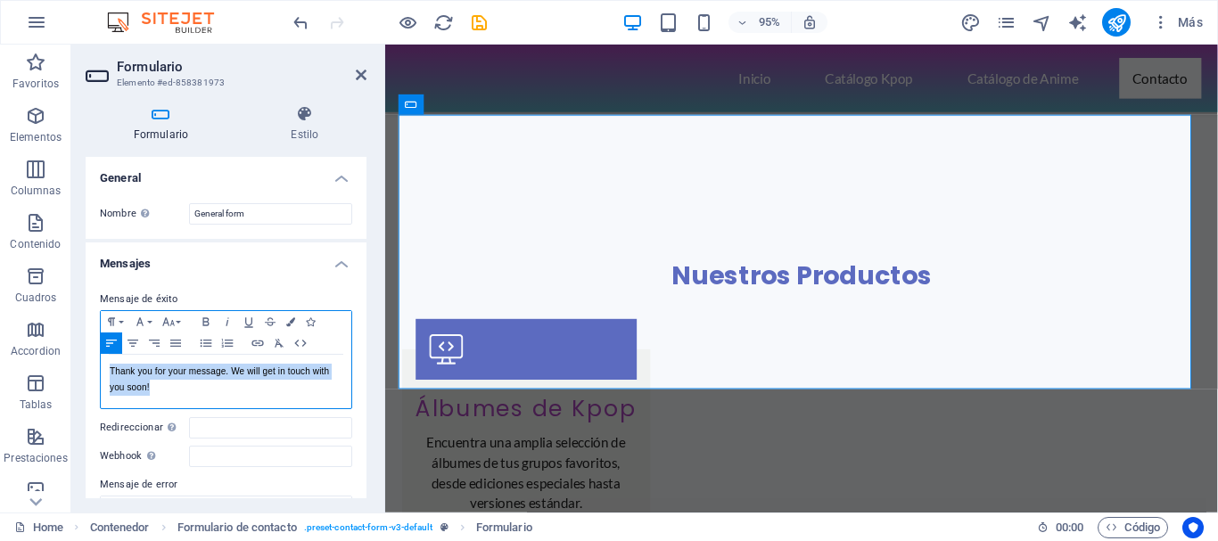
drag, startPoint x: 151, startPoint y: 388, endPoint x: 83, endPoint y: 366, distance: 71.4
click at [83, 366] on div "Formulario Estilo General Nombre Define un nombre para el formulario. General f…" at bounding box center [225, 302] width 309 height 422
click at [245, 252] on h4 "Mensajes" at bounding box center [226, 259] width 281 height 32
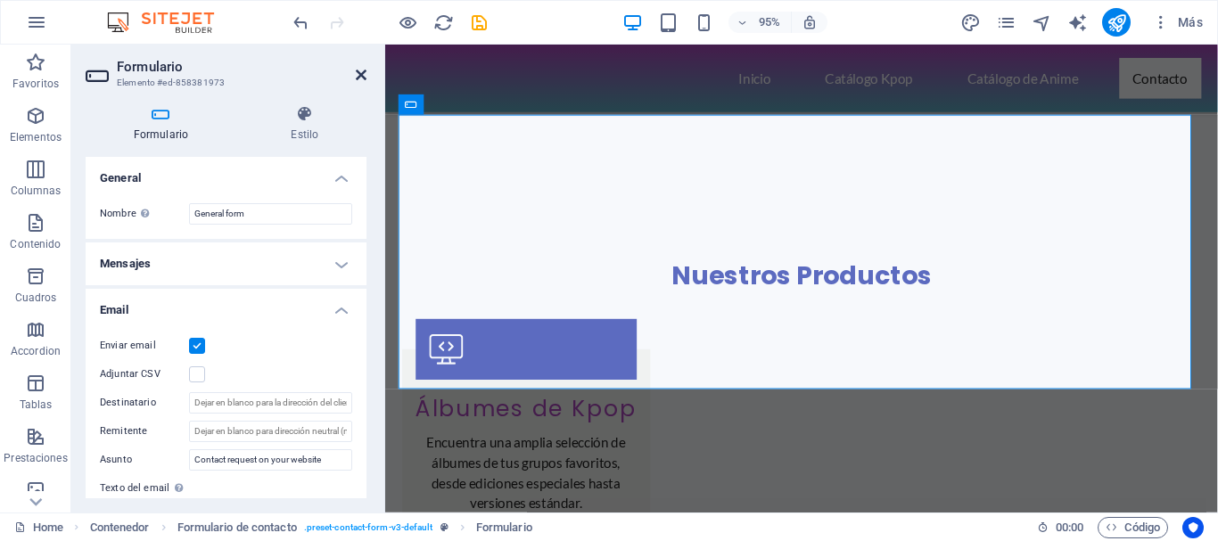
click at [357, 73] on icon at bounding box center [361, 75] width 11 height 14
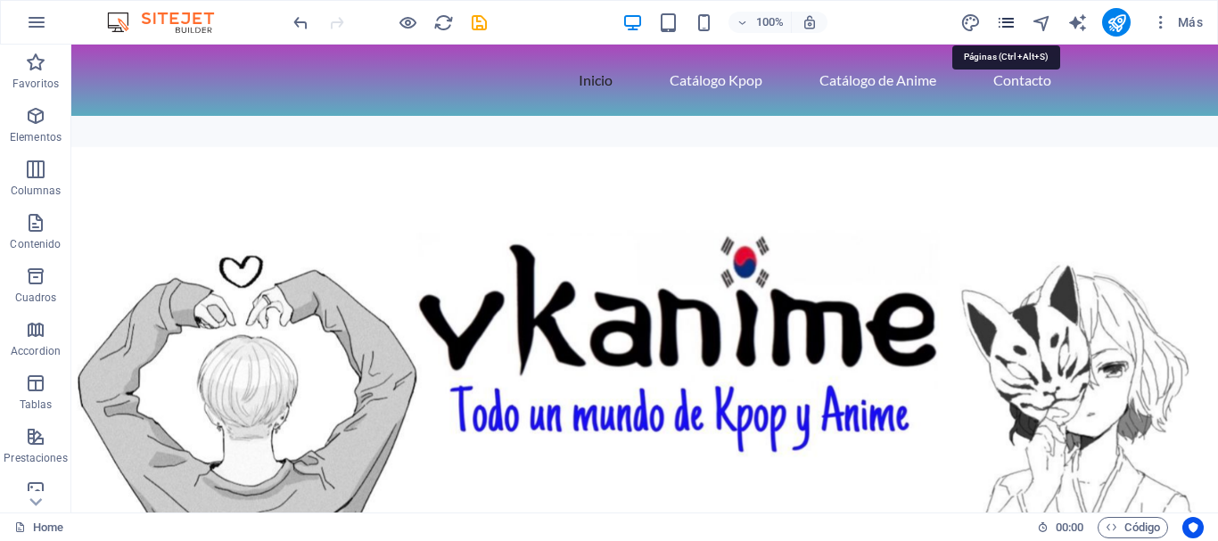
click at [1008, 21] on icon "pages" at bounding box center [1006, 22] width 21 height 21
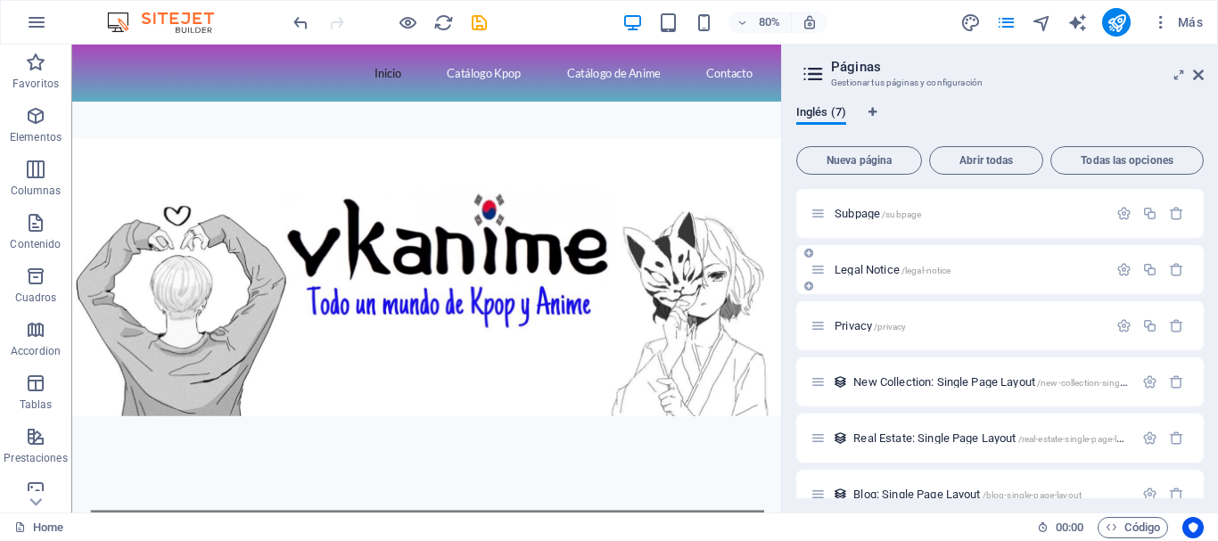
scroll to position [84, 0]
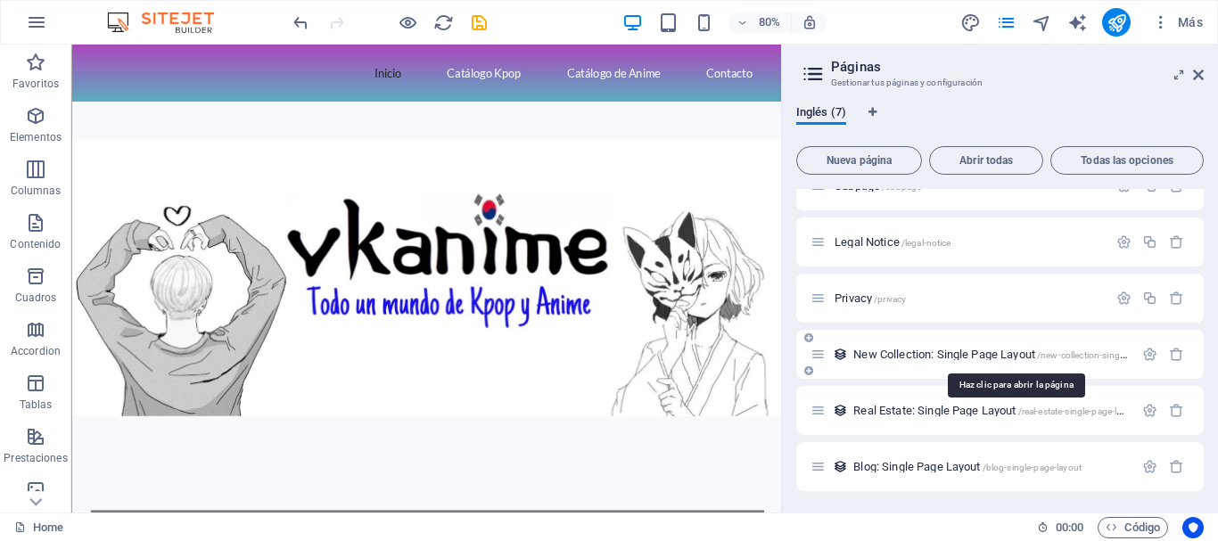
click at [865, 358] on span "New Collection: Single Page Layout /new-collection-single-page-layout" at bounding box center [1014, 354] width 323 height 13
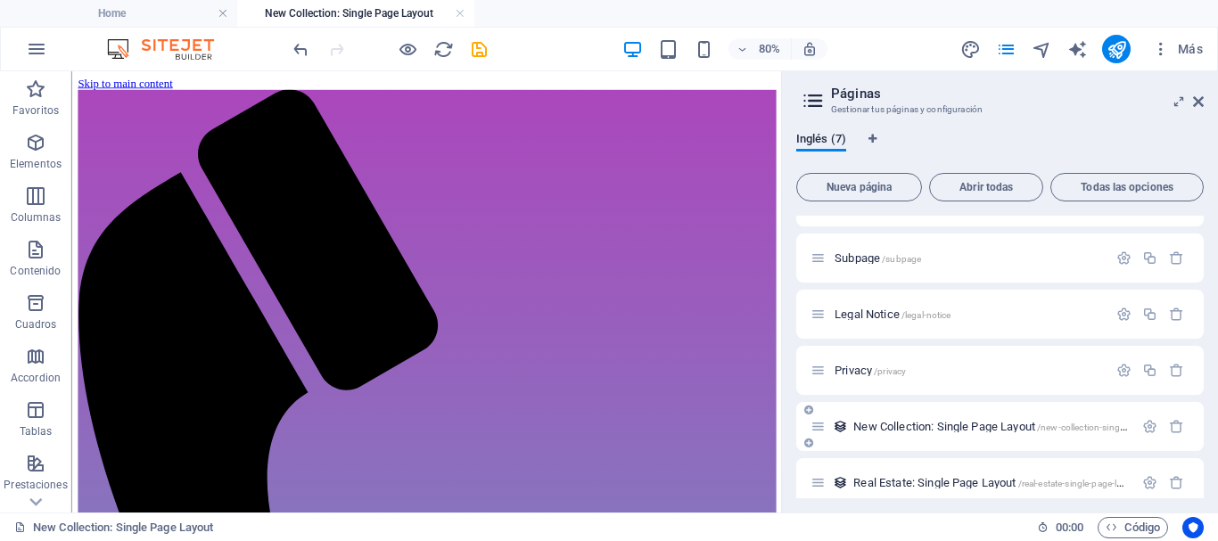
scroll to position [0, 0]
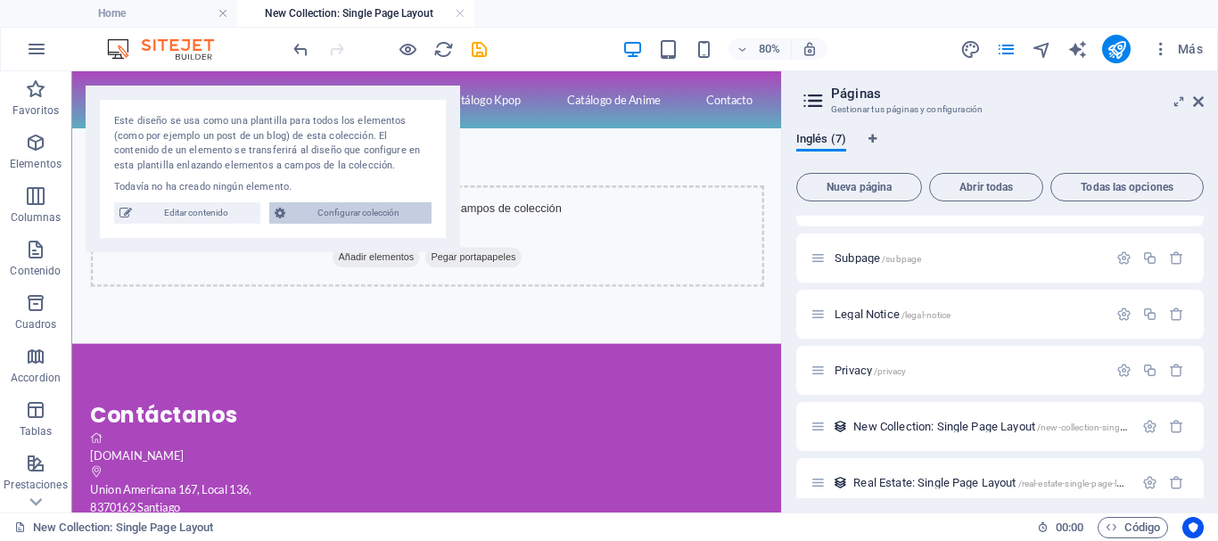
click at [326, 216] on span "Configurar colección" at bounding box center [359, 212] width 136 height 21
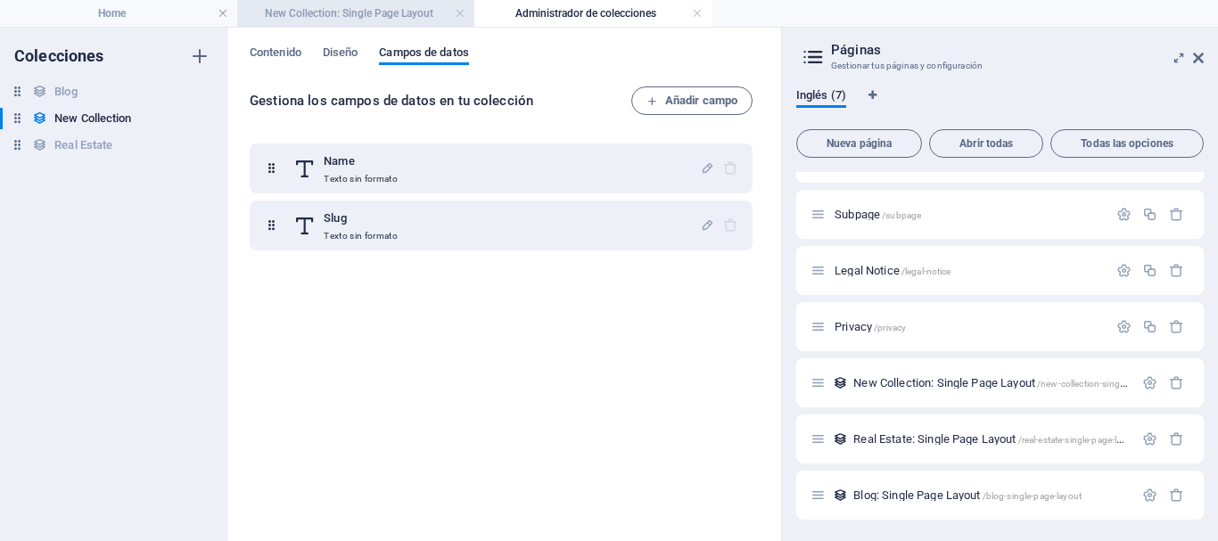
click at [387, 19] on h4 "New Collection: Single Page Layout" at bounding box center [355, 14] width 237 height 20
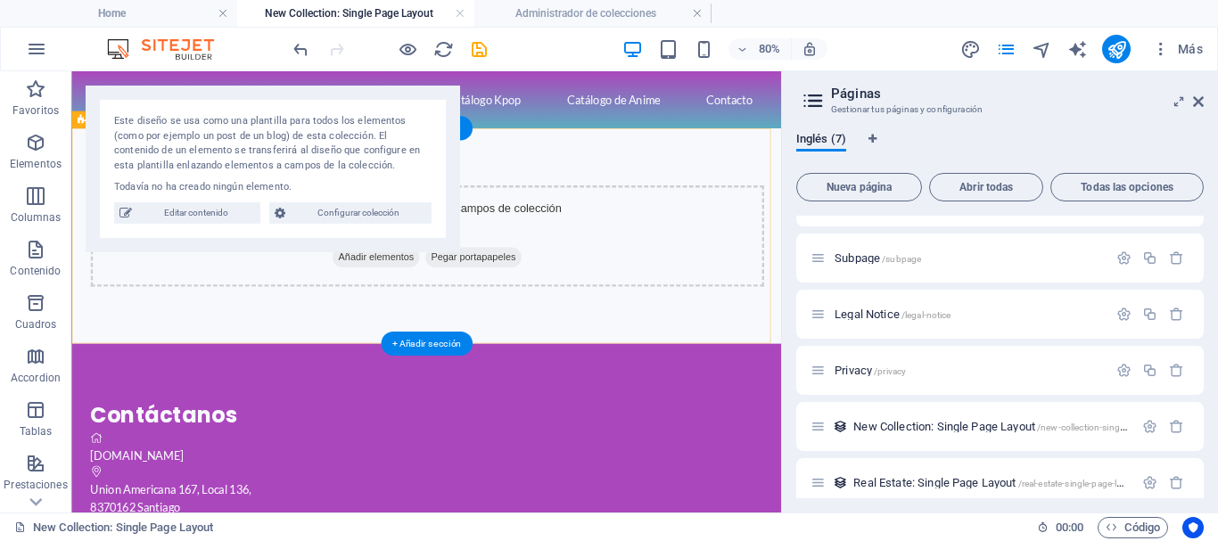
click at [447, 368] on div "Añade elementos y asígnalos [PERSON_NAME] de colección o Añadir elementos Pegar…" at bounding box center [514, 277] width 887 height 269
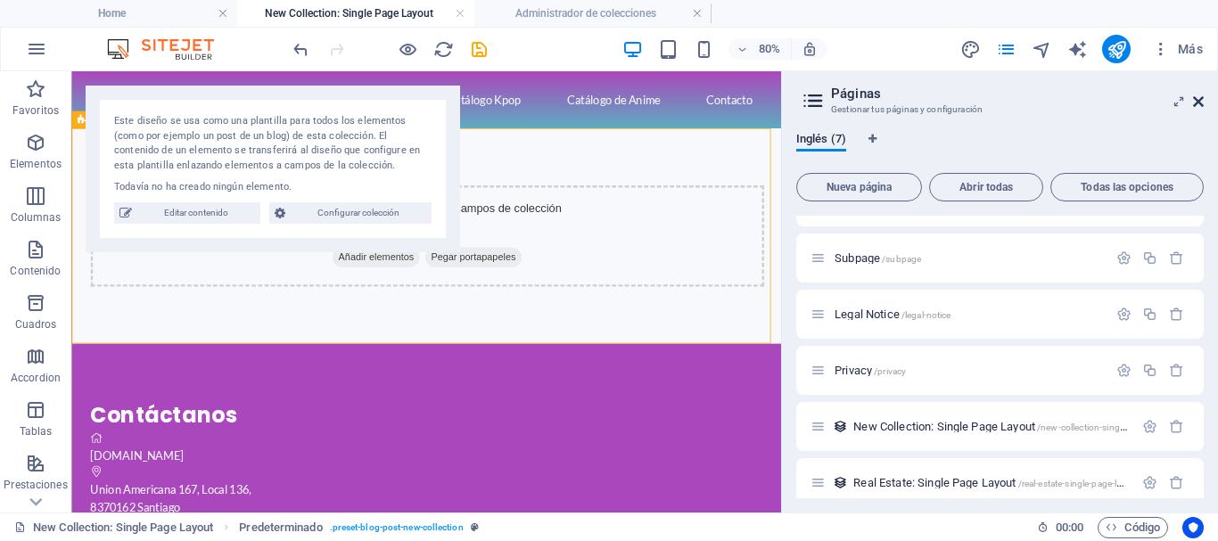
drag, startPoint x: 1198, startPoint y: 98, endPoint x: 1117, endPoint y: 27, distance: 107.4
click at [1198, 98] on icon at bounding box center [1198, 102] width 11 height 14
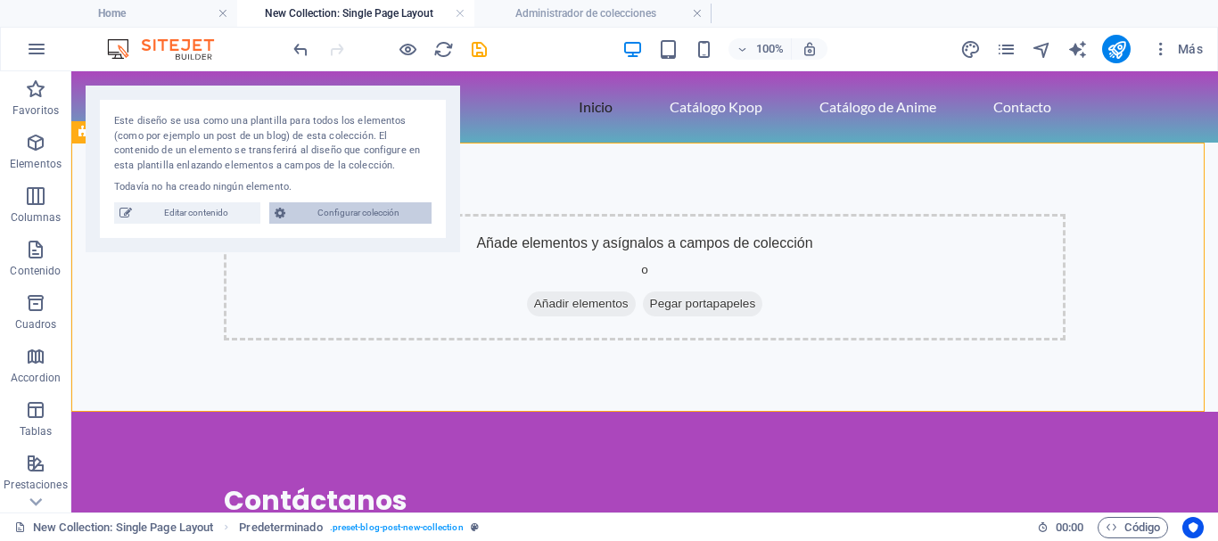
click at [306, 216] on span "Configurar colección" at bounding box center [359, 212] width 136 height 21
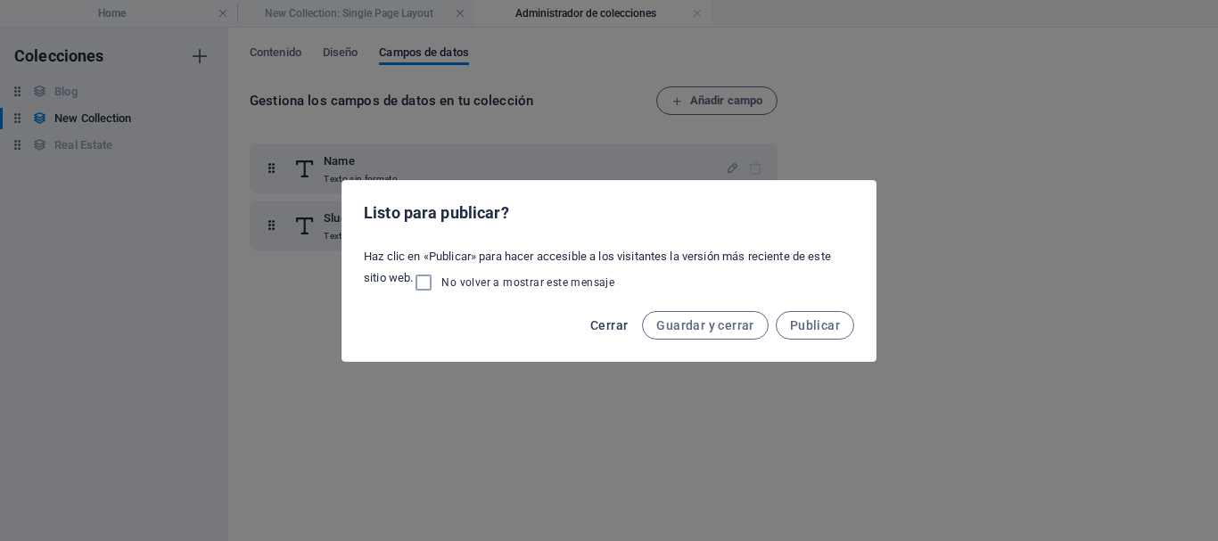
click at [620, 323] on span "Cerrar" at bounding box center [608, 325] width 37 height 14
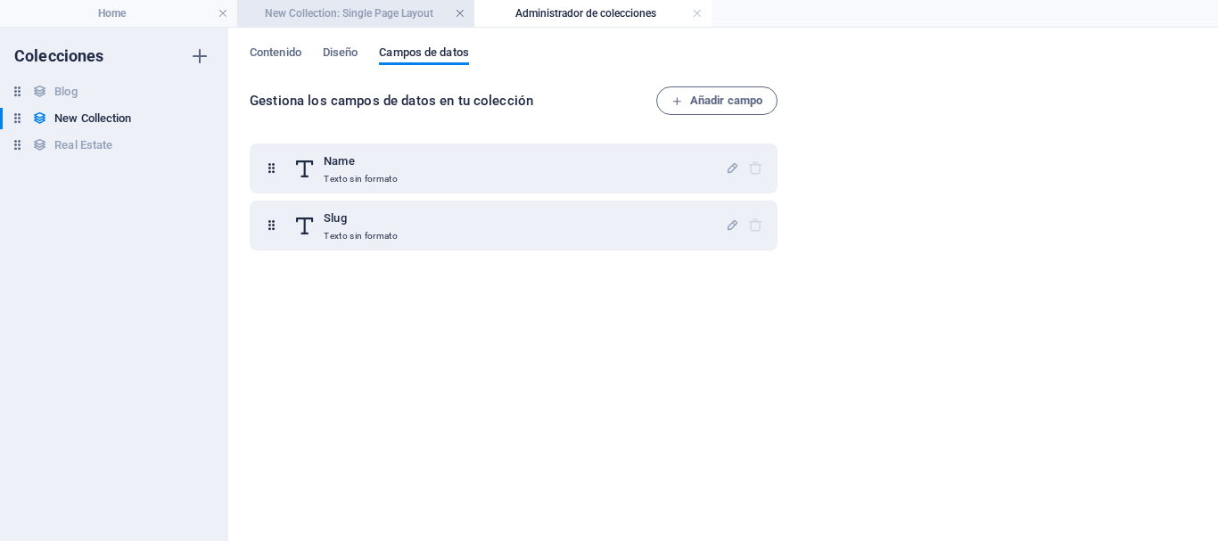
click at [459, 15] on link at bounding box center [460, 13] width 11 height 17
click at [456, 13] on link at bounding box center [460, 13] width 11 height 17
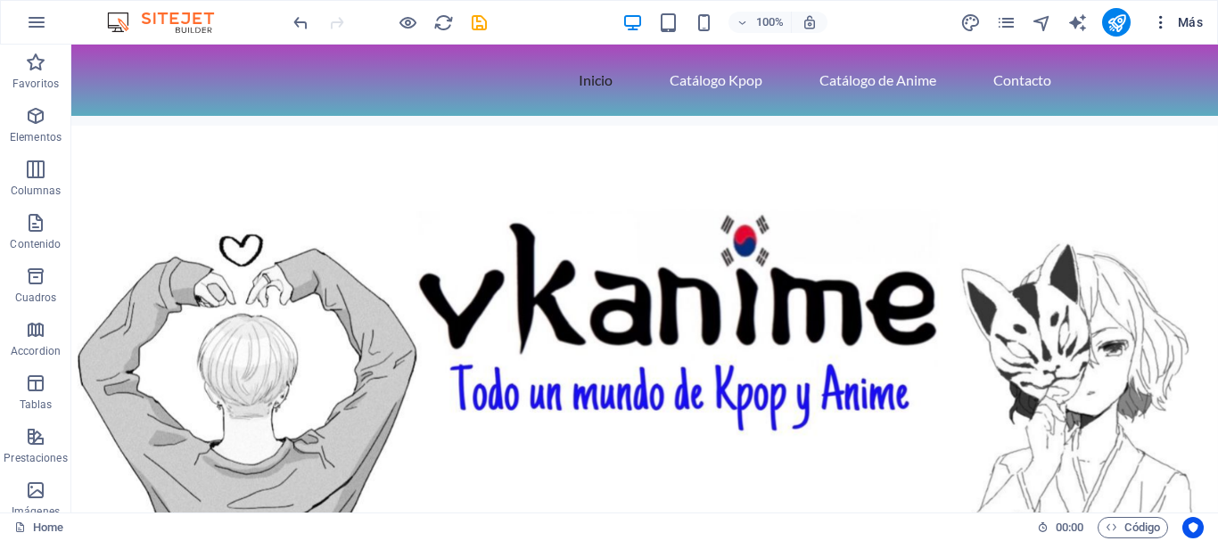
click at [1163, 24] on icon "button" at bounding box center [1161, 22] width 18 height 18
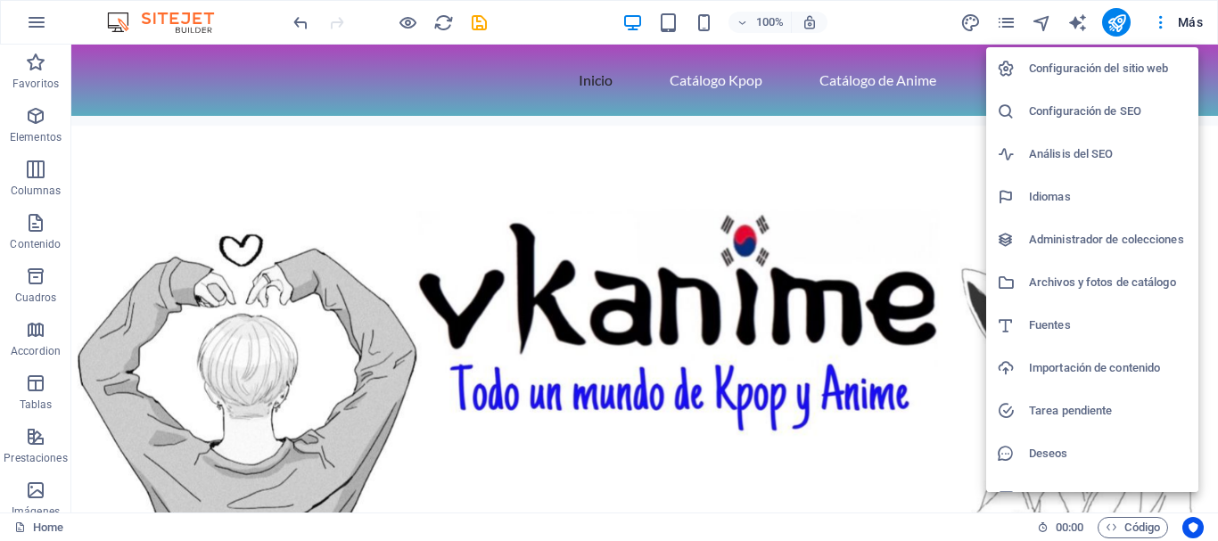
click at [1195, 20] on div at bounding box center [609, 270] width 1218 height 541
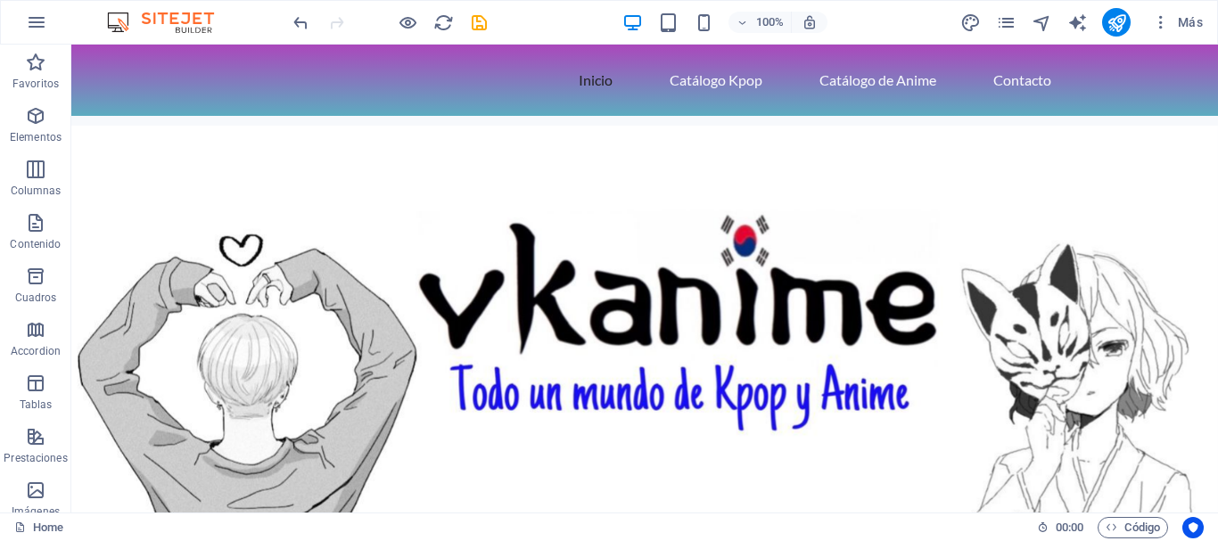
click at [1191, 20] on span "Más" at bounding box center [1177, 22] width 51 height 18
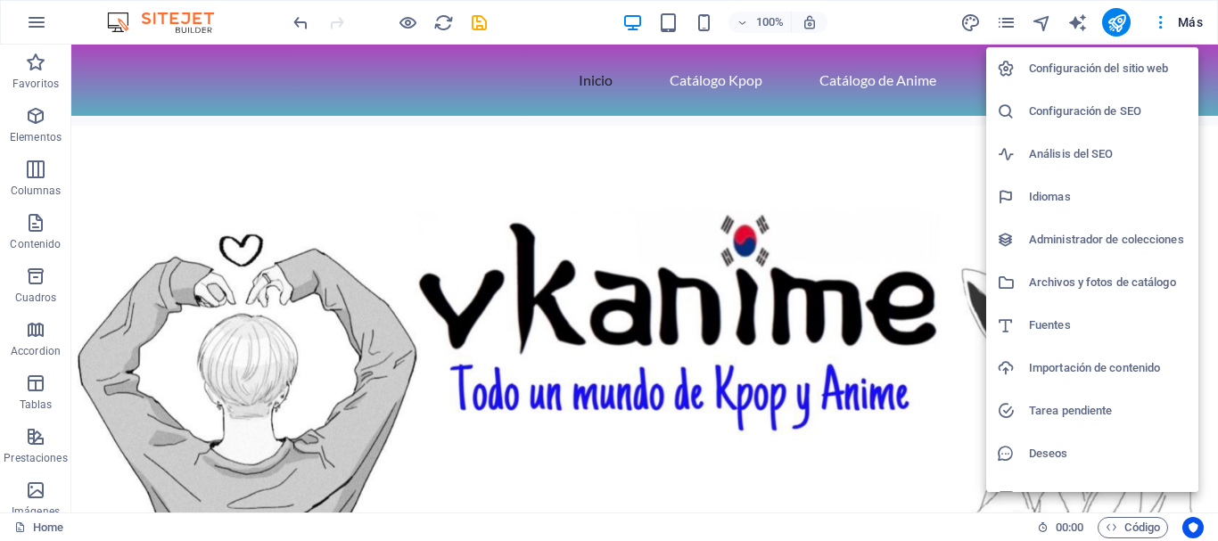
click at [1191, 20] on div at bounding box center [609, 270] width 1218 height 541
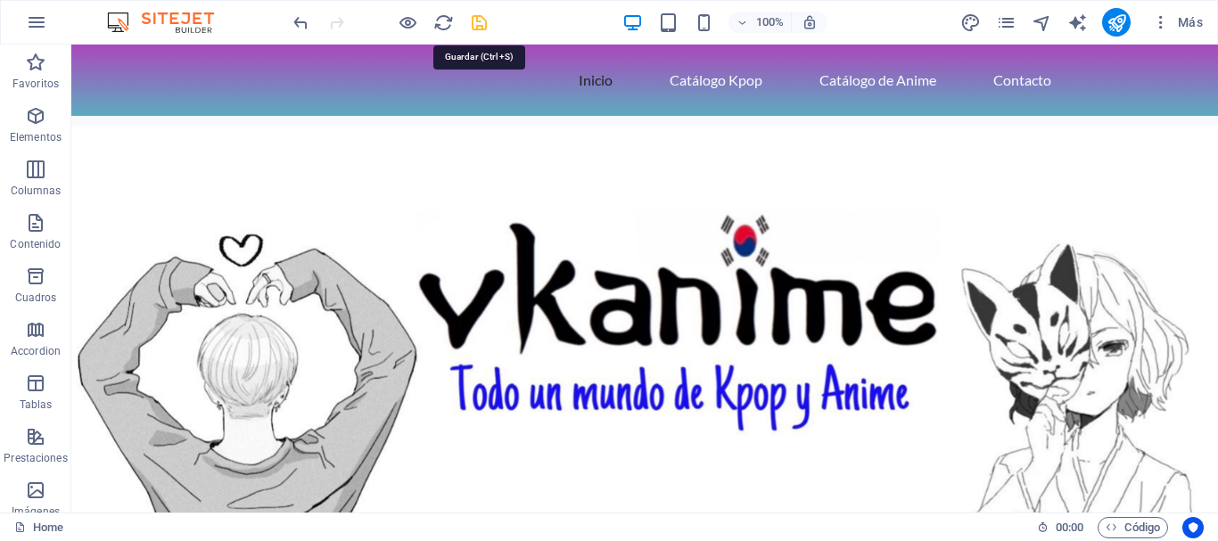
click at [482, 22] on icon "save" at bounding box center [479, 22] width 21 height 21
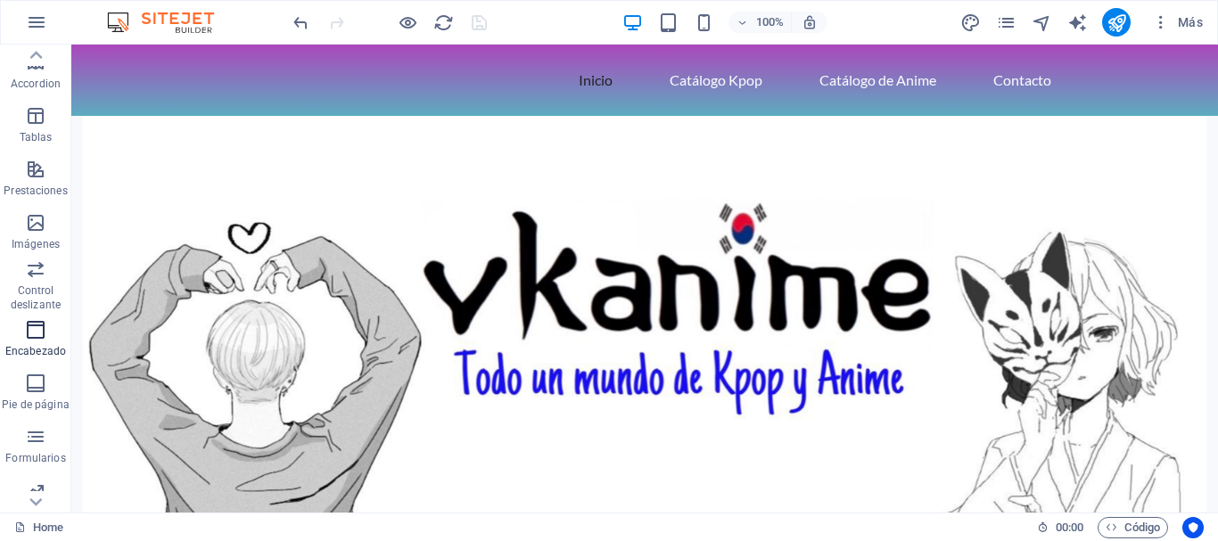
scroll to position [334, 0]
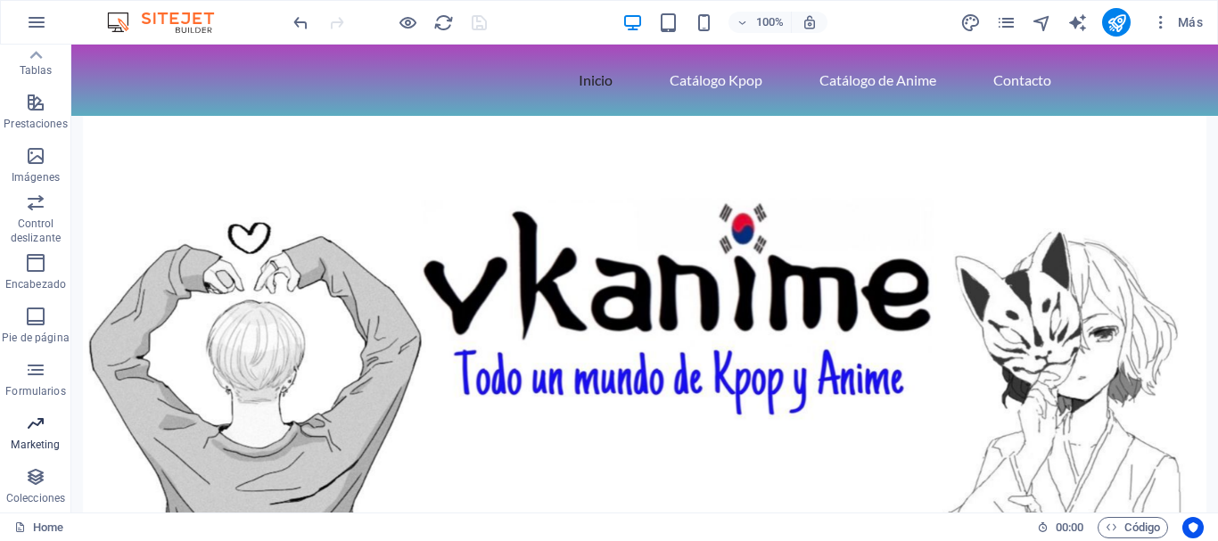
click at [30, 421] on icon "button" at bounding box center [35, 423] width 21 height 21
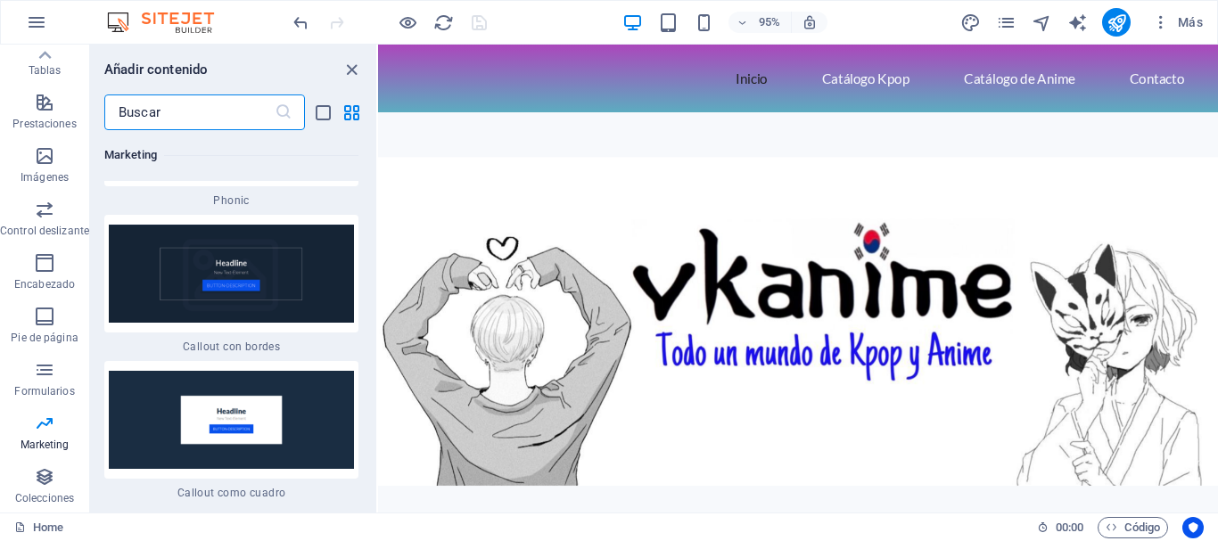
scroll to position [29433, 0]
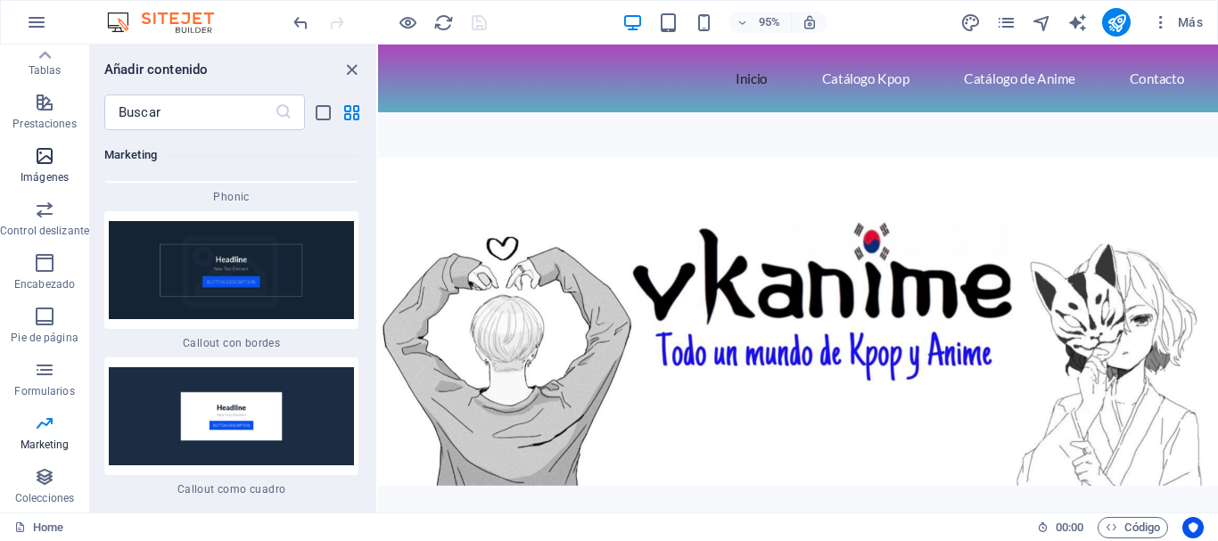
click at [38, 169] on span "Imágenes" at bounding box center [44, 166] width 89 height 43
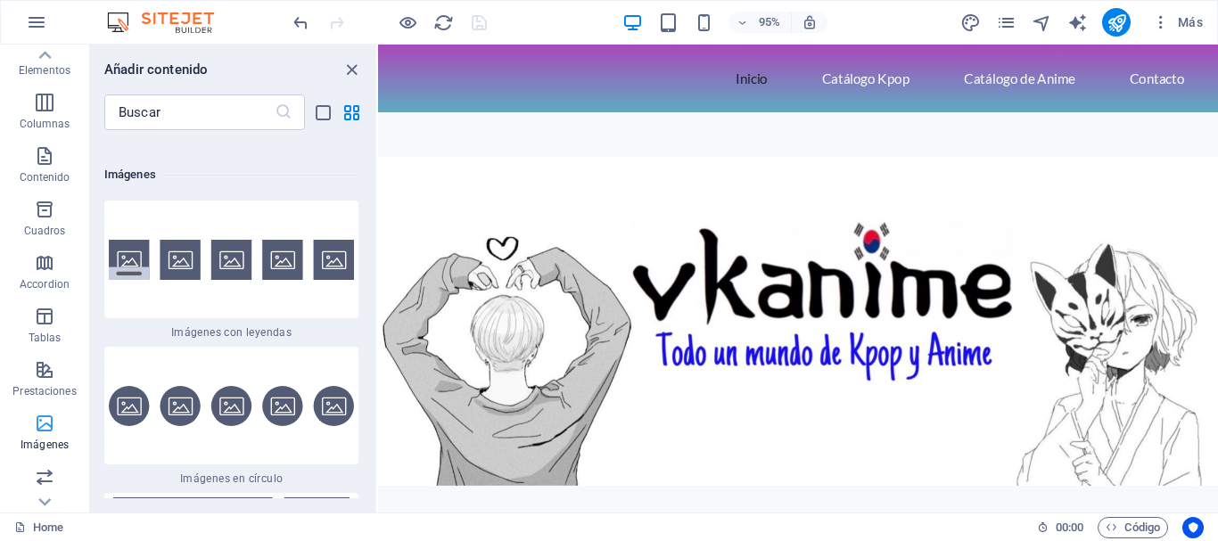
scroll to position [0, 0]
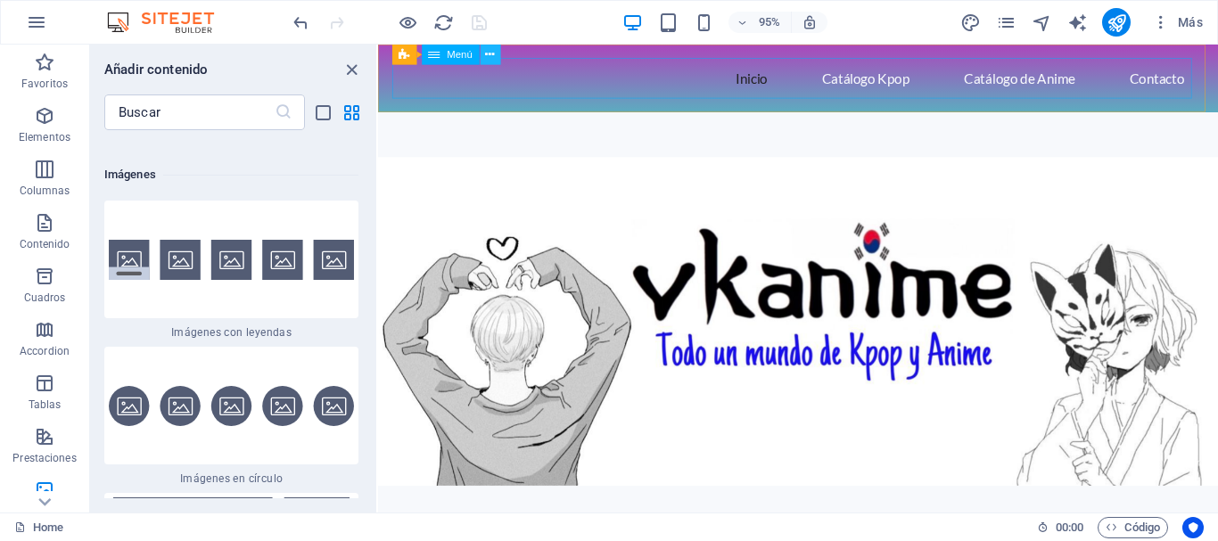
click at [491, 59] on icon at bounding box center [490, 54] width 9 height 18
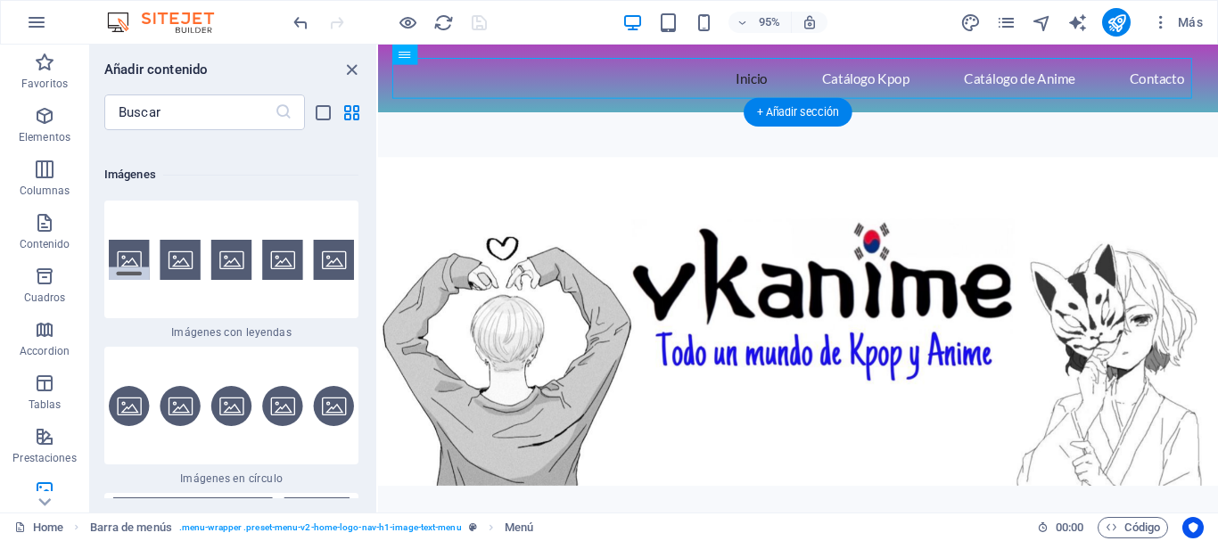
click at [948, 197] on figure at bounding box center [820, 336] width 885 height 440
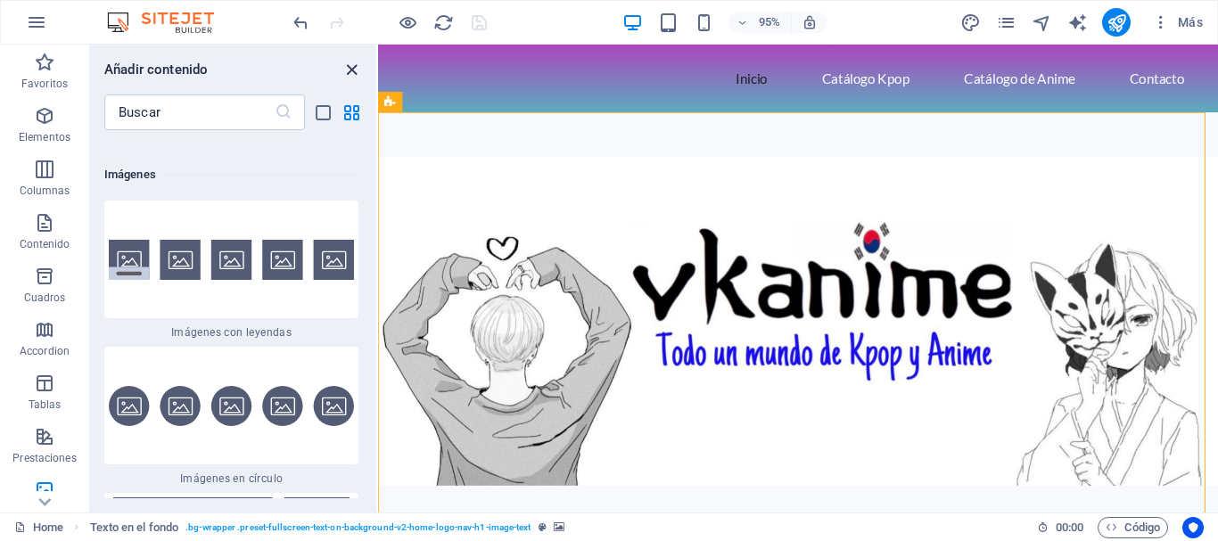
click at [350, 68] on icon "close panel" at bounding box center [352, 70] width 21 height 21
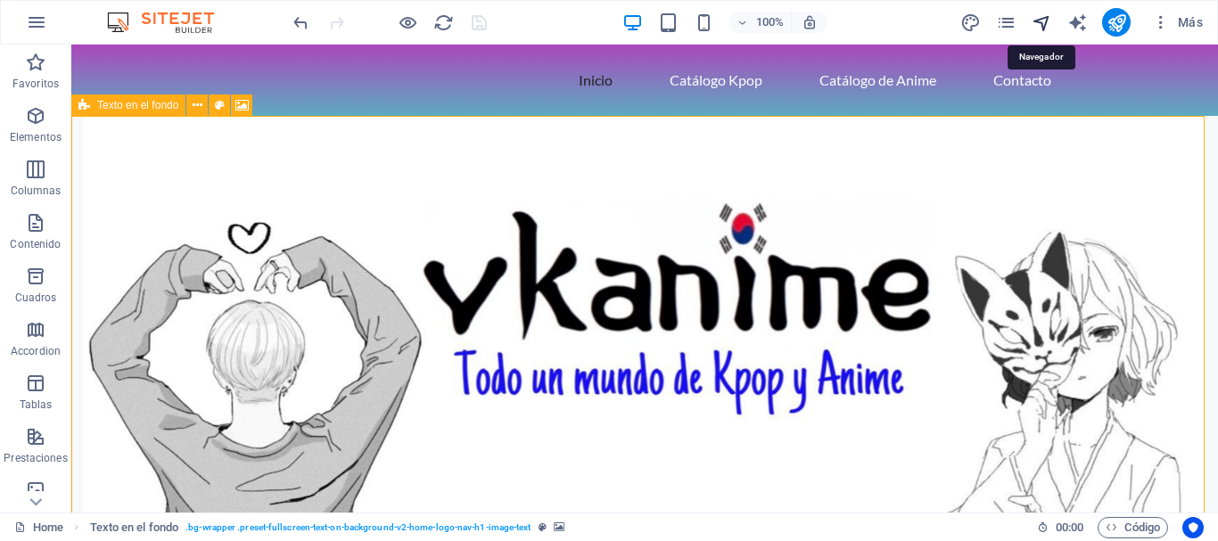
click at [1044, 23] on icon "navigator" at bounding box center [1042, 22] width 21 height 21
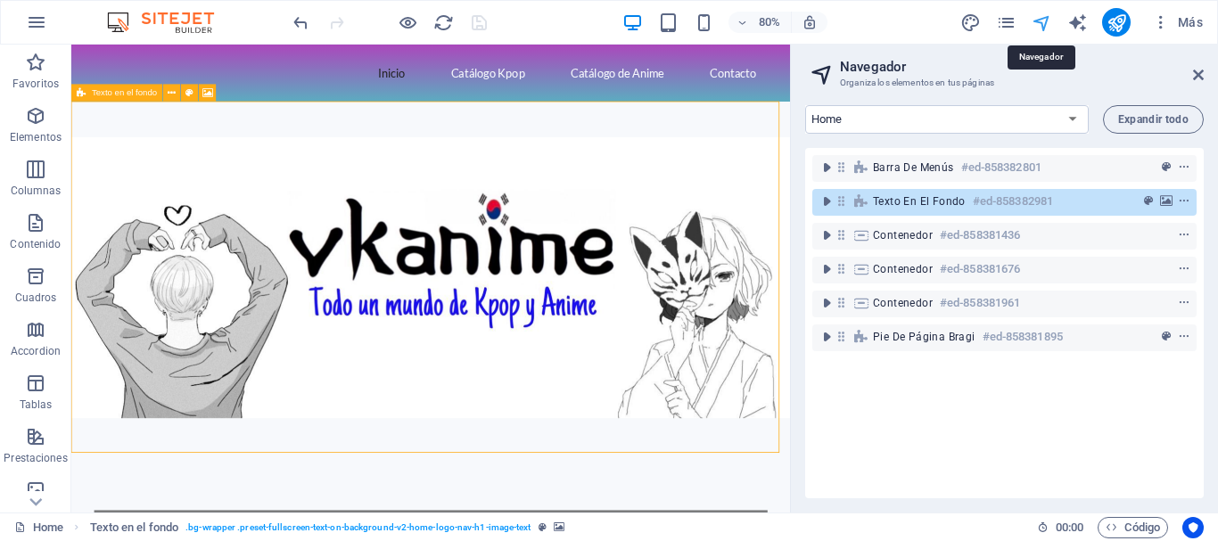
click at [1043, 23] on icon "navigator" at bounding box center [1042, 22] width 21 height 21
click at [1191, 66] on h2 "Navegador" at bounding box center [1022, 67] width 364 height 16
click at [1195, 74] on icon at bounding box center [1198, 75] width 11 height 14
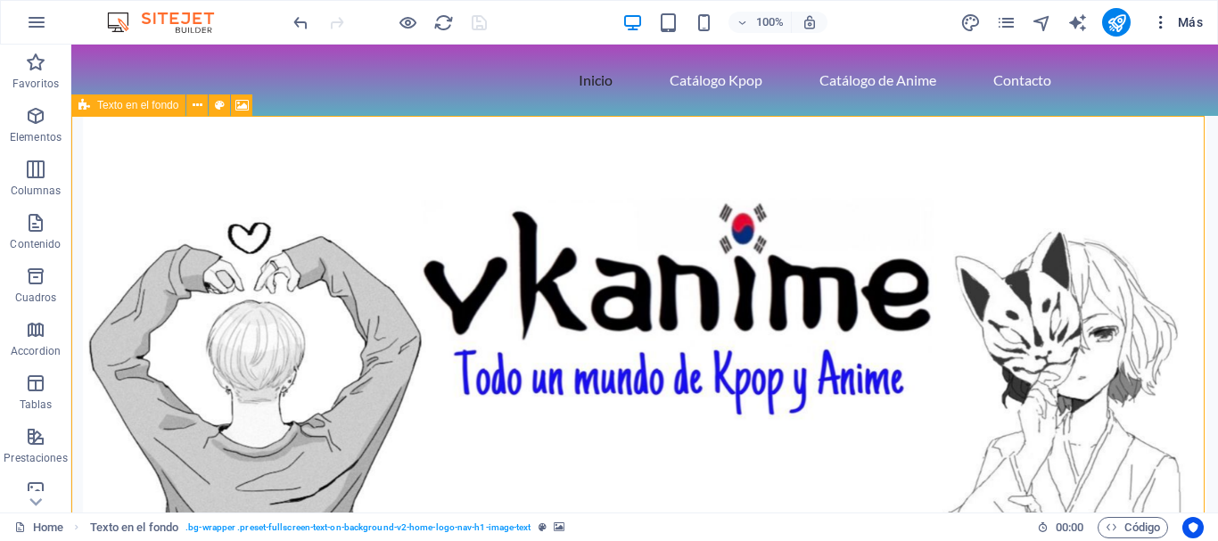
click at [1164, 24] on icon "button" at bounding box center [1161, 22] width 18 height 18
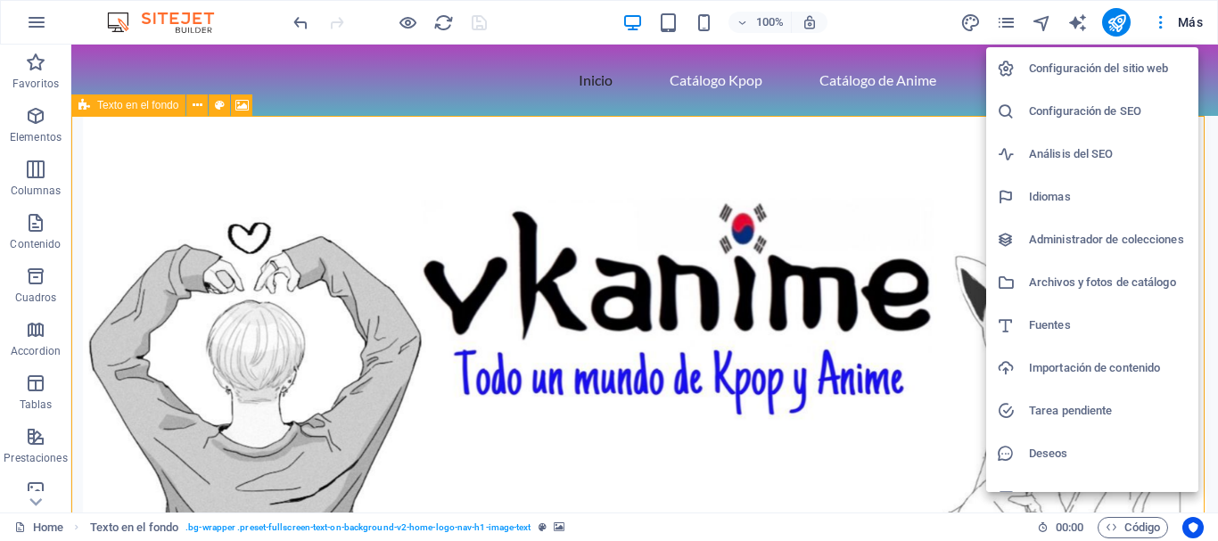
click at [1121, 66] on h6 "Configuración del sitio web" at bounding box center [1108, 68] width 159 height 21
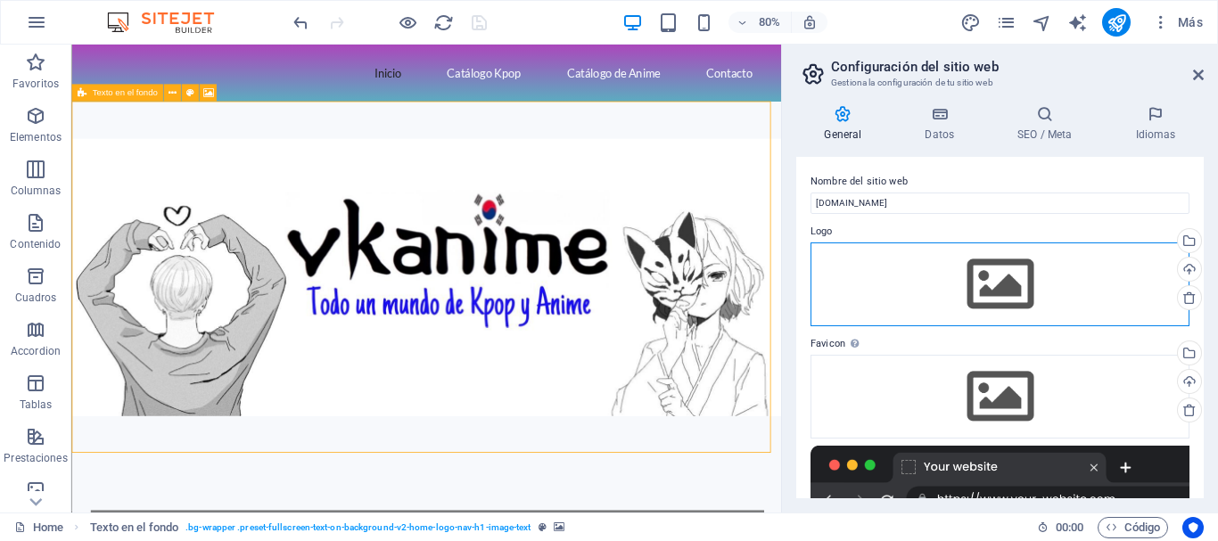
click at [1002, 271] on div "Arrastra archivos aquí, haz clic para escoger archivos o selecciona archivos de…" at bounding box center [1000, 285] width 379 height 84
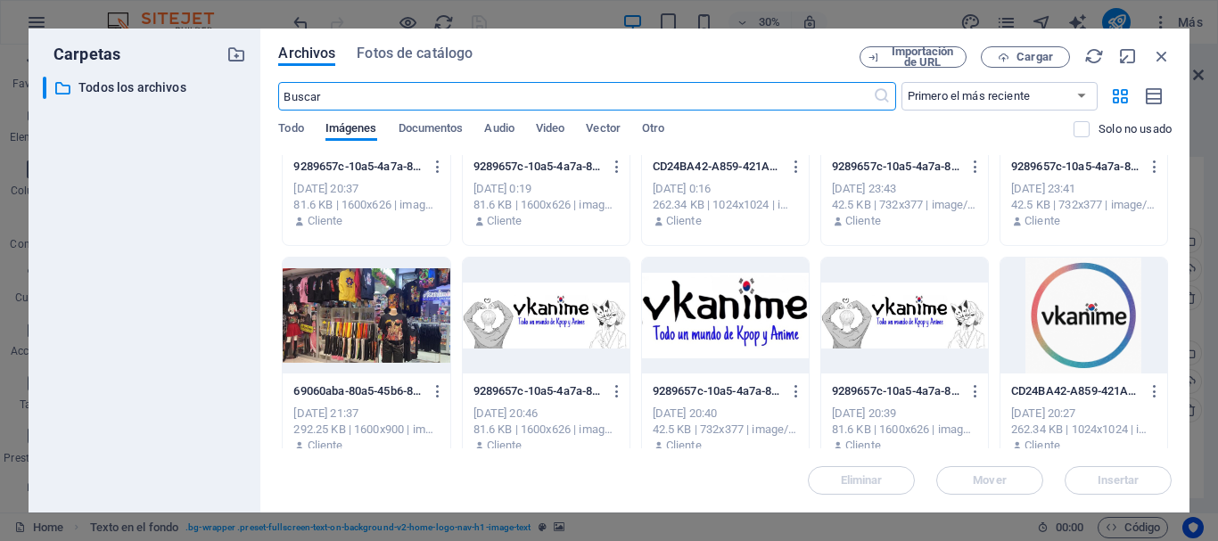
scroll to position [145, 0]
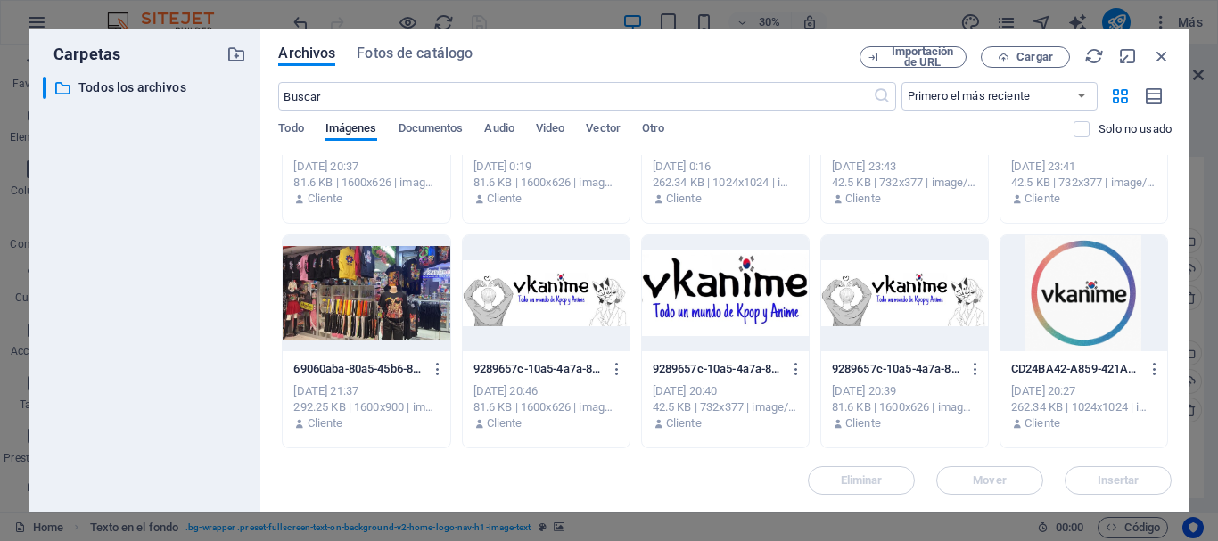
click at [1073, 305] on div at bounding box center [1084, 293] width 167 height 116
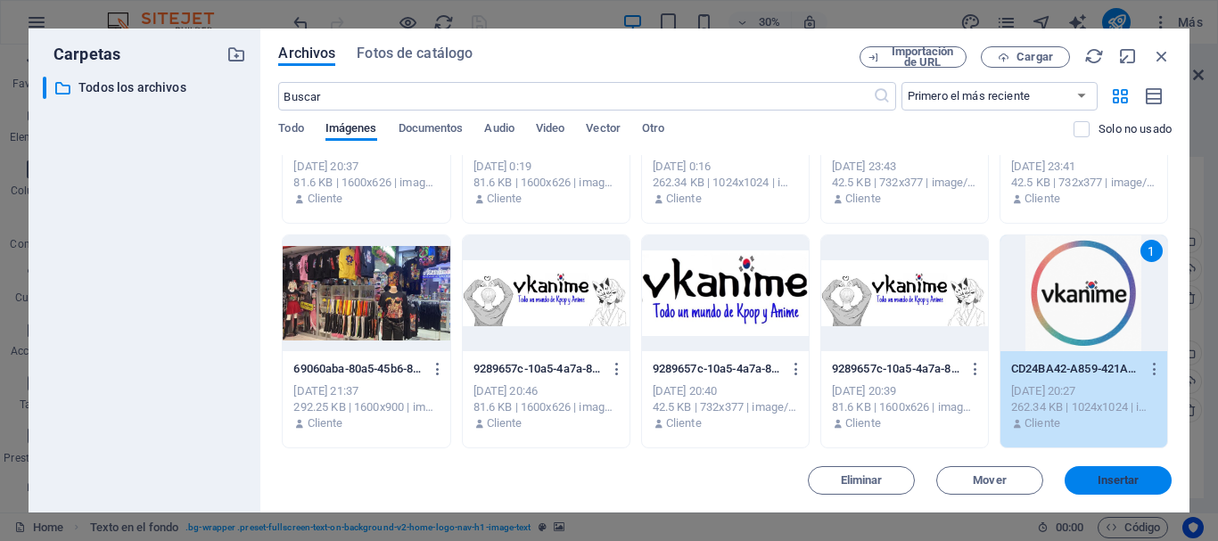
click at [1129, 475] on span "Insertar" at bounding box center [1119, 480] width 42 height 11
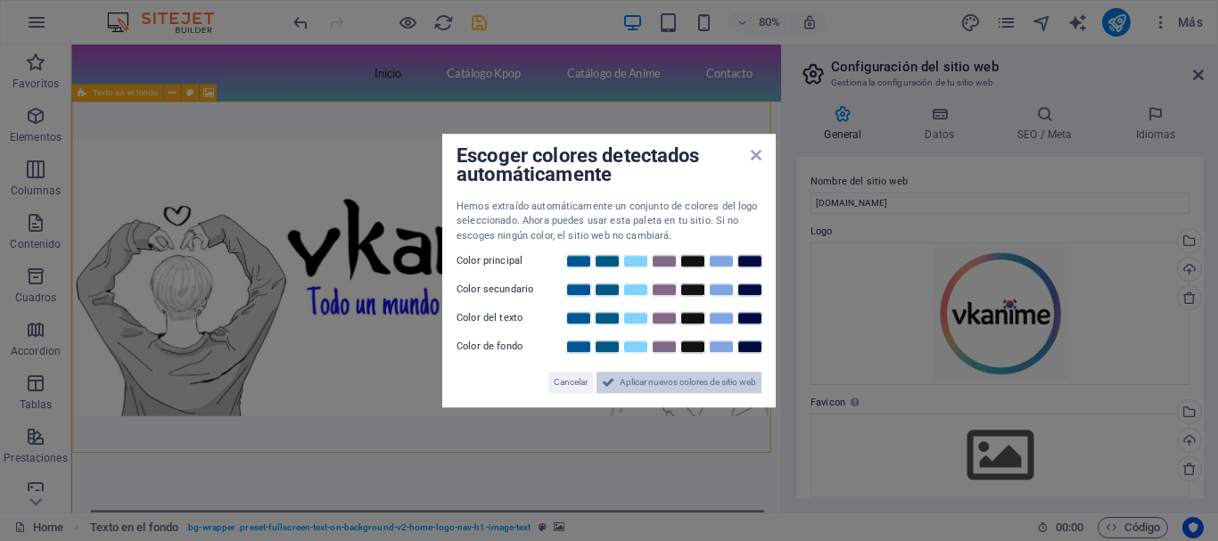
click at [673, 386] on span "Aplicar nuevos colores de sitio web" at bounding box center [688, 382] width 136 height 21
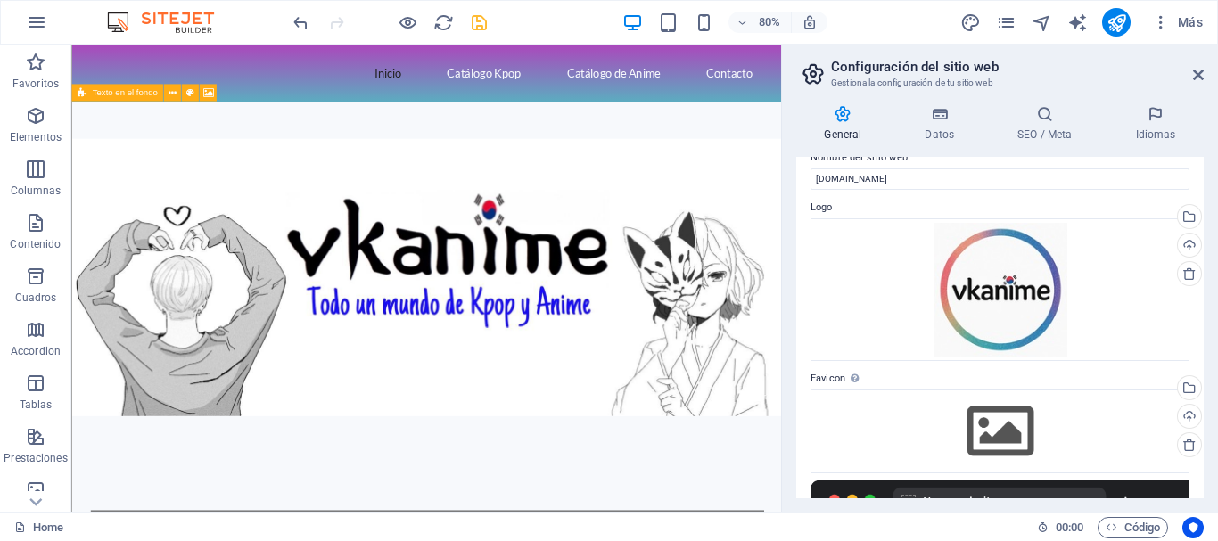
scroll to position [0, 0]
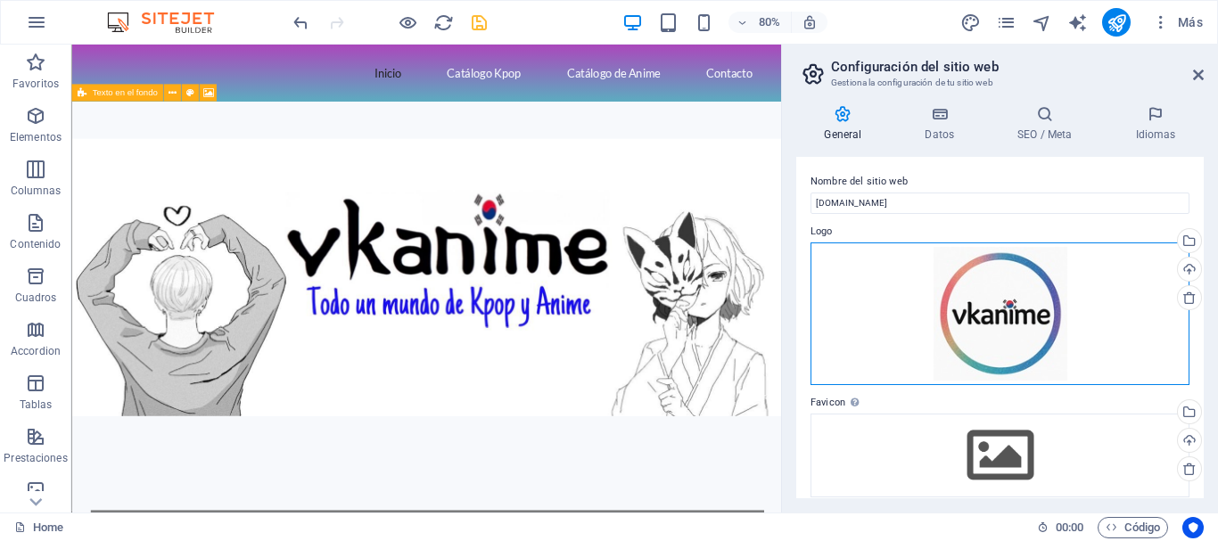
click at [1018, 301] on div "Arrastra archivos aquí, haz clic para escoger archivos o selecciona archivos de…" at bounding box center [1000, 314] width 379 height 143
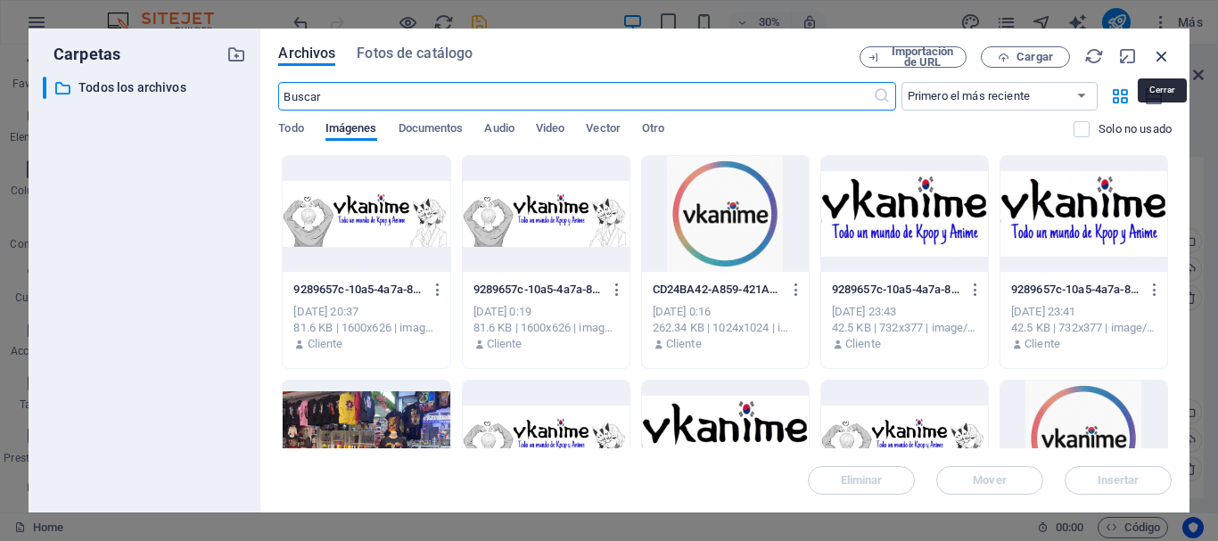
click at [1159, 54] on icon "button" at bounding box center [1162, 56] width 20 height 20
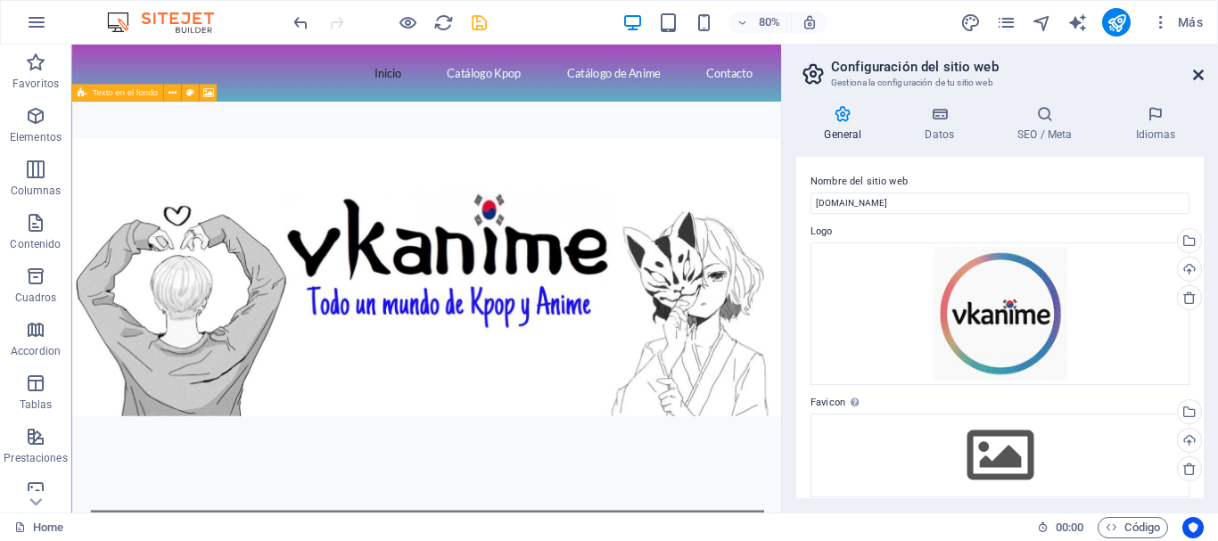
click at [1202, 74] on icon at bounding box center [1198, 75] width 11 height 14
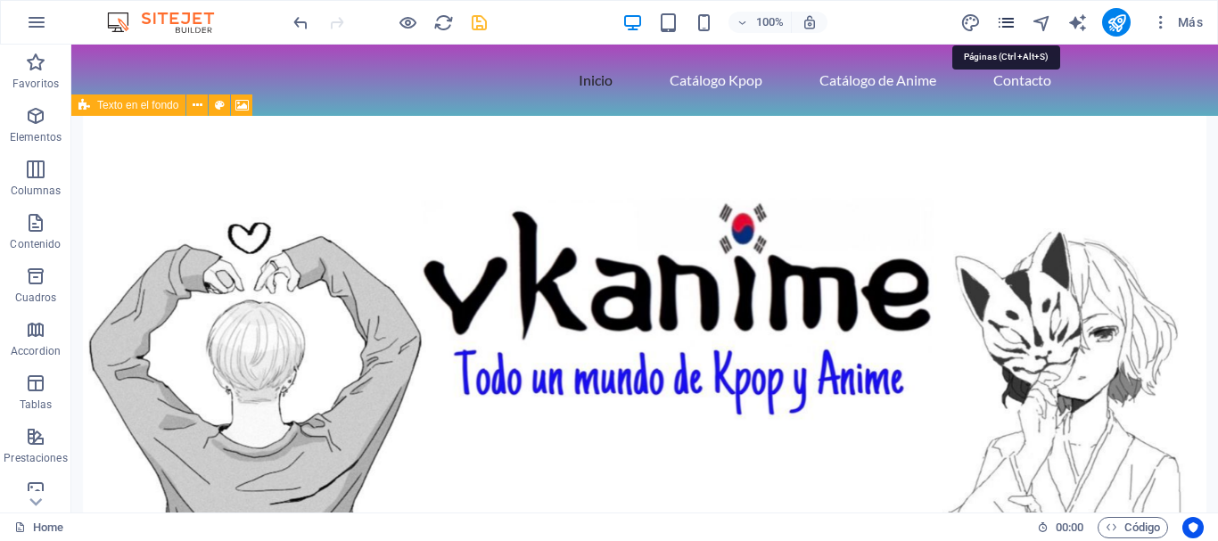
click at [1010, 26] on icon "pages" at bounding box center [1006, 22] width 21 height 21
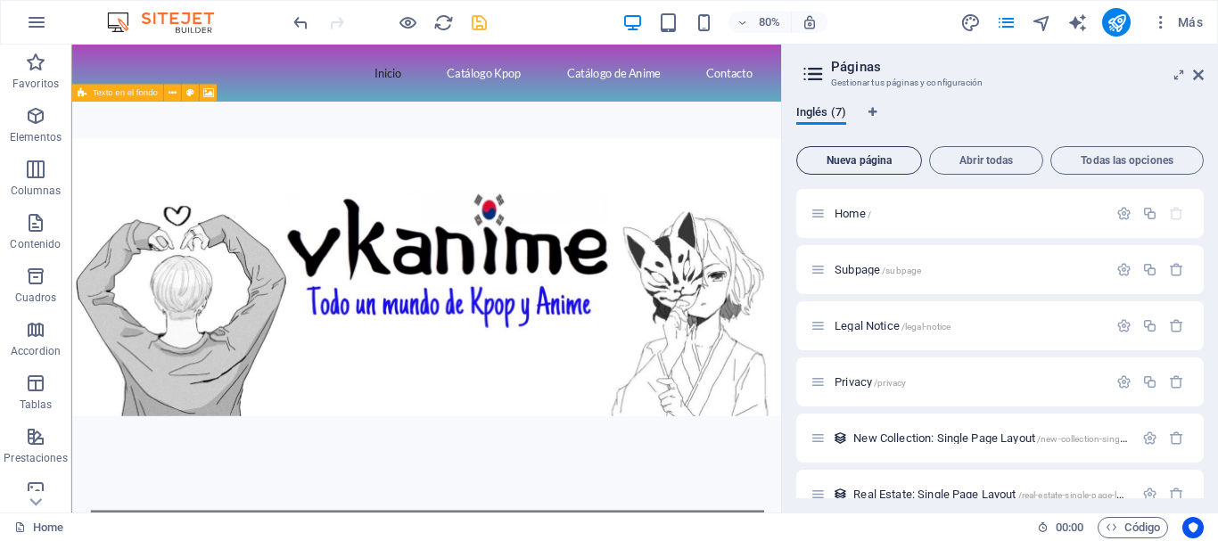
click at [857, 153] on button "Nueva página" at bounding box center [859, 160] width 126 height 29
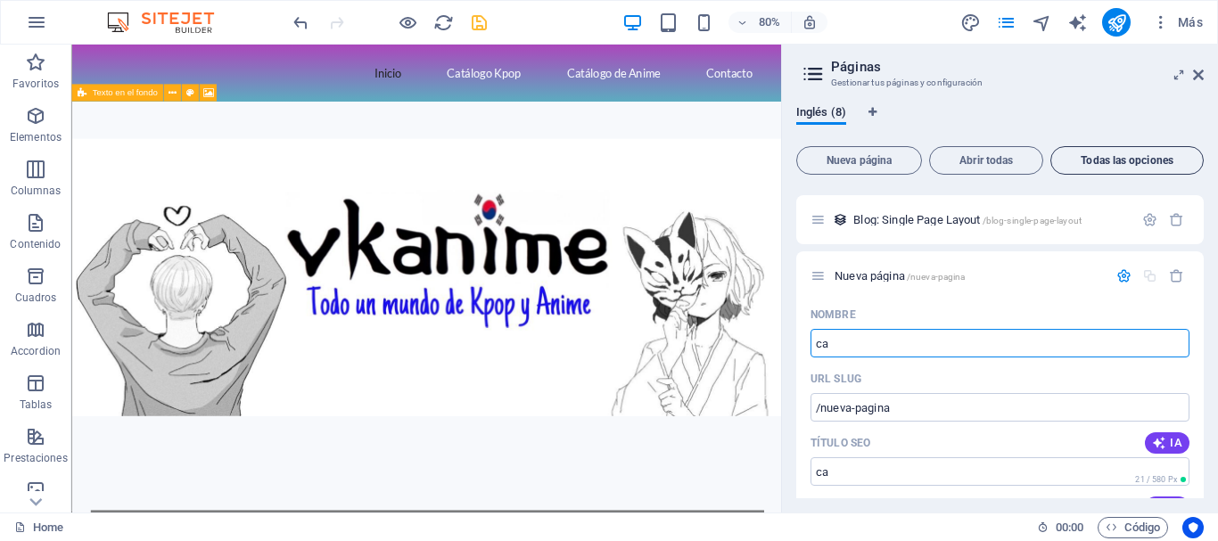
type input "ca"
type input "/ca"
type input "catalo"
type input "/cata"
type input "catalog"
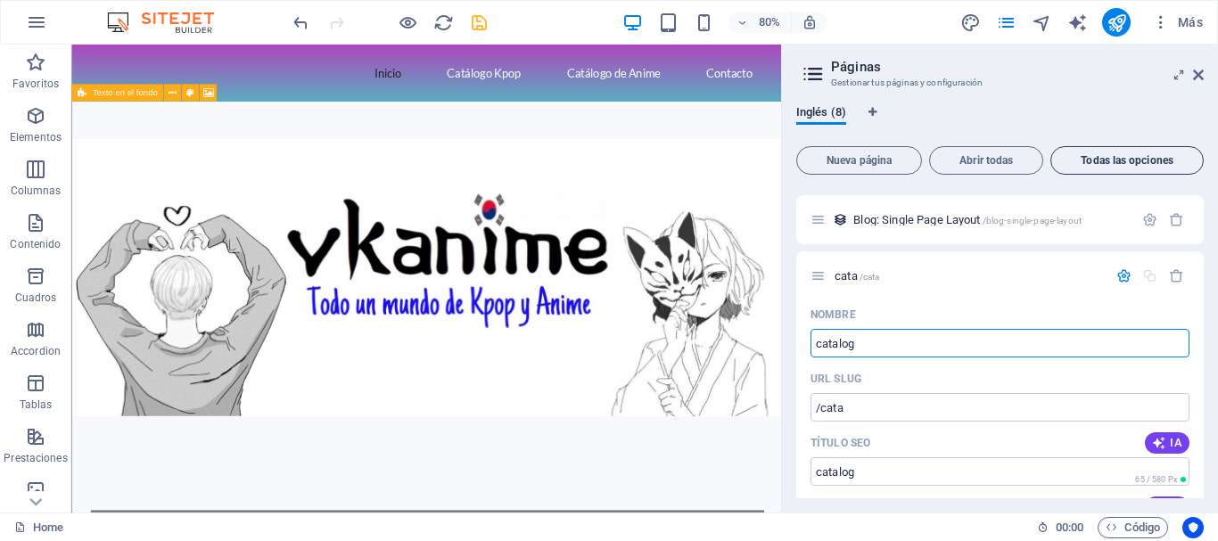
type input "/catalog"
type input "c"
type input "/"
type input "Catalo"
type input "/cata"
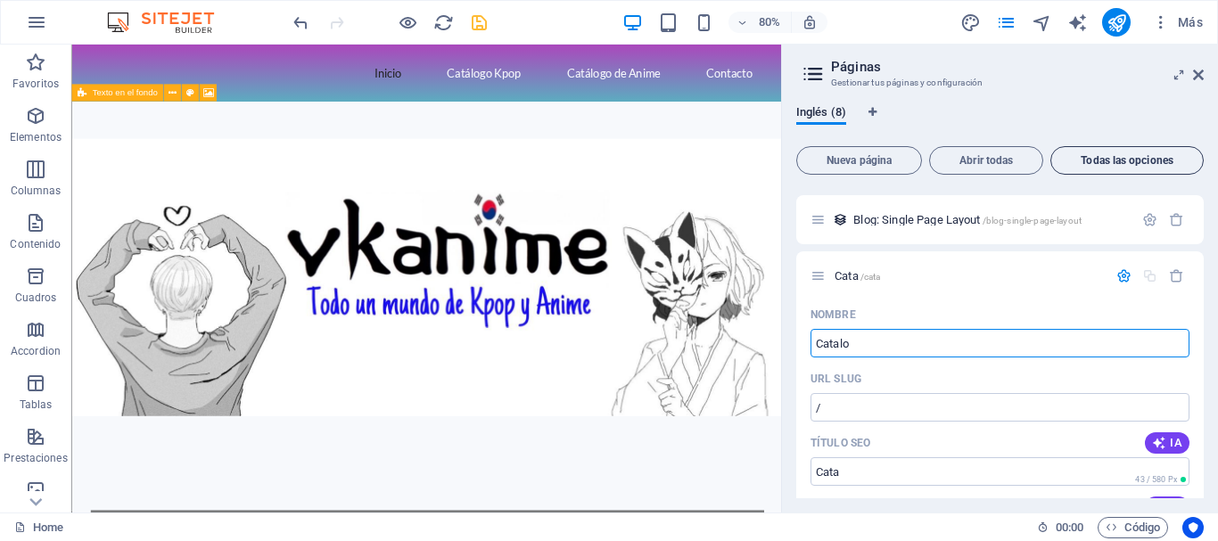
type input "Cata"
type input "Catalogo"
type input "/catalog"
type input "Catalog"
type input "Catalogo"
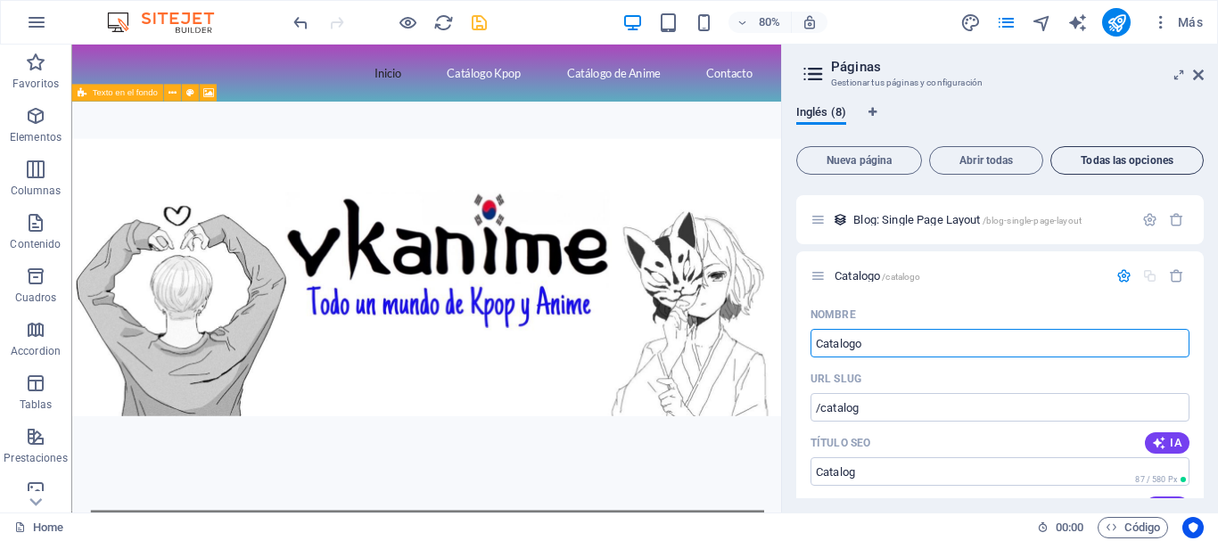
type input "/catalogo"
type input "Catalogo"
type input "Catalogo K"
type input "/catalogo-k"
type input "Catalogo K"
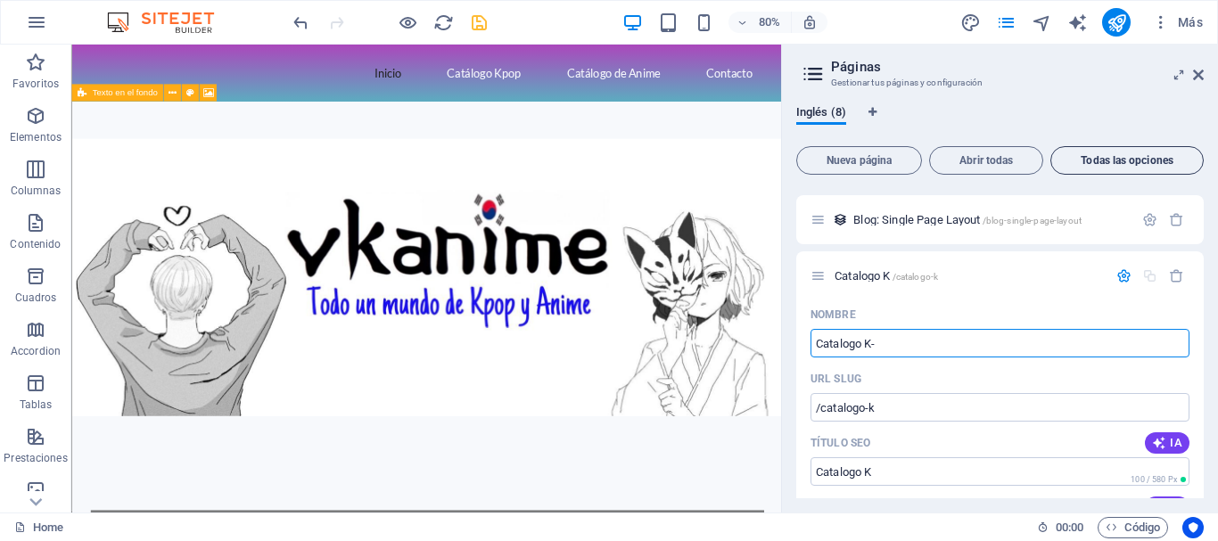
type input "Catalogo K-"
type input "Catalogo K-Pop"
type input "/catalogo-k-pop"
type input "Catalogo K-Pop"
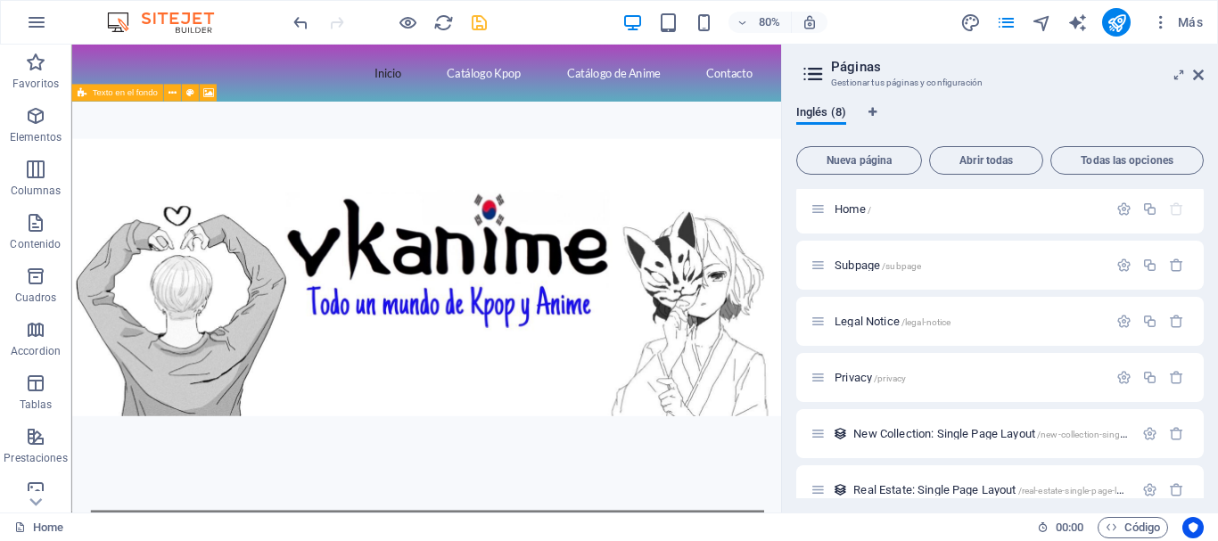
scroll to position [0, 0]
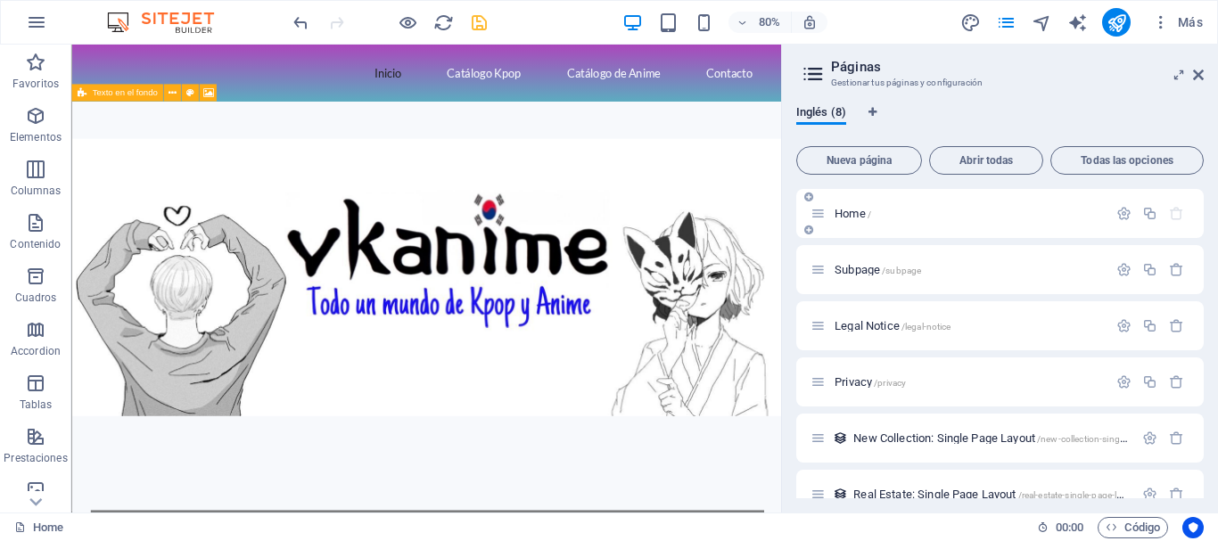
type input "Catalogo K-Pop"
click at [832, 214] on div "Home /" at bounding box center [968, 214] width 278 height 12
drag, startPoint x: 1198, startPoint y: 70, endPoint x: 1125, endPoint y: 25, distance: 85.7
click at [1198, 70] on icon at bounding box center [1198, 75] width 11 height 14
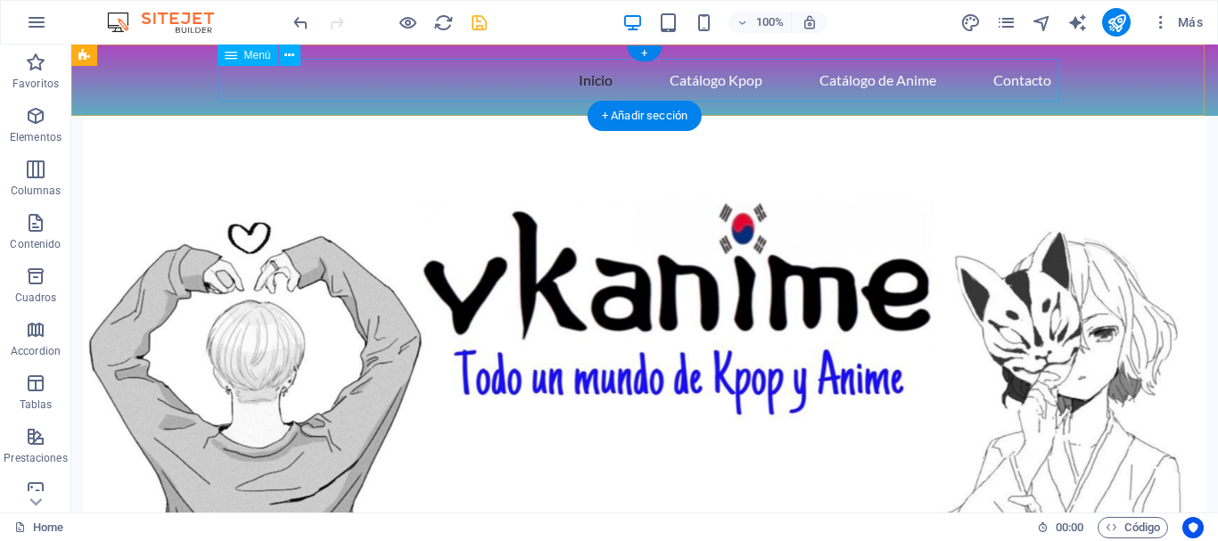
click at [729, 77] on nav "Inicio Catálogo Kpop Catálogo de Anime Contacto" at bounding box center [645, 80] width 842 height 43
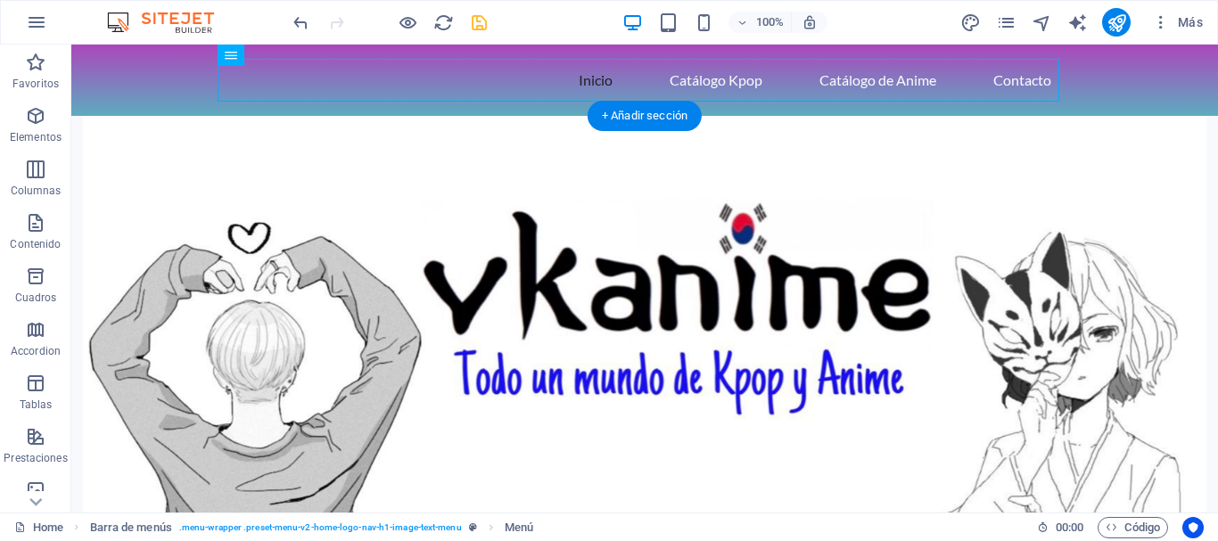
click at [843, 210] on figure at bounding box center [644, 336] width 1147 height 440
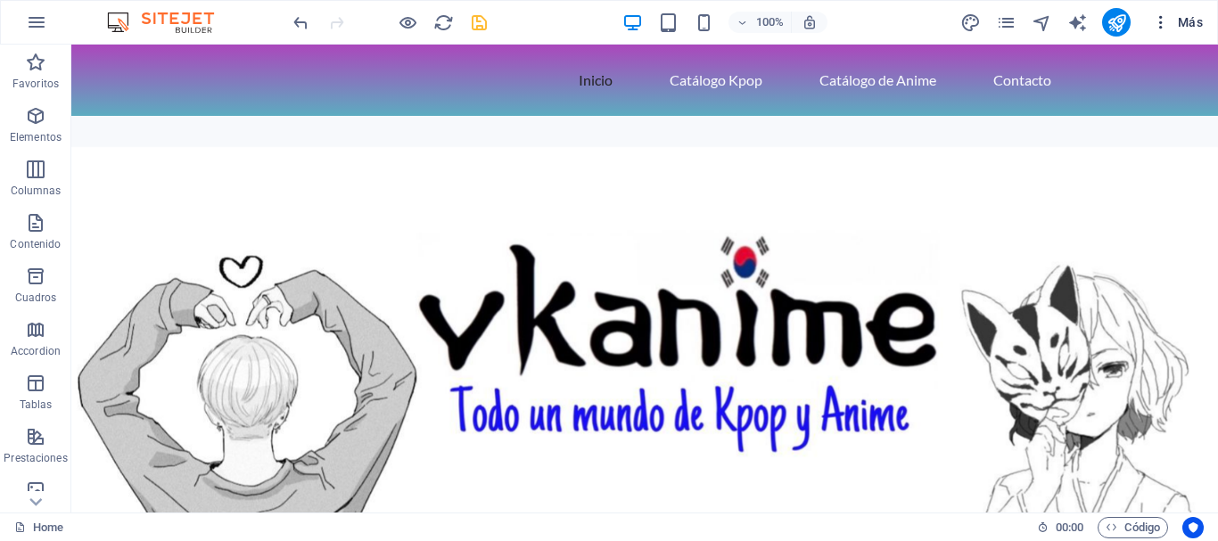
click at [1164, 27] on icon "button" at bounding box center [1161, 22] width 18 height 18
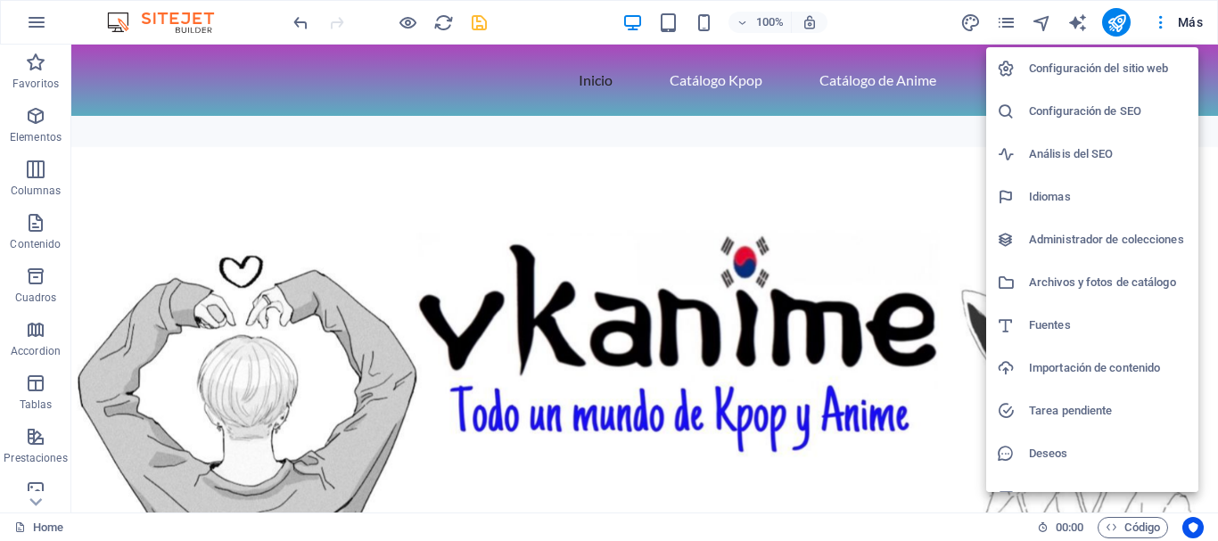
click at [1197, 23] on div at bounding box center [609, 270] width 1218 height 541
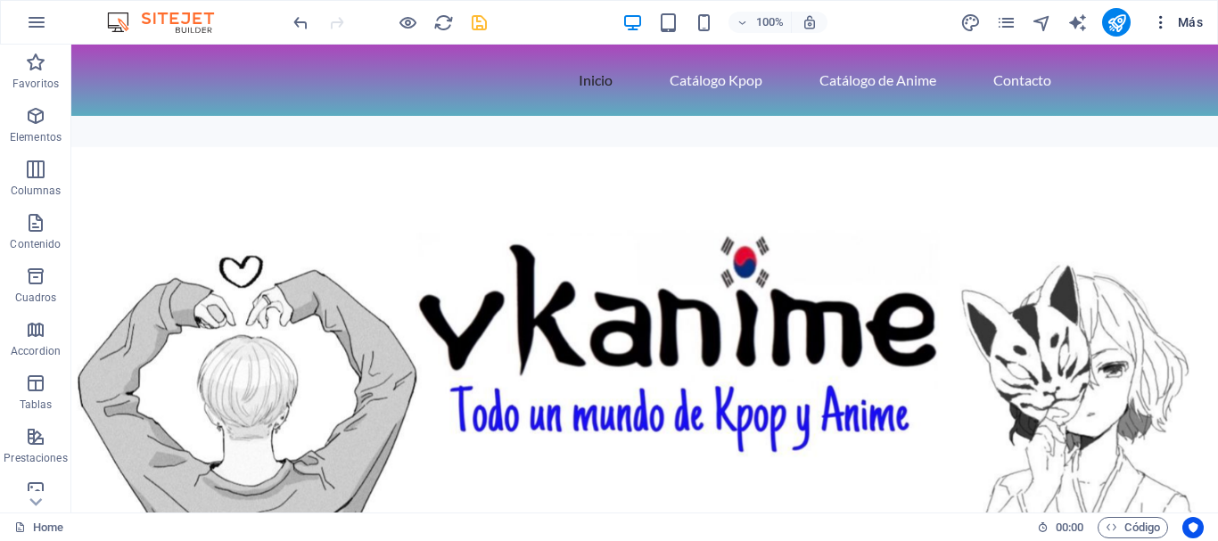
click at [1189, 20] on span "Más" at bounding box center [1177, 22] width 51 height 18
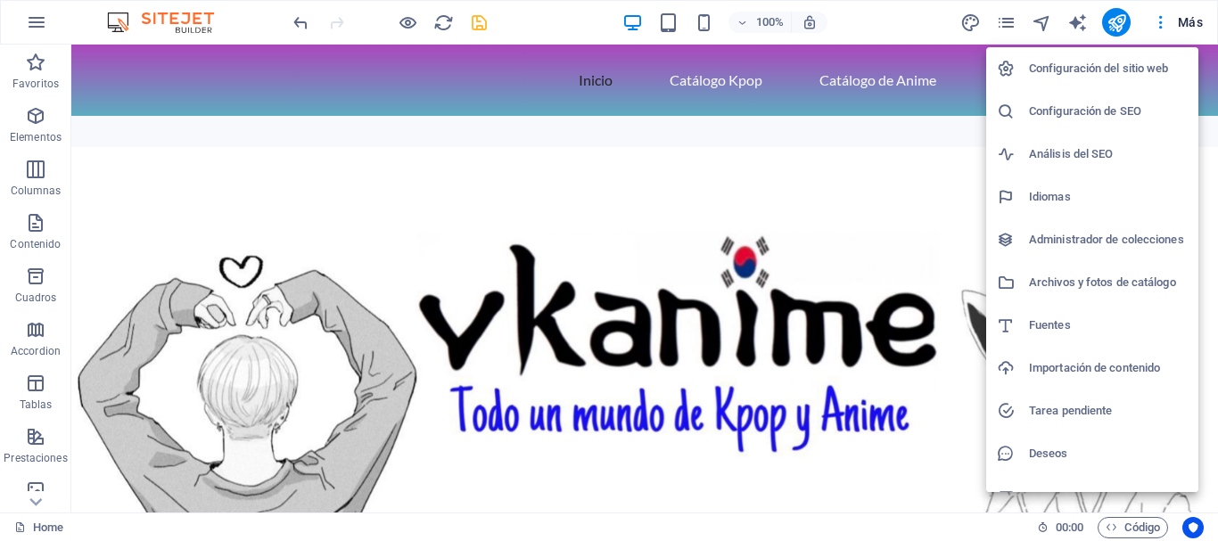
click at [28, 120] on div at bounding box center [609, 270] width 1218 height 541
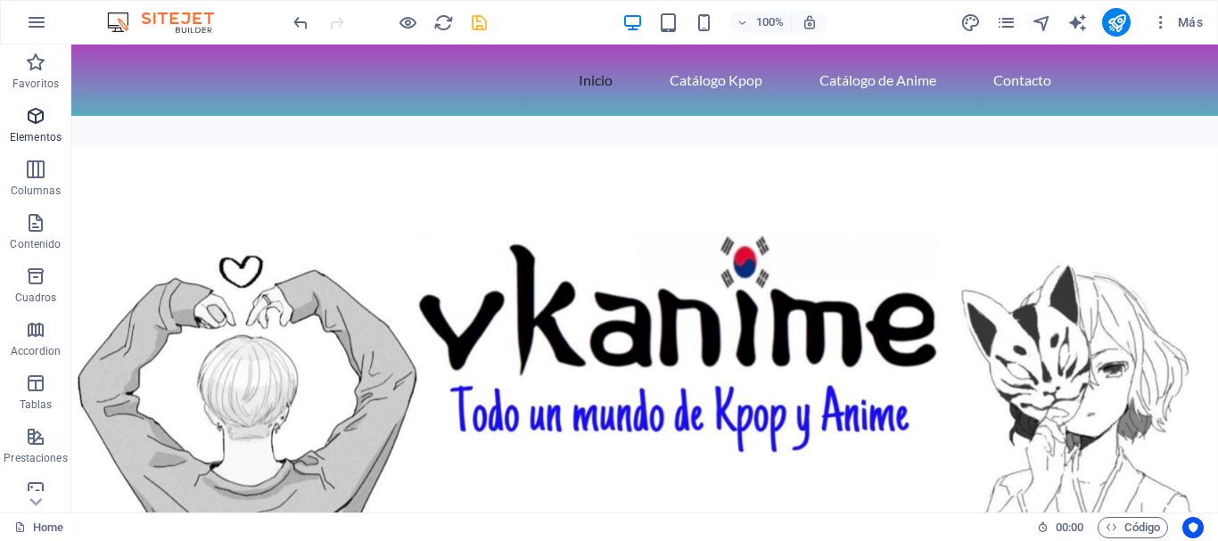
click at [37, 129] on span "Elementos" at bounding box center [35, 126] width 71 height 43
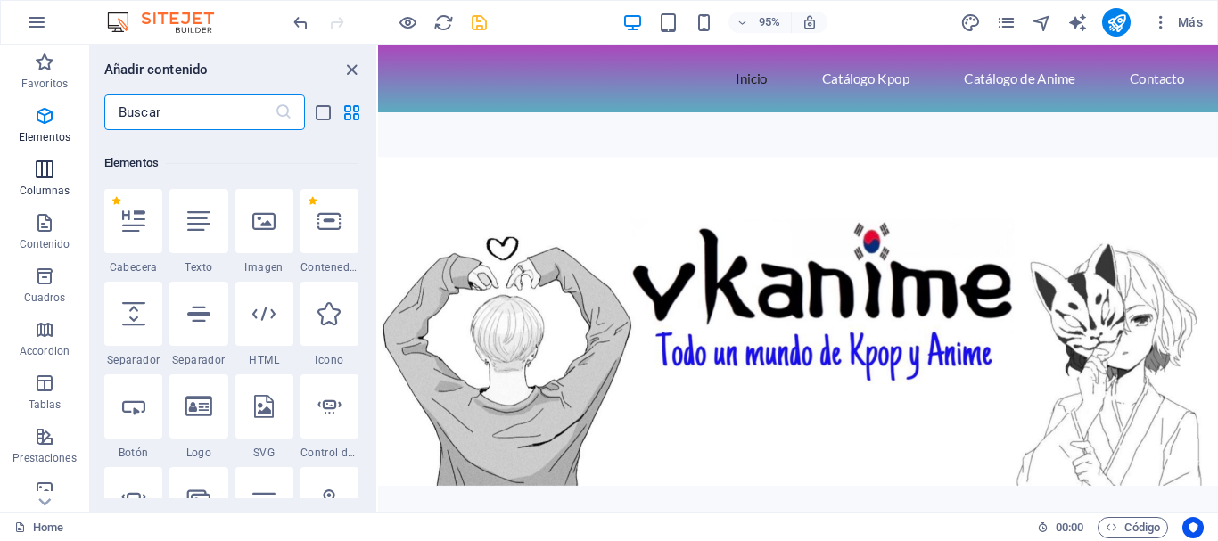
scroll to position [336, 0]
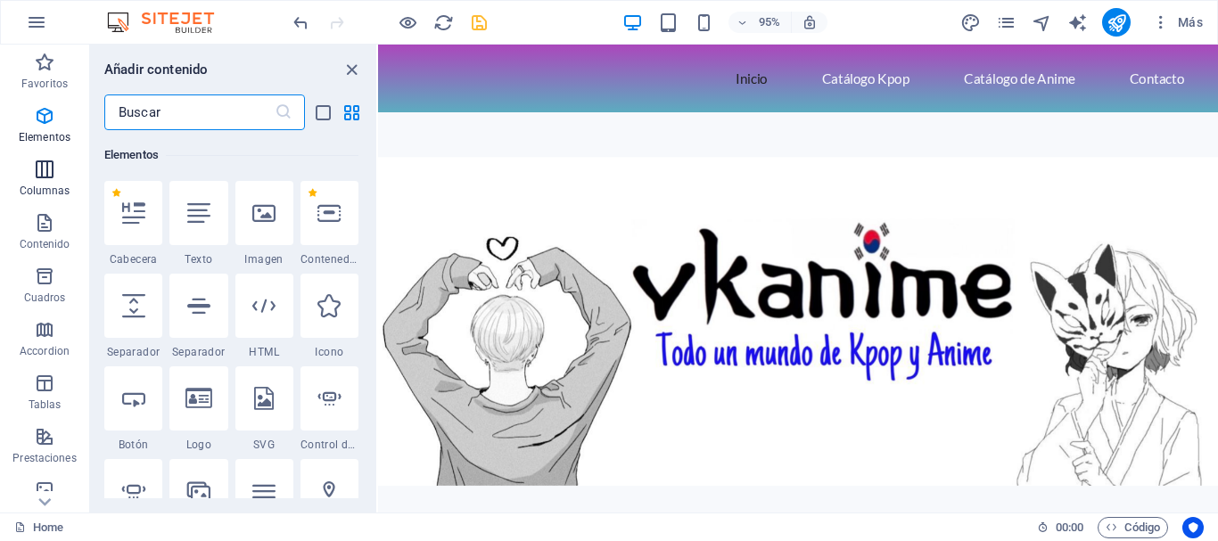
click at [36, 171] on icon "button" at bounding box center [44, 169] width 21 height 21
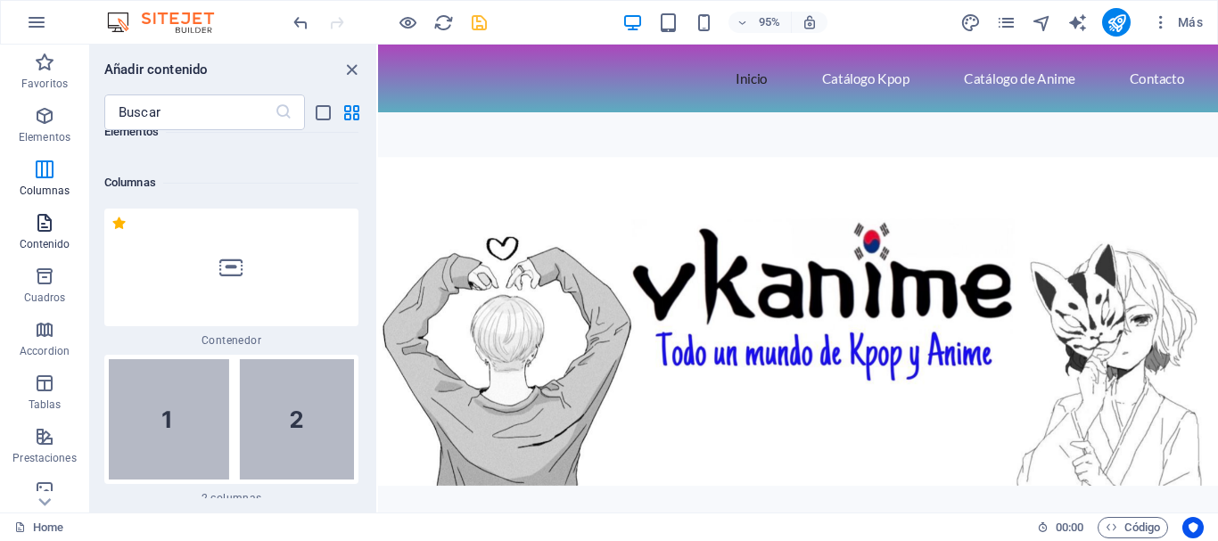
scroll to position [1029, 0]
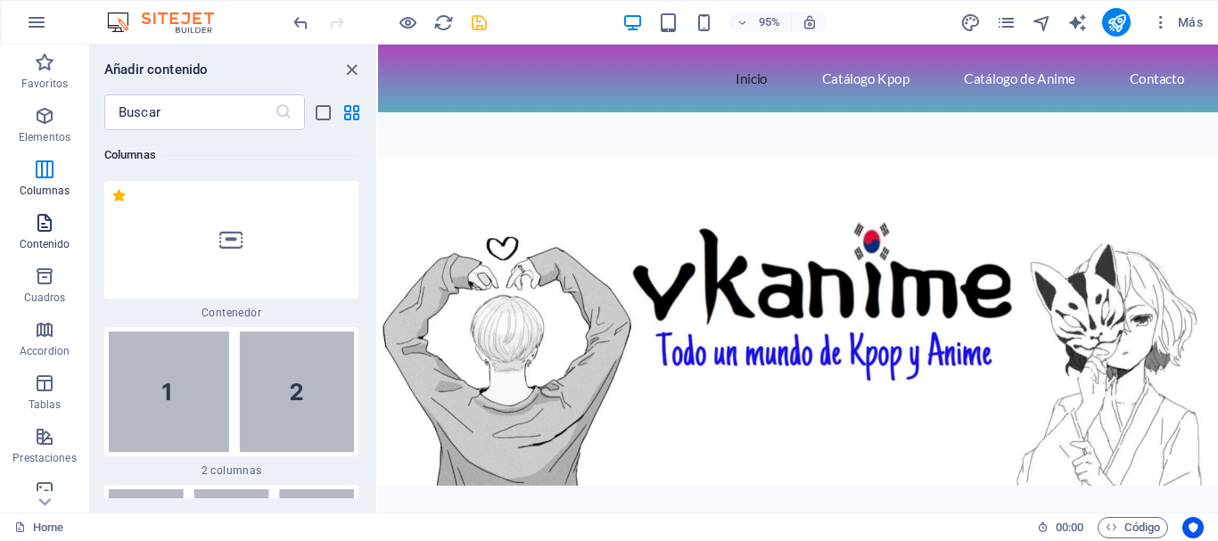
click at [46, 229] on icon "button" at bounding box center [44, 222] width 21 height 21
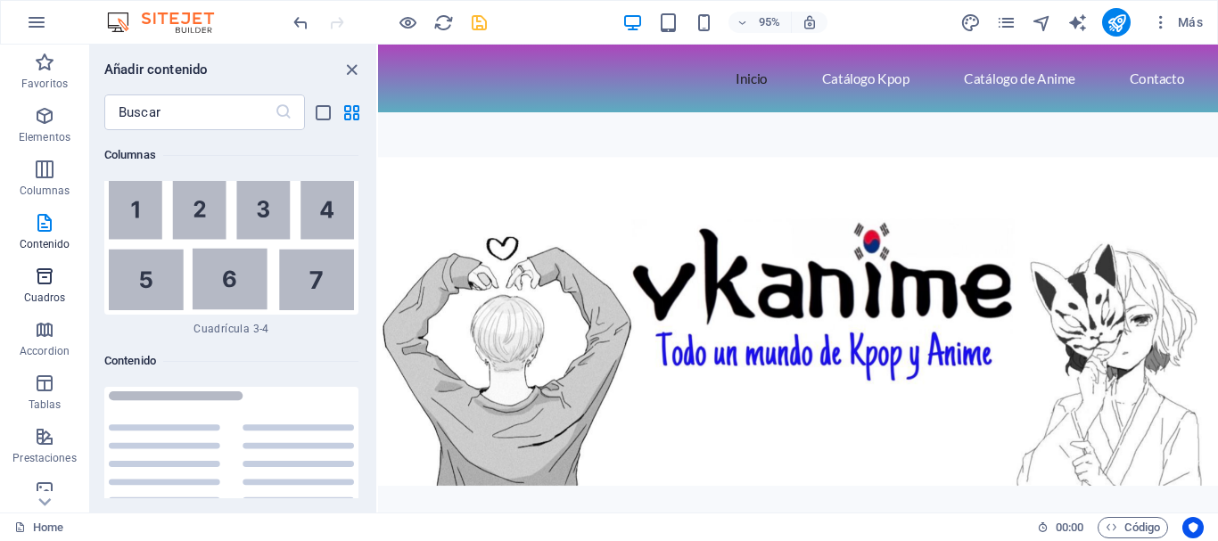
scroll to position [6049, 0]
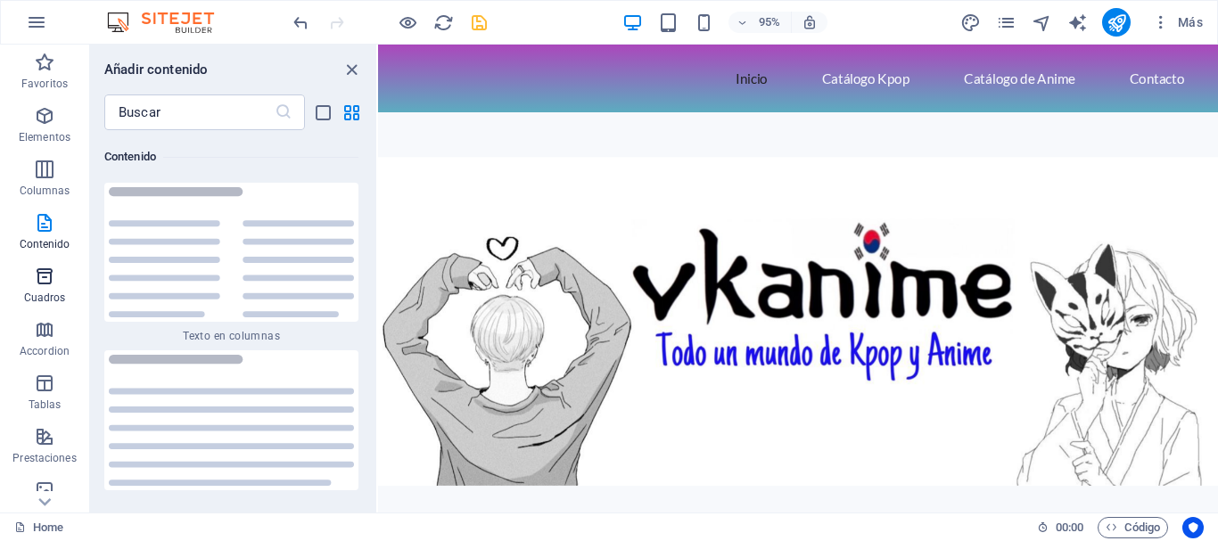
click at [38, 282] on icon "button" at bounding box center [44, 276] width 21 height 21
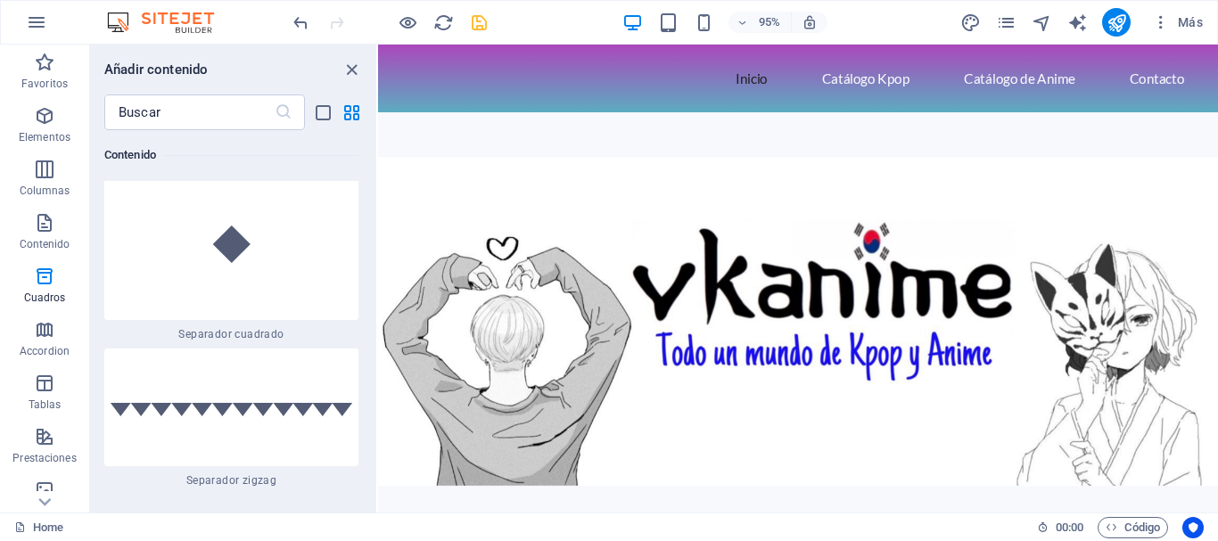
scroll to position [9646, 0]
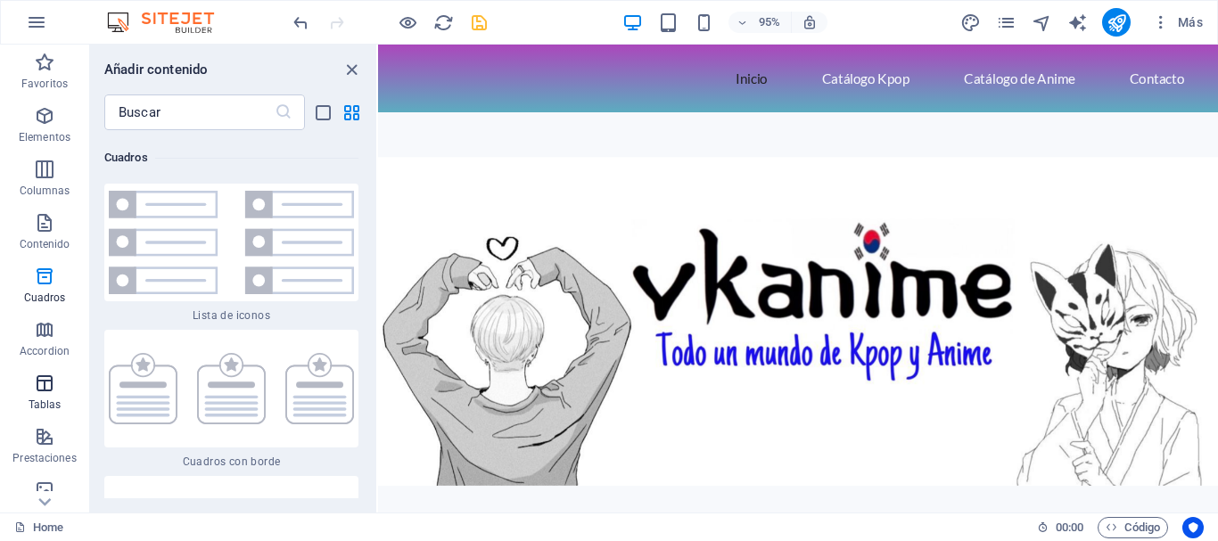
click at [40, 377] on icon "button" at bounding box center [44, 383] width 21 height 21
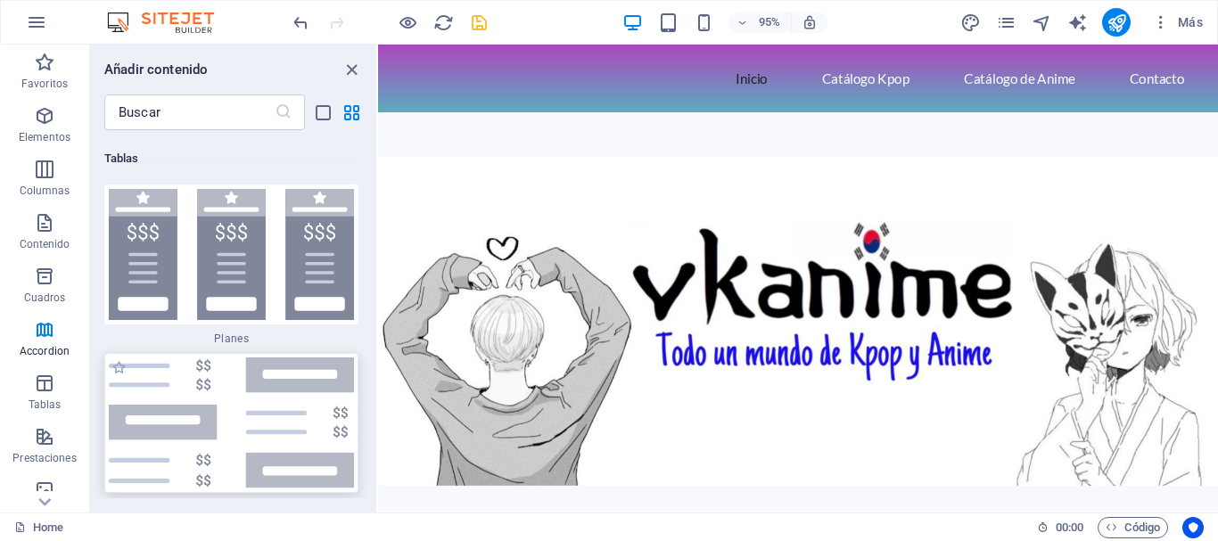
scroll to position [12071, 0]
click at [478, 14] on icon "save" at bounding box center [479, 22] width 21 height 21
